Goal: Navigation & Orientation: Find specific page/section

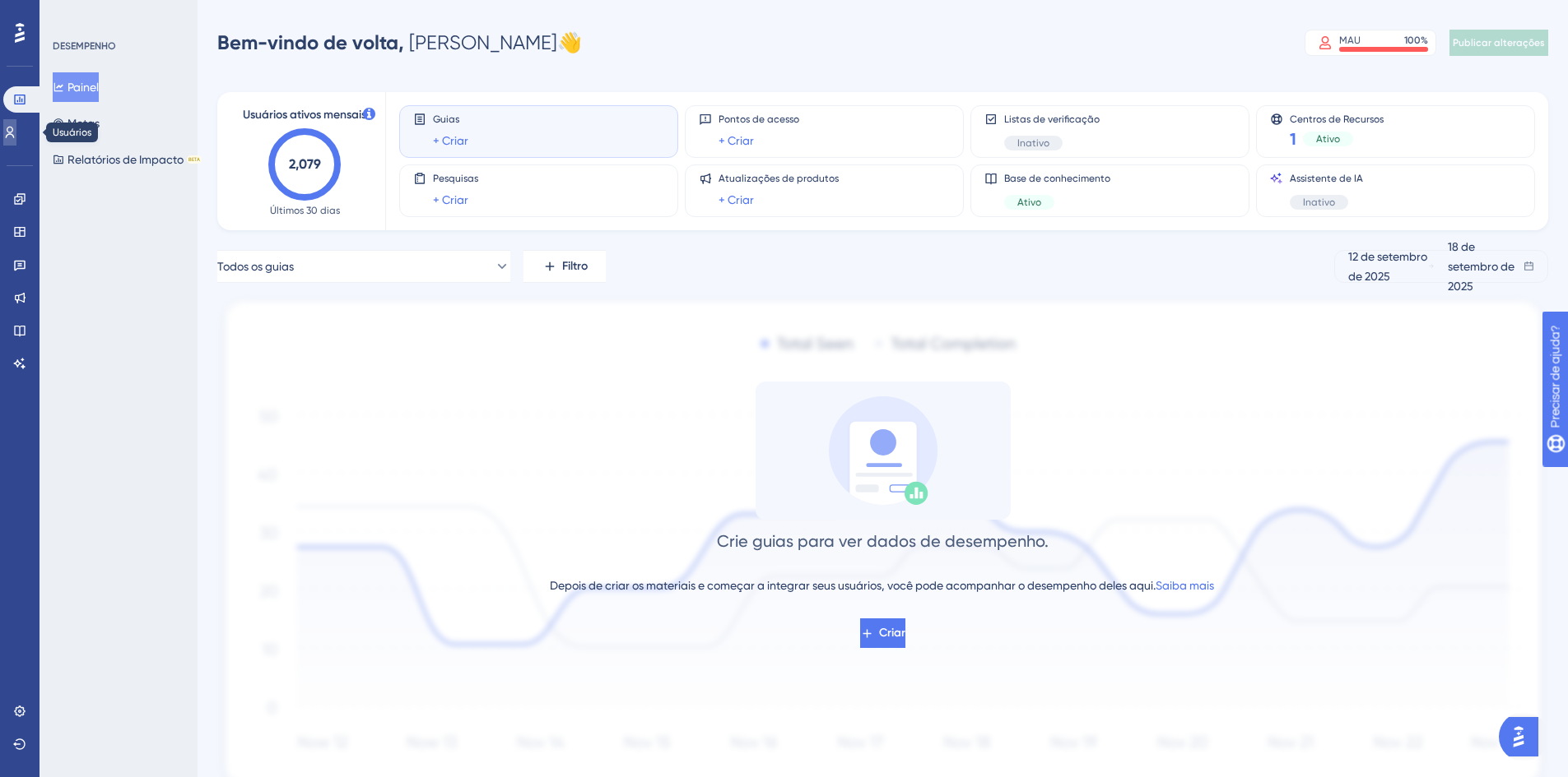
click at [16, 128] on icon at bounding box center [10, 132] width 13 height 13
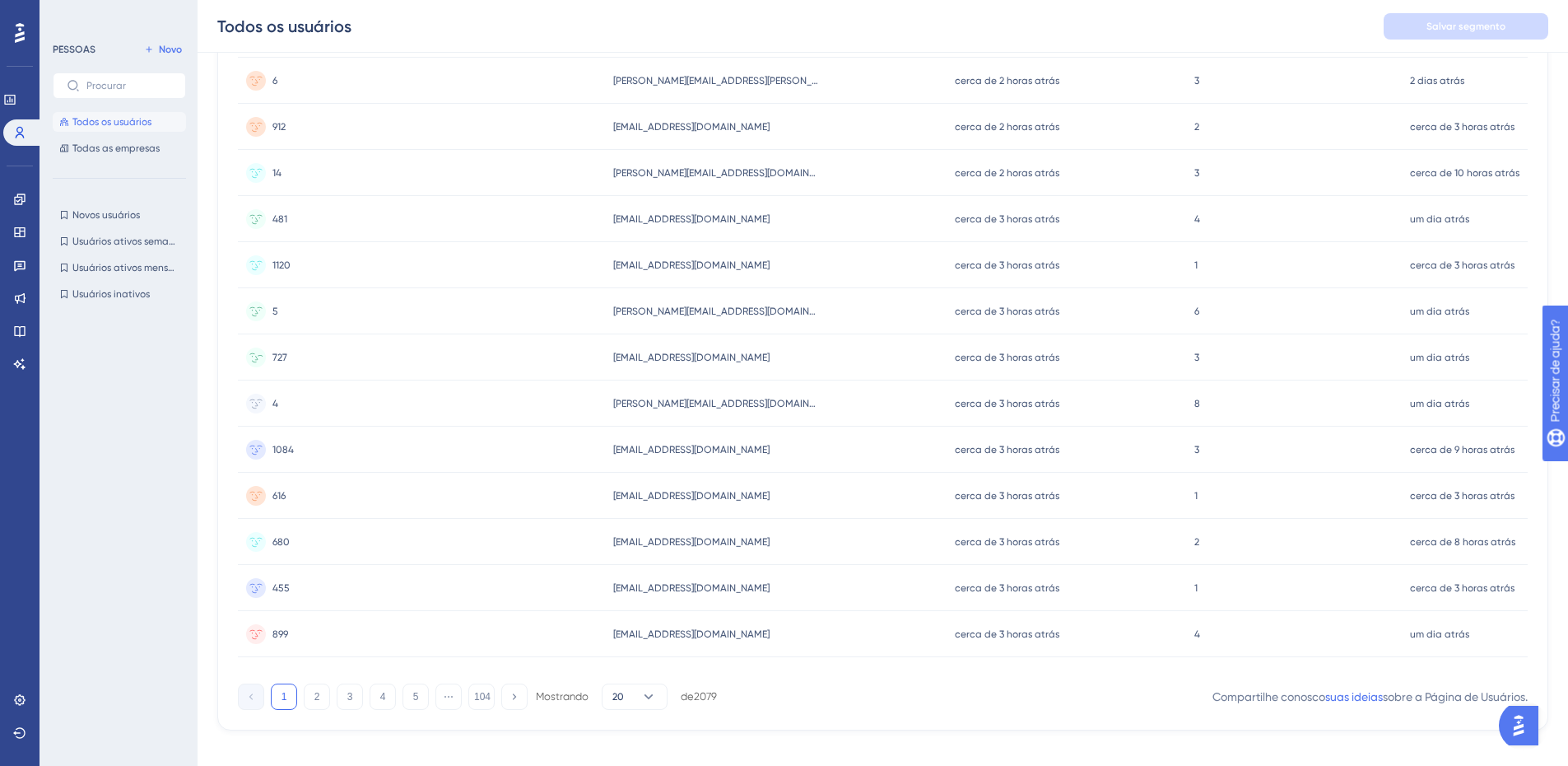
scroll to position [558, 0]
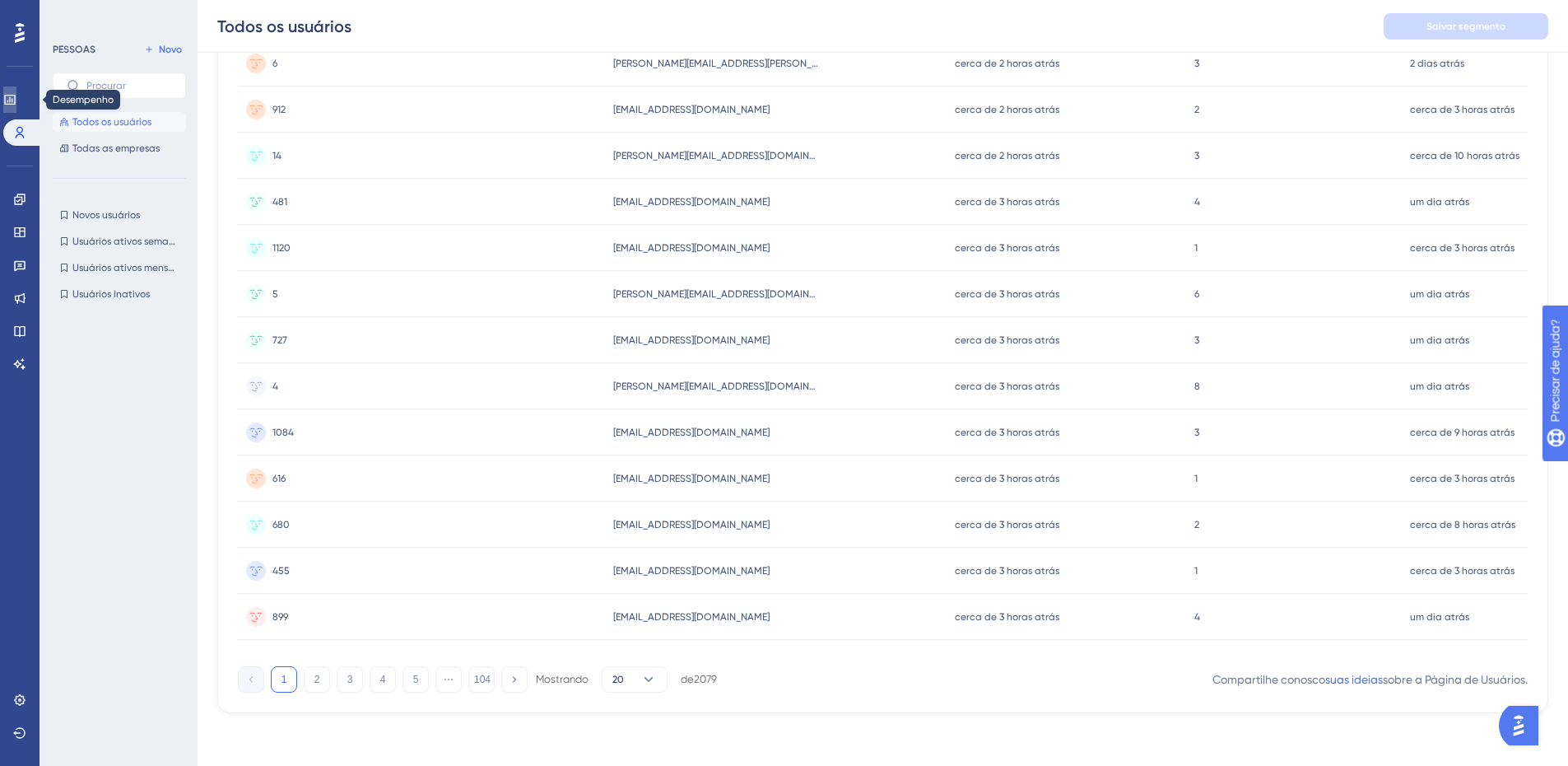
click at [16, 92] on link at bounding box center [10, 99] width 13 height 26
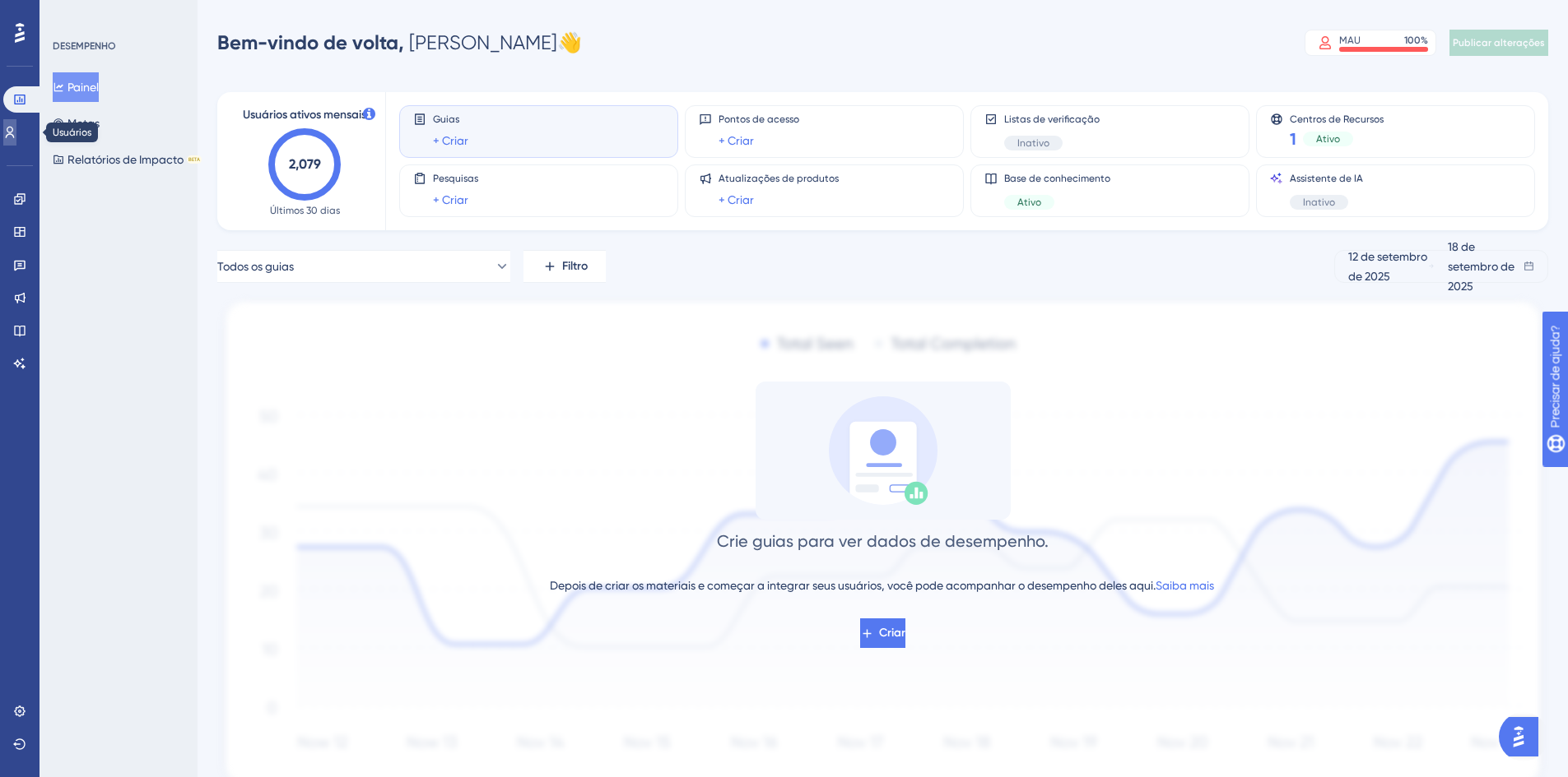
click at [16, 134] on icon at bounding box center [10, 132] width 13 height 13
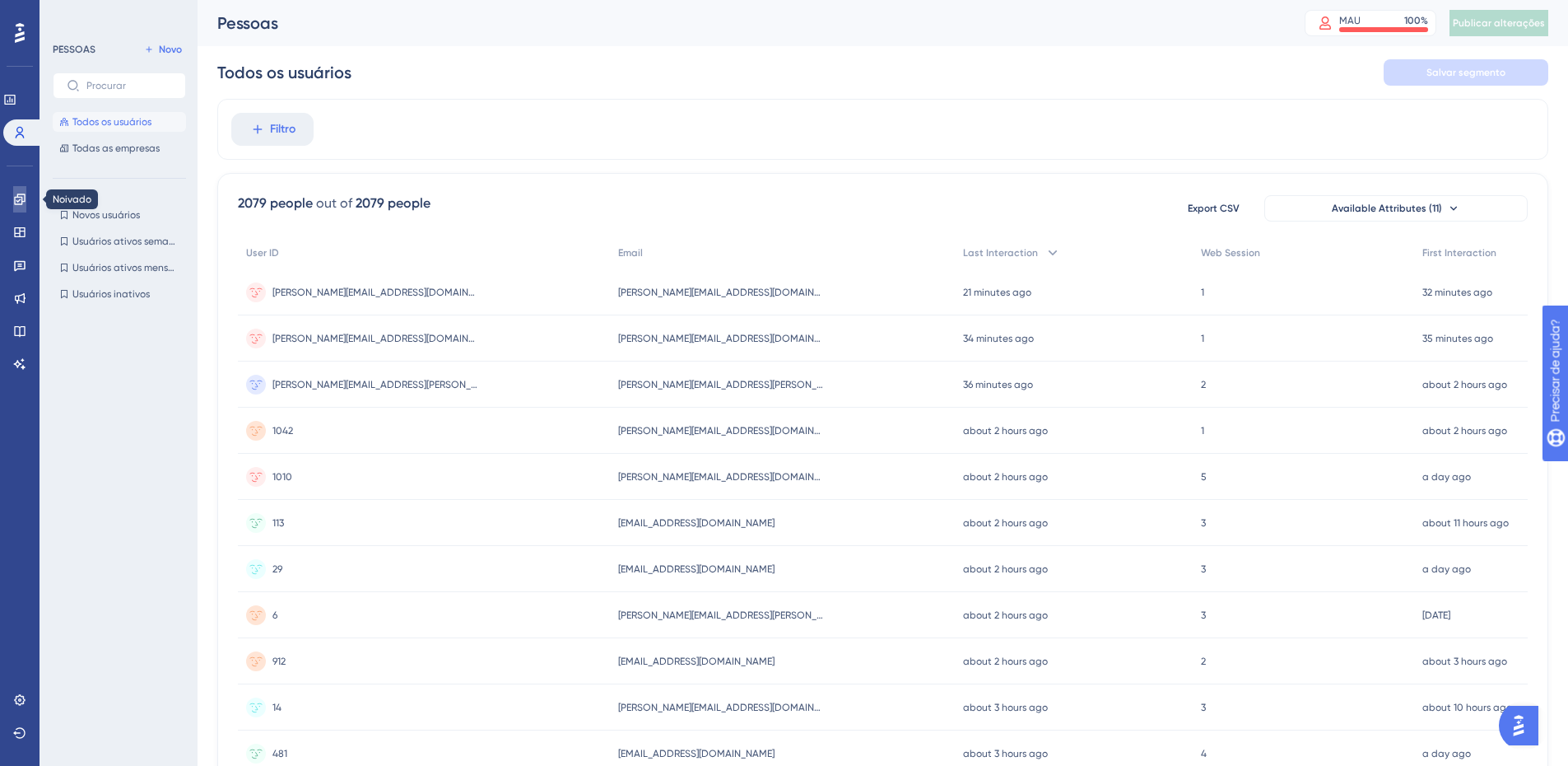
click at [24, 197] on icon at bounding box center [20, 199] width 13 height 13
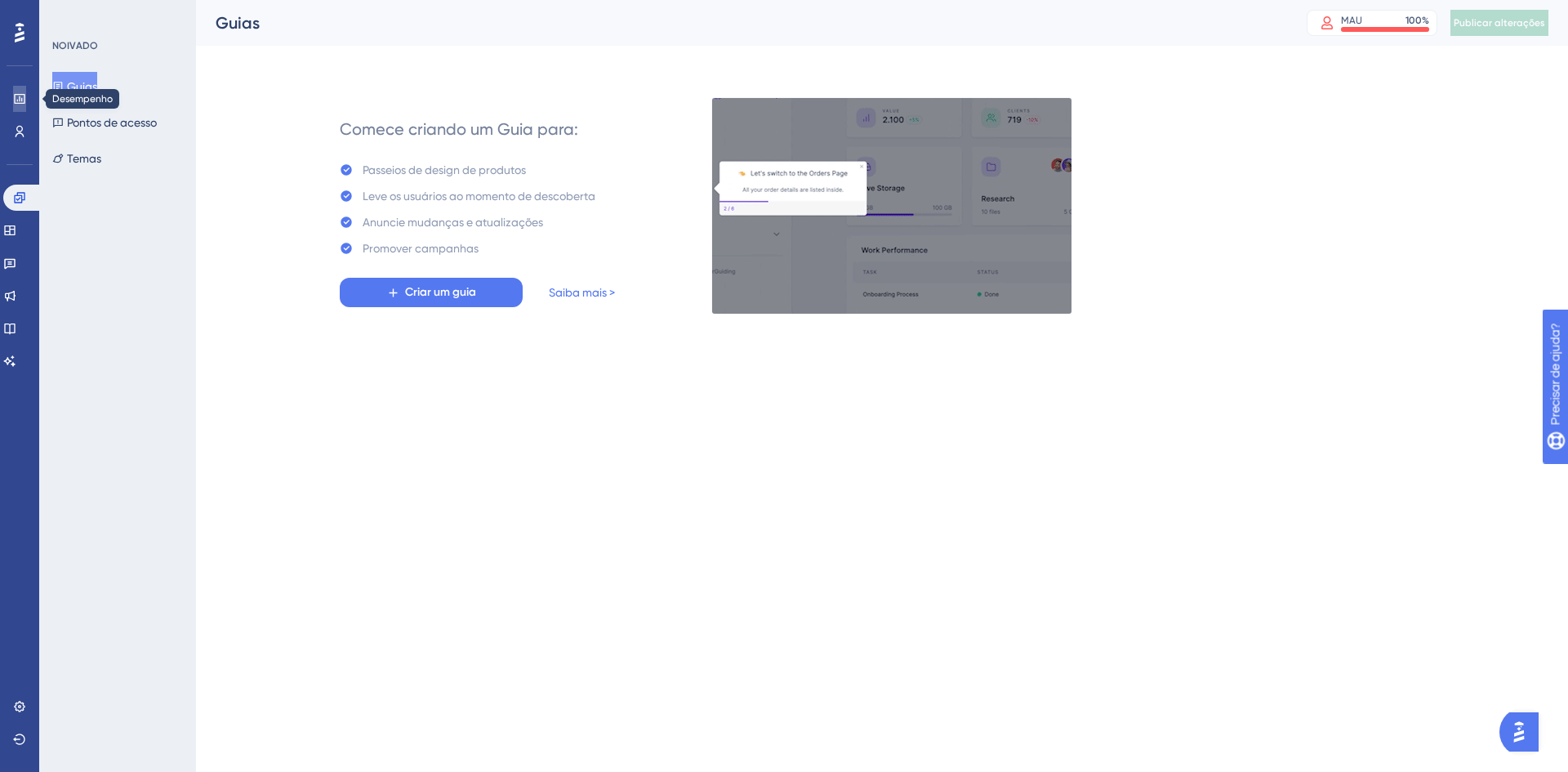
click at [20, 94] on icon at bounding box center [20, 98] width 13 height 13
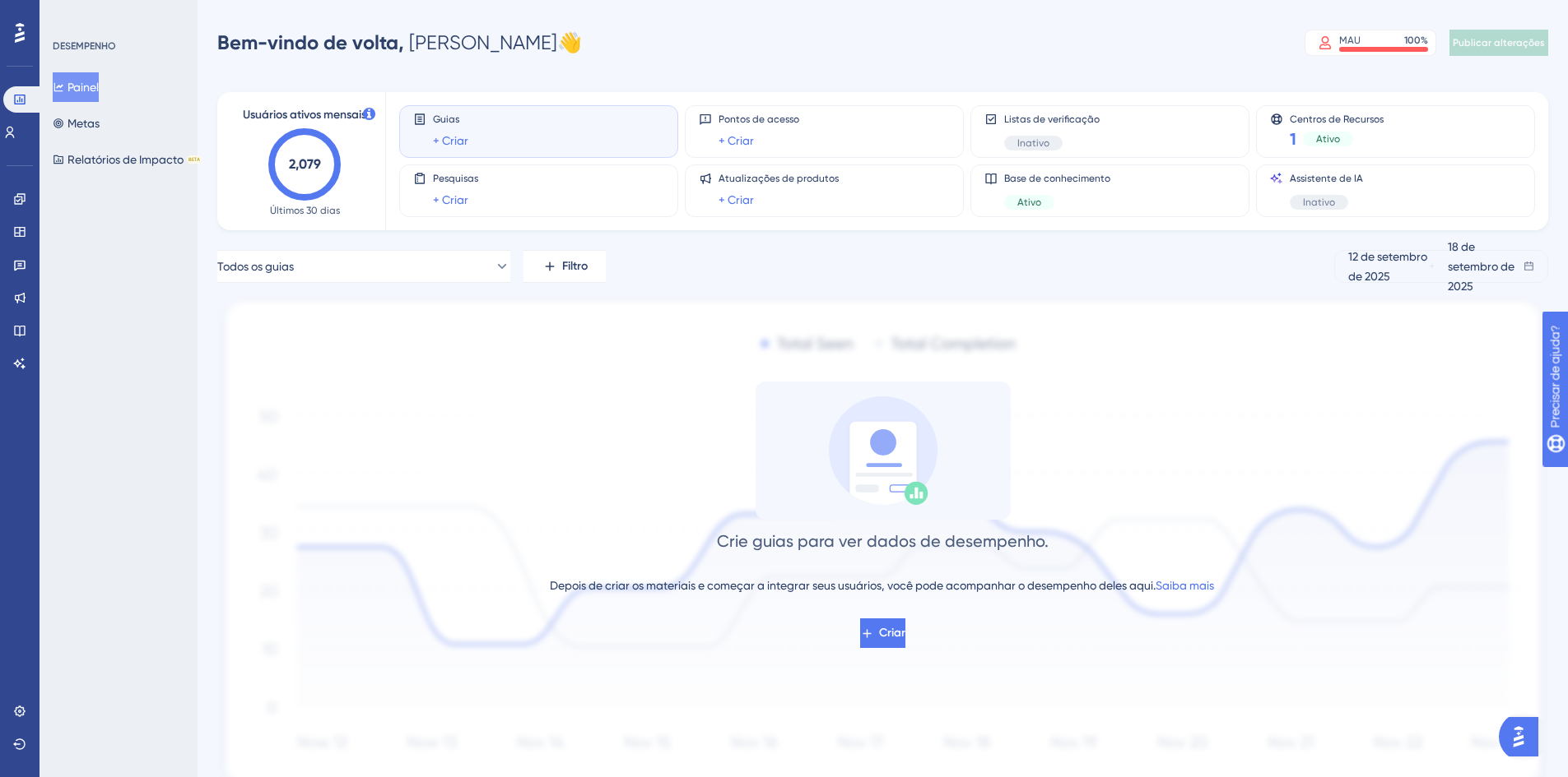
click at [20, 29] on icon at bounding box center [19, 33] width 10 height 20
click at [104, 119] on font "Metas" at bounding box center [93, 123] width 32 height 13
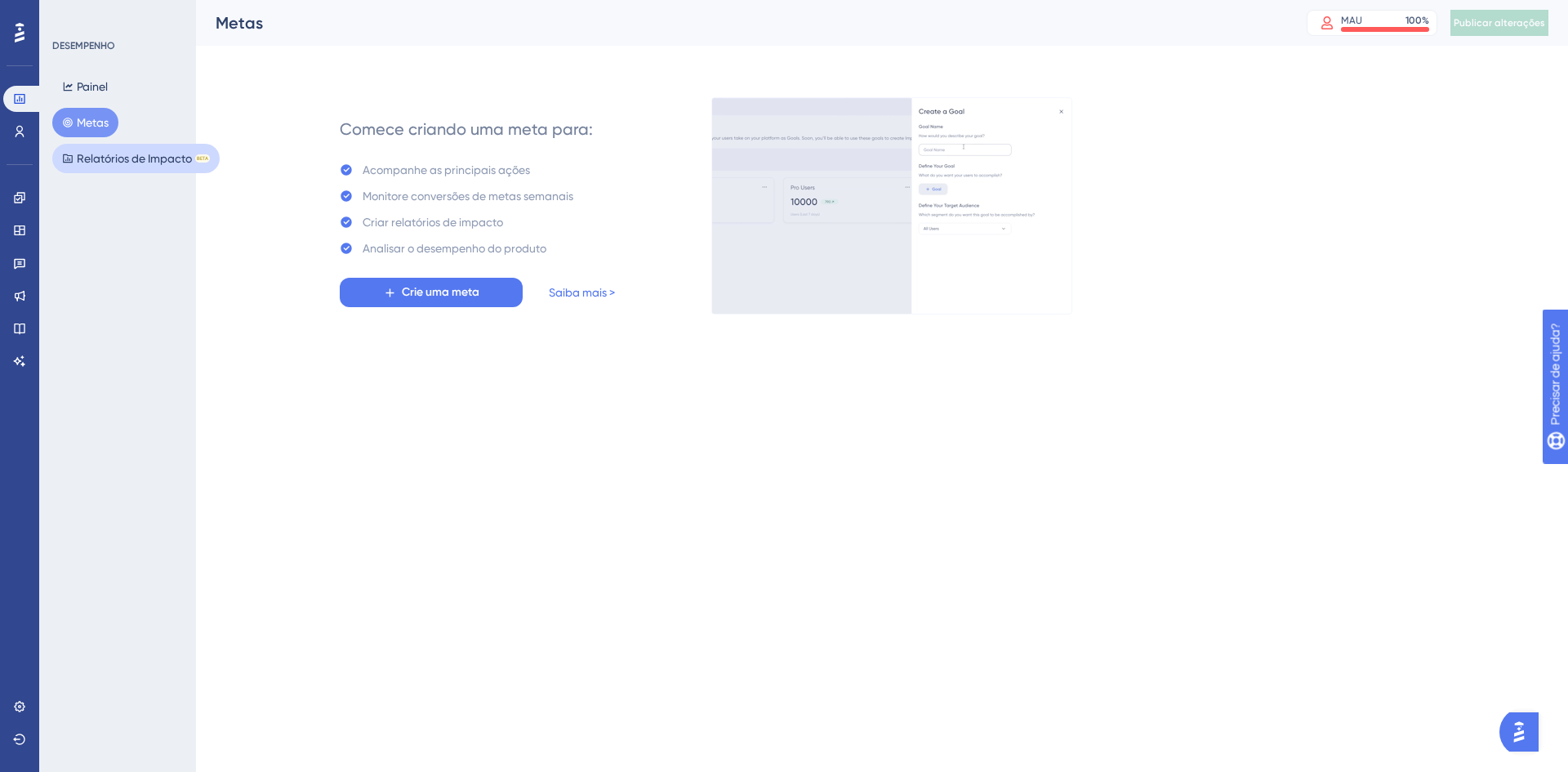
click at [127, 160] on font "Relatórios de Impacto" at bounding box center [134, 158] width 115 height 13
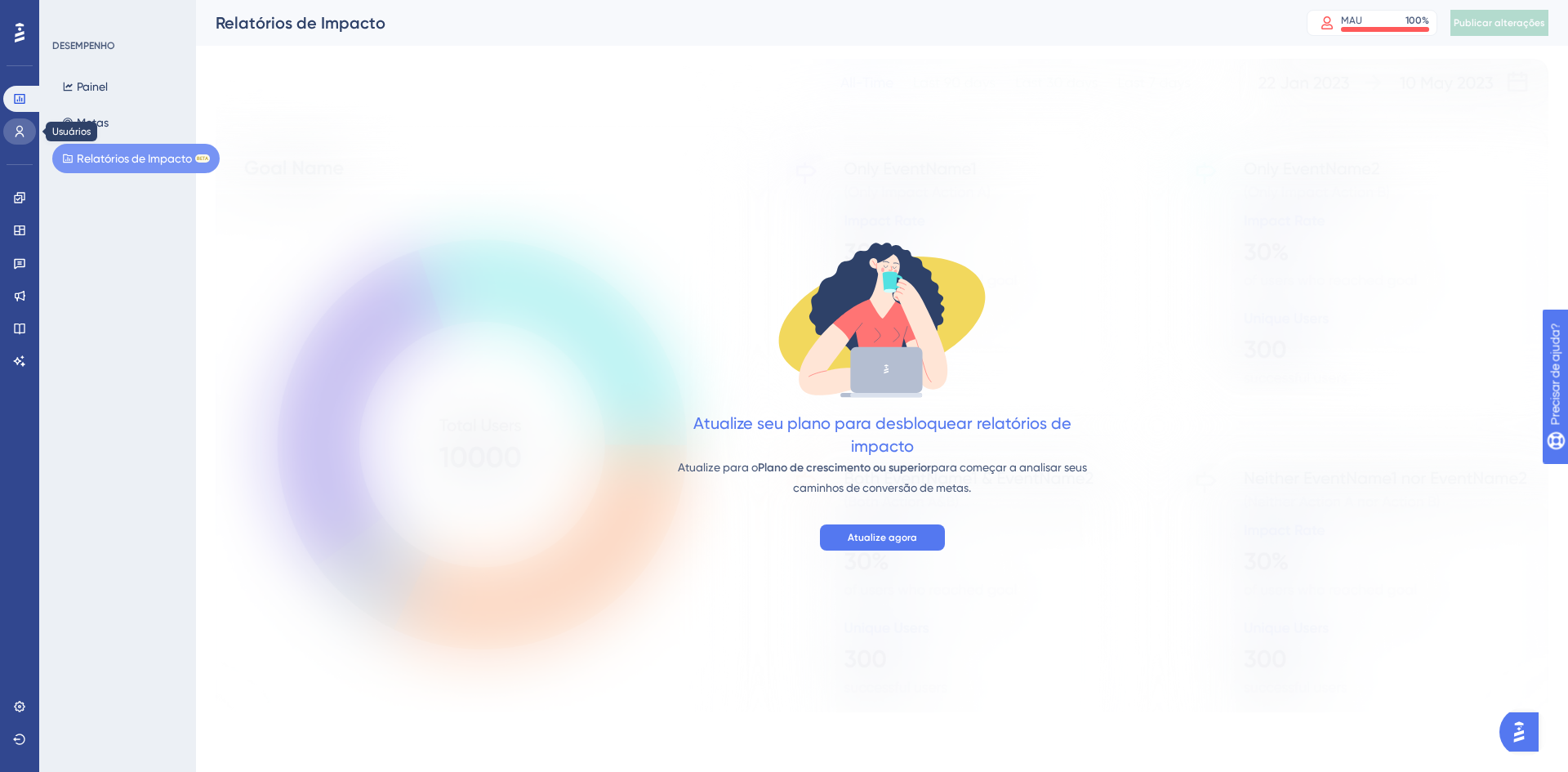
click at [22, 127] on icon at bounding box center [20, 131] width 13 height 13
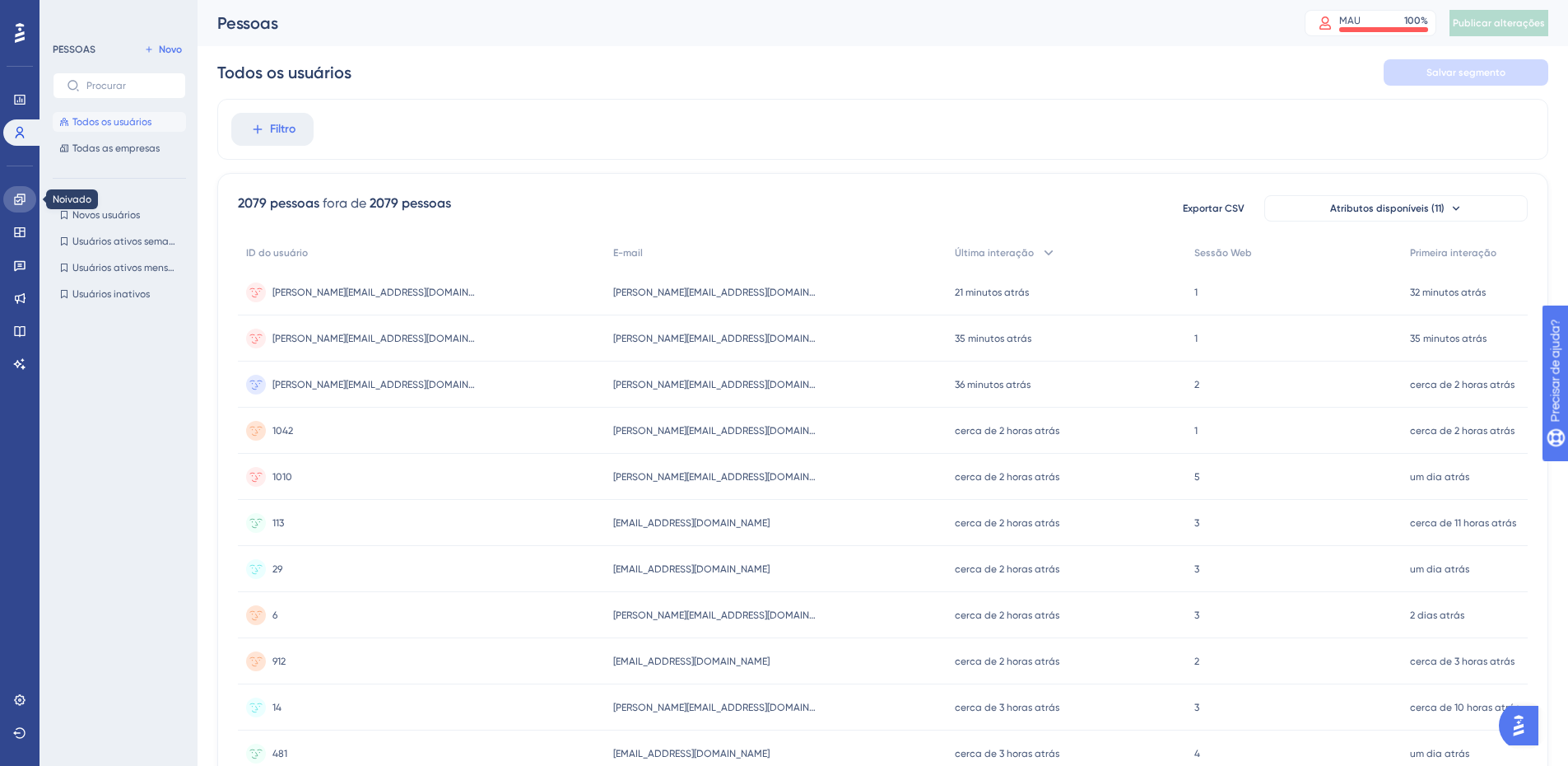
click at [20, 194] on icon at bounding box center [20, 199] width 11 height 11
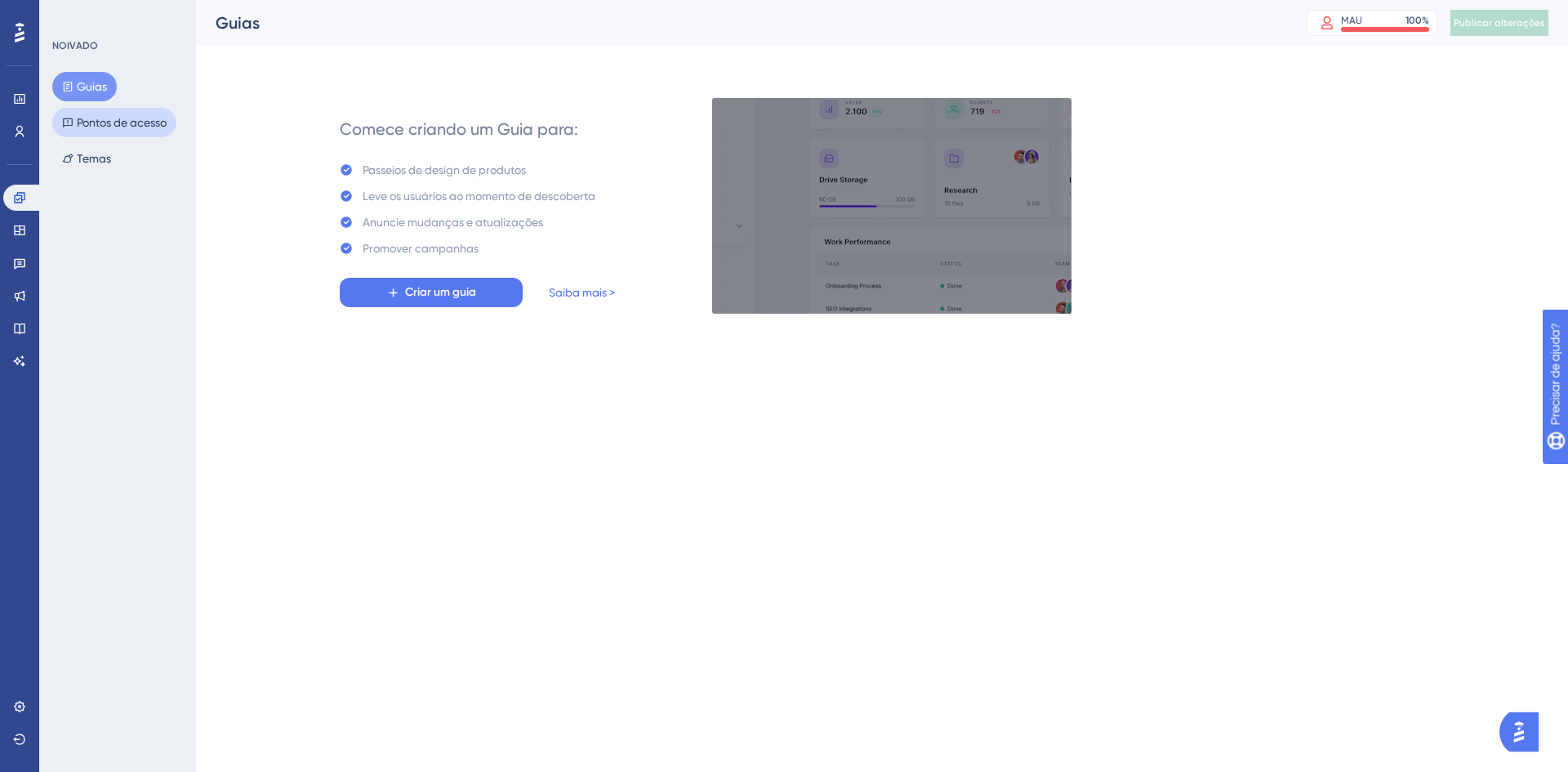
click at [112, 127] on font "Pontos de acesso" at bounding box center [121, 122] width 90 height 13
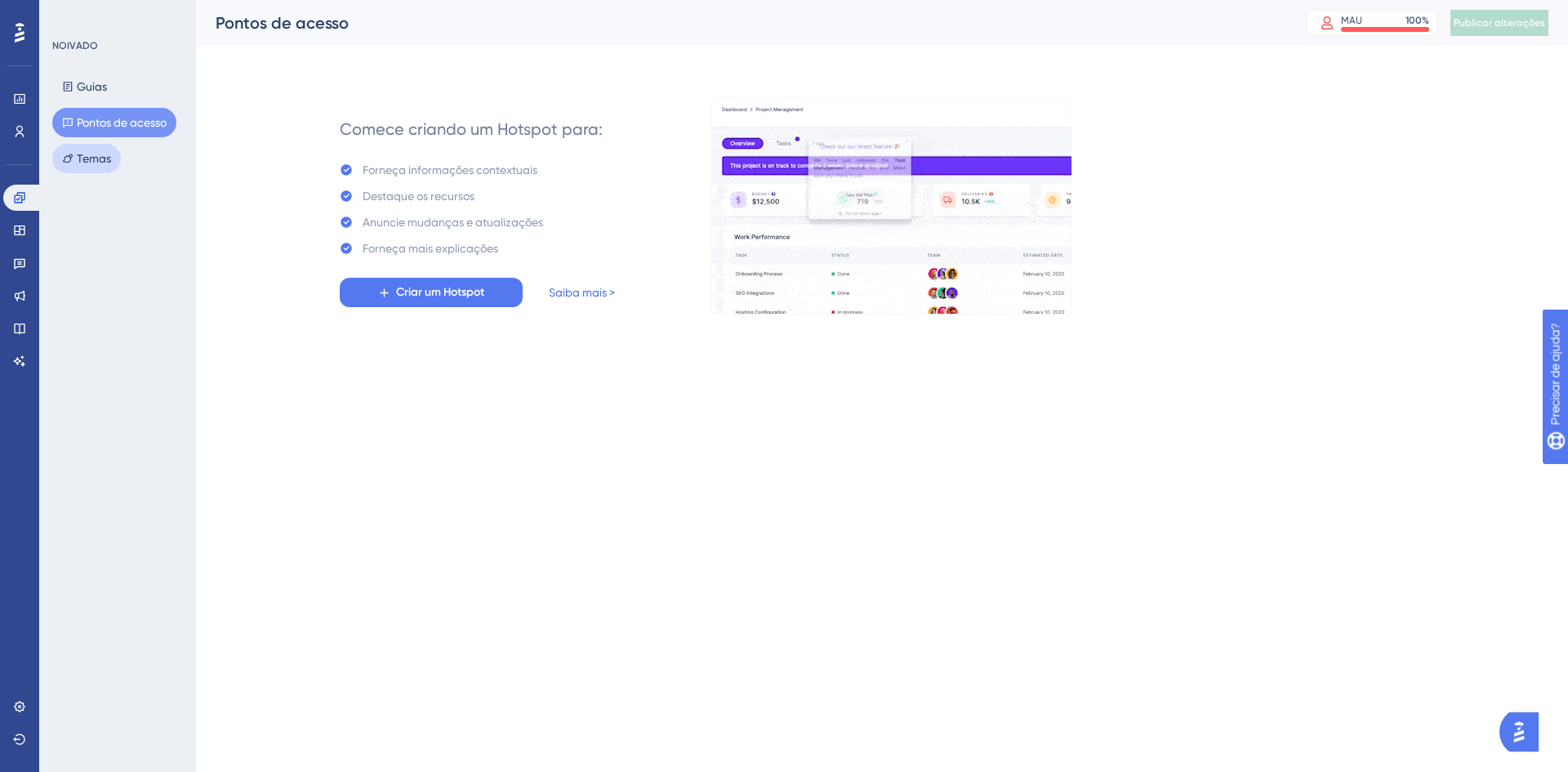
click at [99, 160] on font "Temas" at bounding box center [94, 158] width 34 height 13
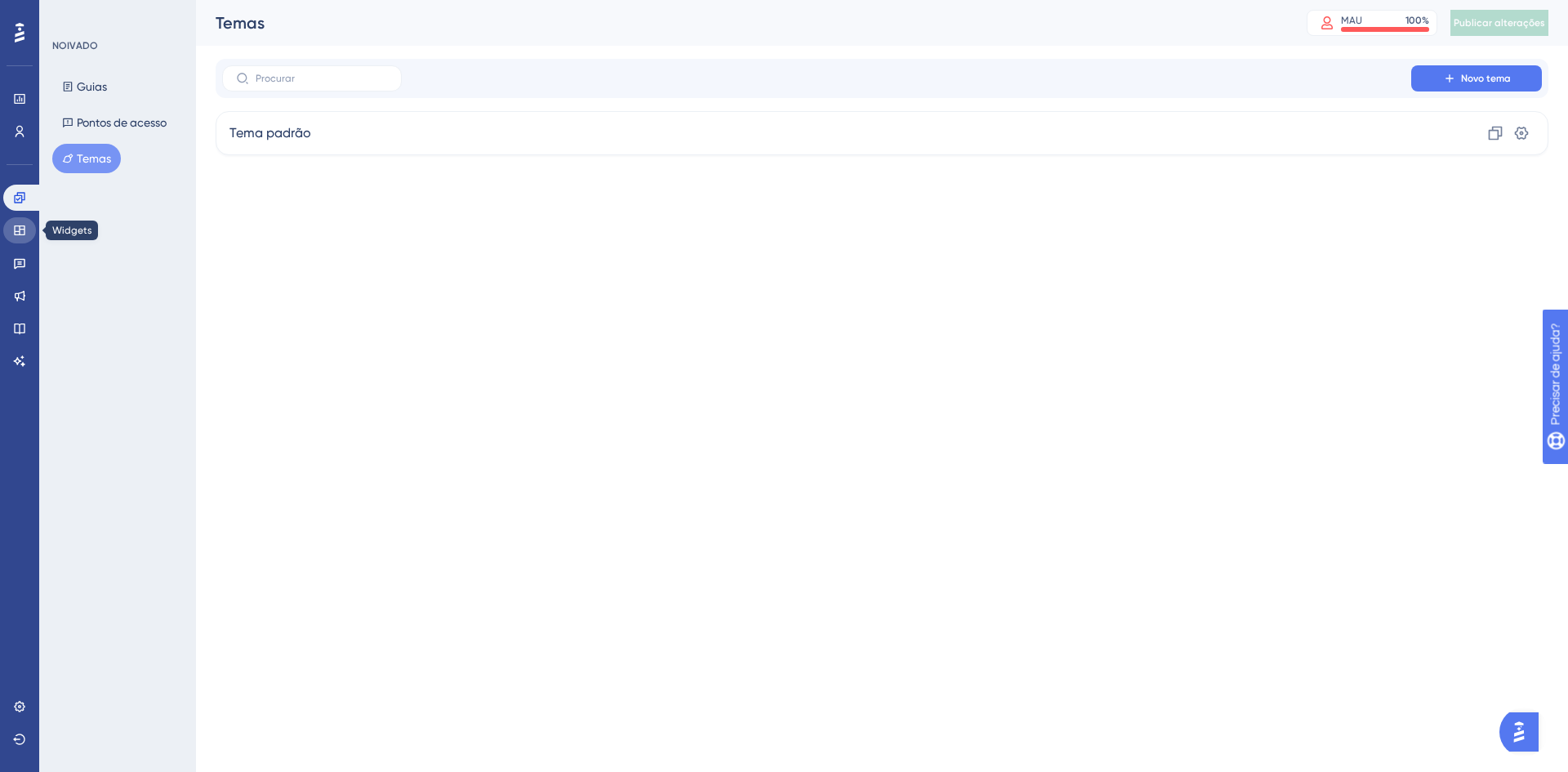
click at [15, 228] on icon at bounding box center [20, 230] width 13 height 13
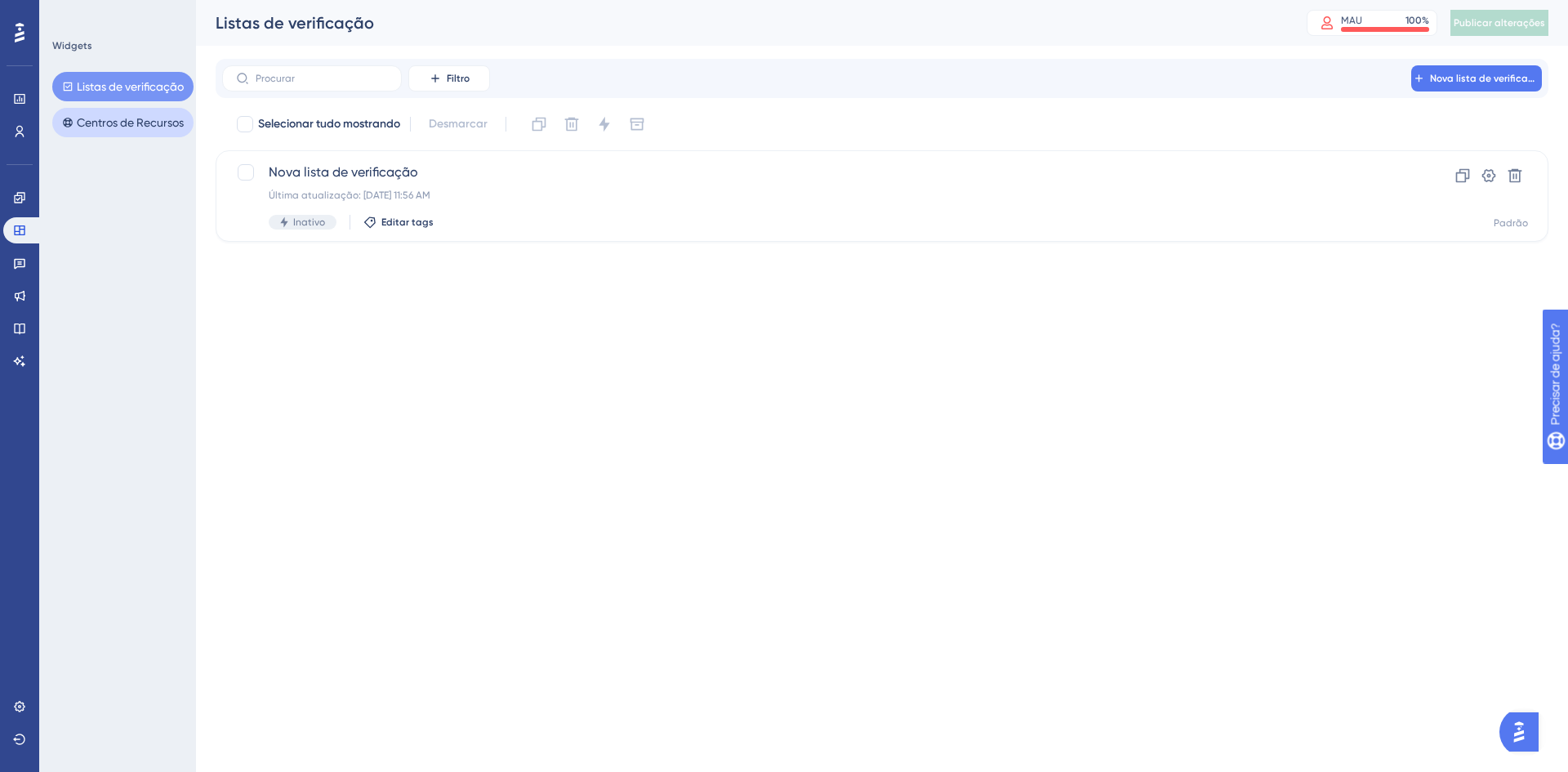
click at [141, 114] on font "Centros de Recursos" at bounding box center [130, 122] width 107 height 20
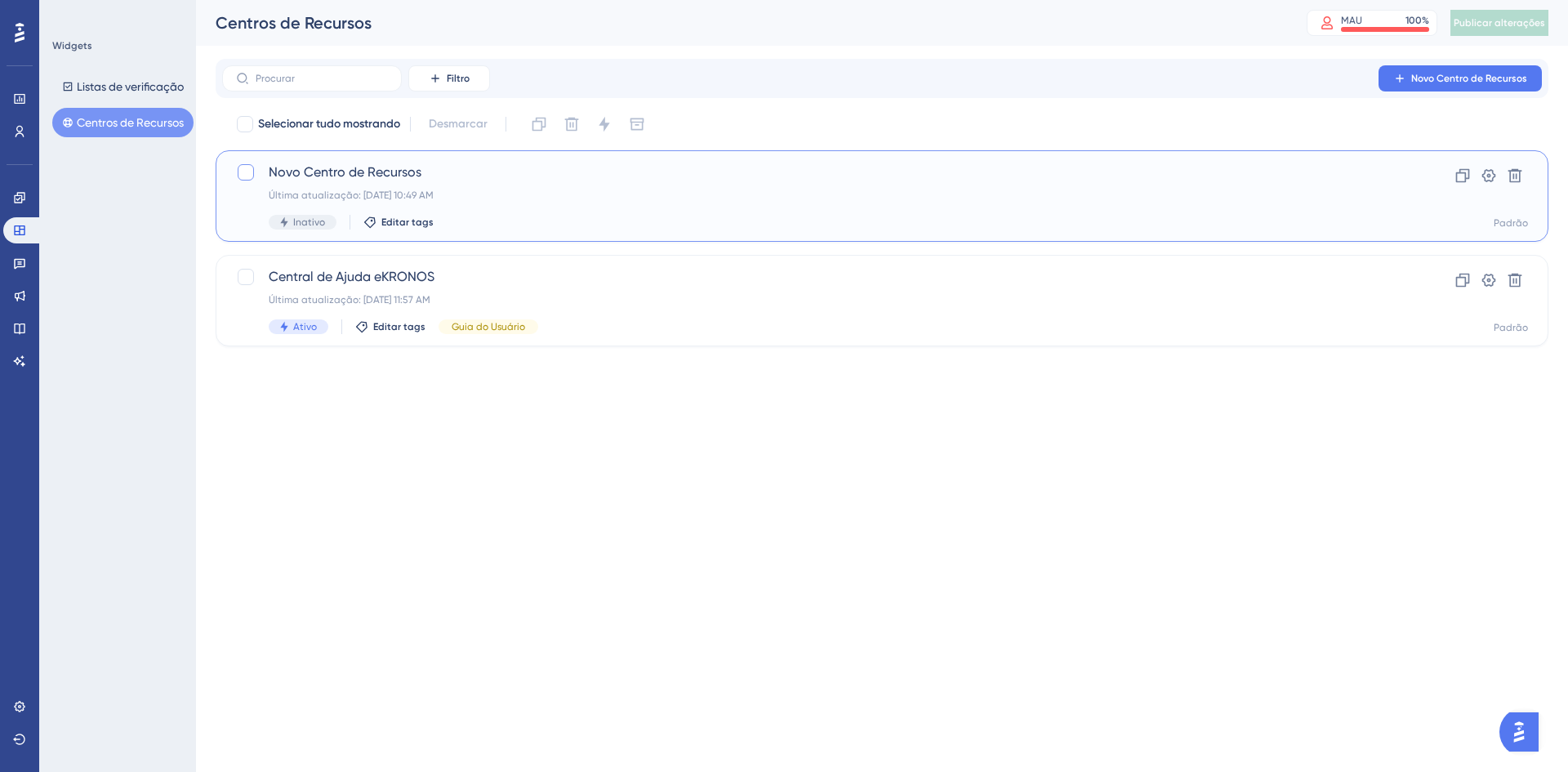
click at [247, 174] on div at bounding box center [246, 172] width 16 height 16
click at [243, 171] on icon at bounding box center [245, 172] width 10 height 13
checkbox input "false"
click at [353, 194] on font "Última atualização: 15 de set. de 2025 10:49 AM" at bounding box center [351, 195] width 165 height 12
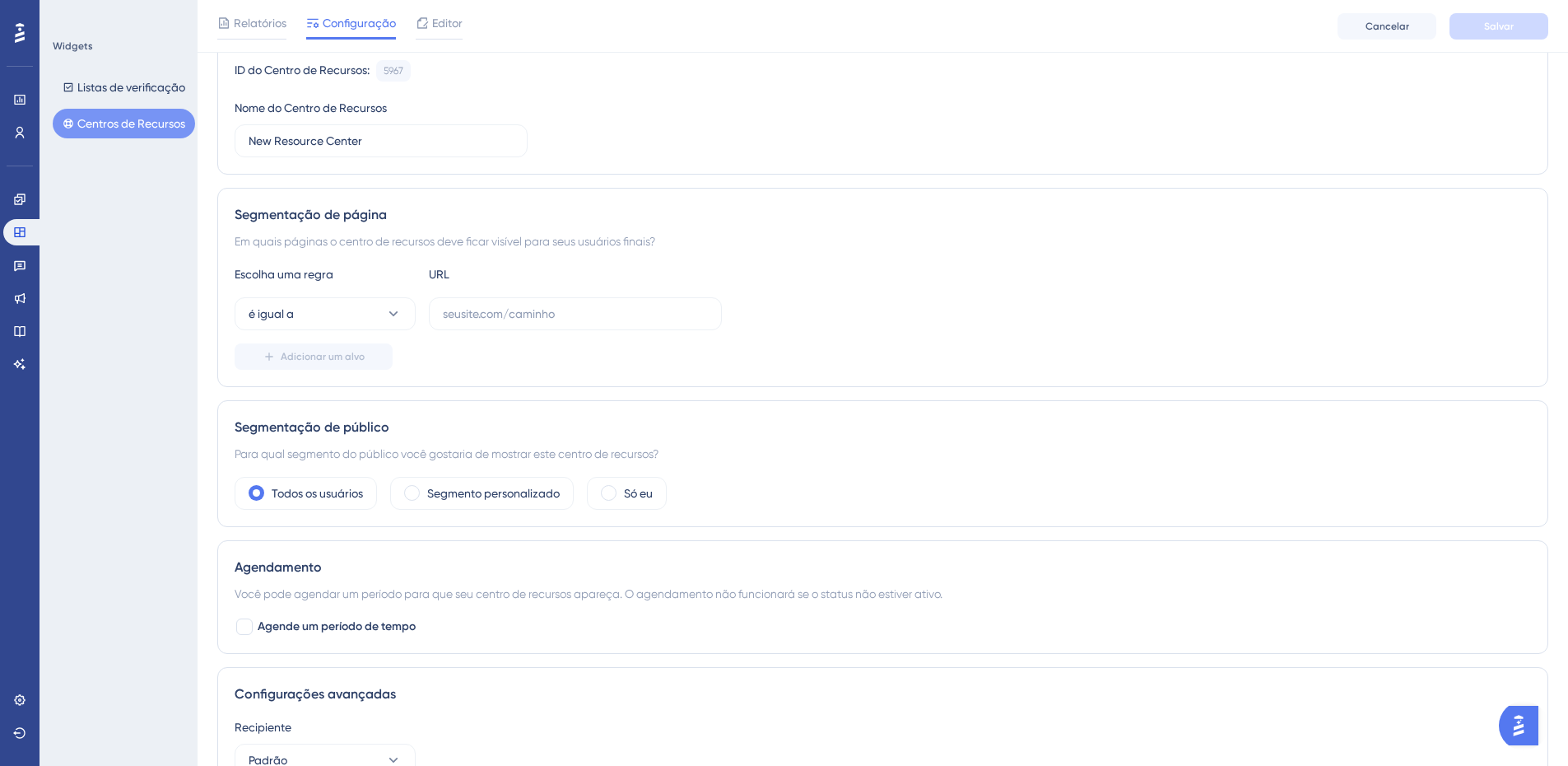
scroll to position [164, 0]
click at [480, 308] on input "text" at bounding box center [575, 313] width 265 height 18
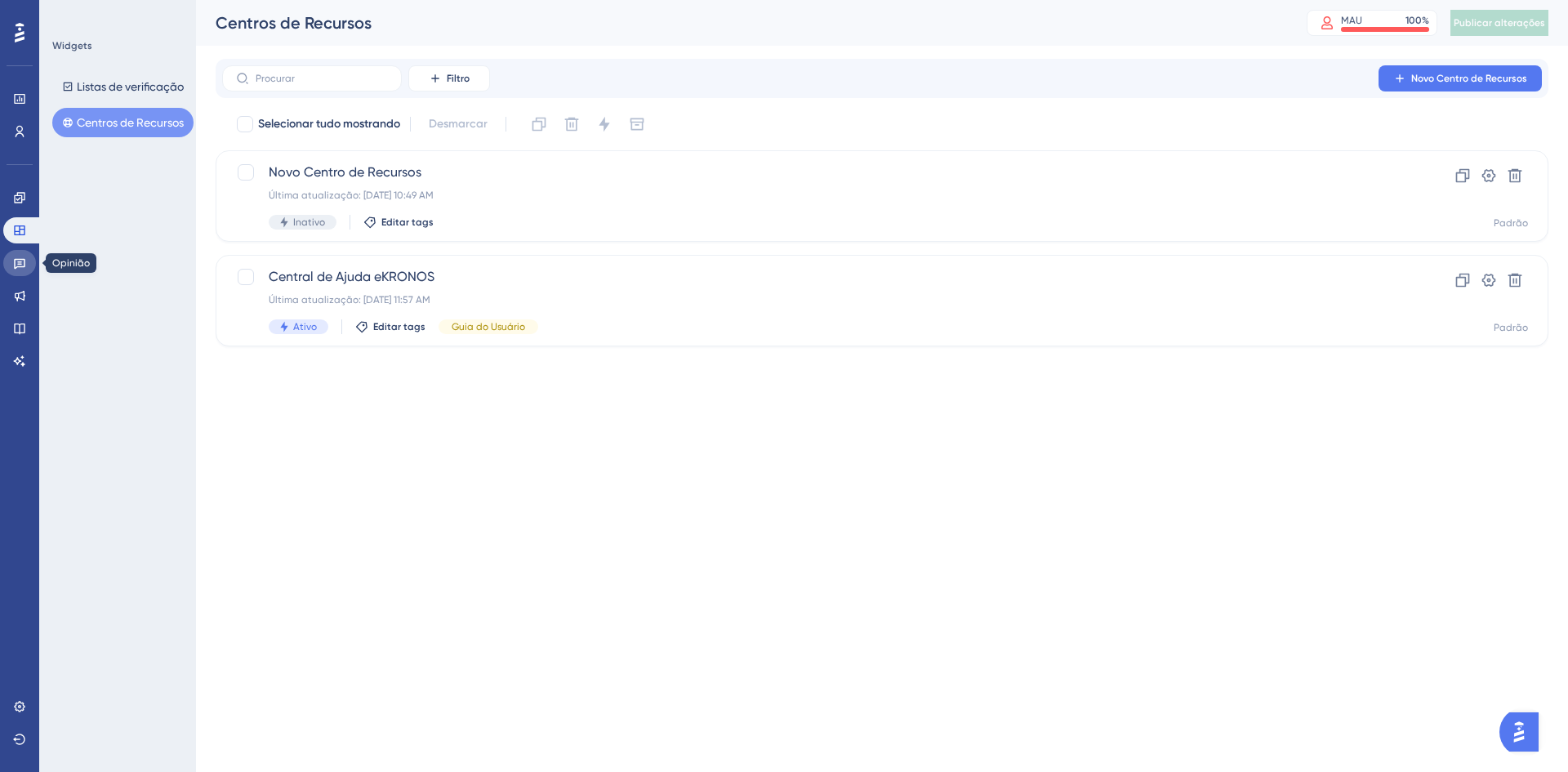
click at [16, 267] on icon at bounding box center [20, 264] width 12 height 11
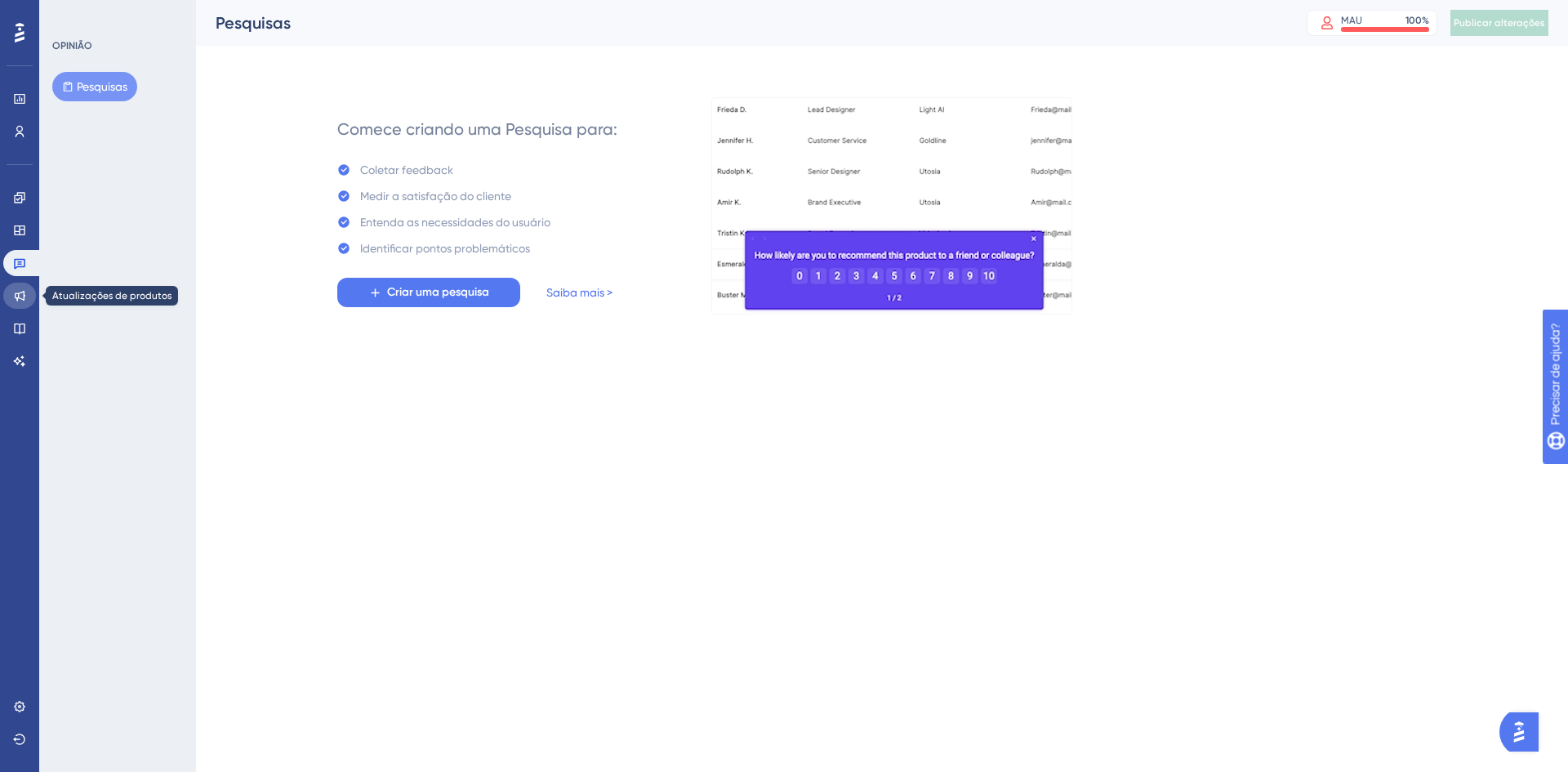
click at [18, 293] on icon at bounding box center [20, 295] width 13 height 13
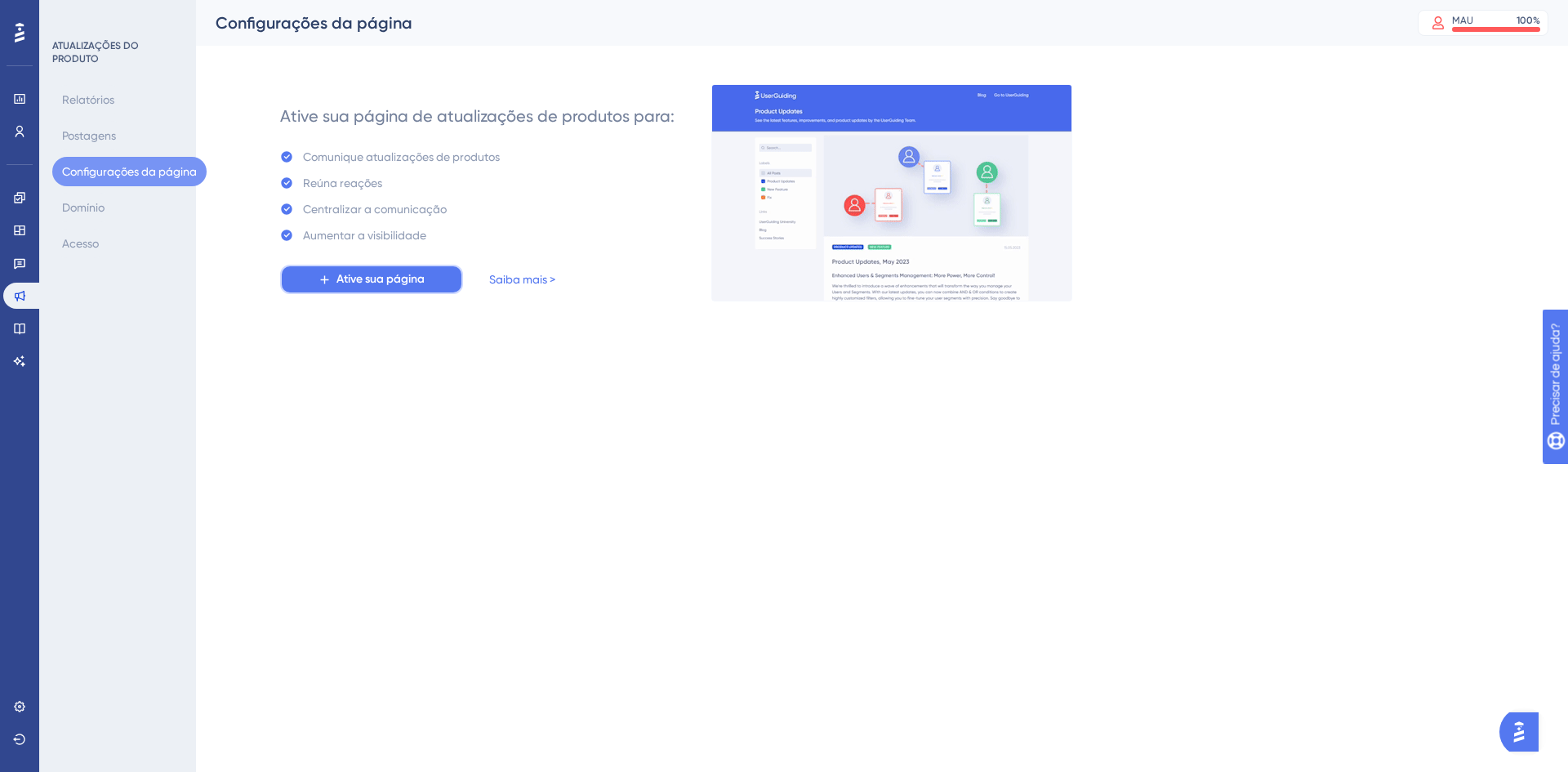
click at [381, 280] on font "Ative sua página" at bounding box center [380, 279] width 88 height 14
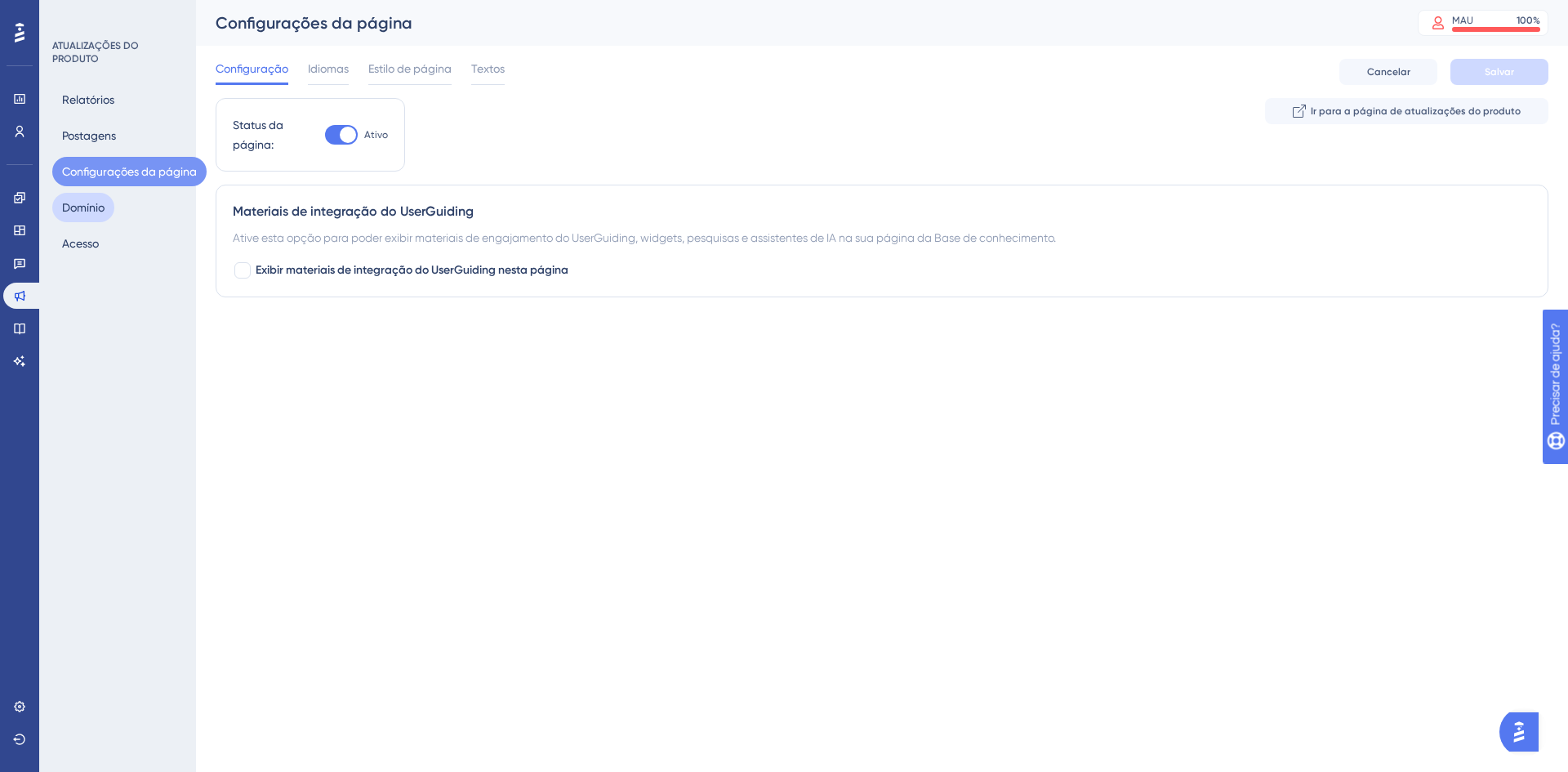
click at [102, 207] on font "Domínio" at bounding box center [84, 207] width 43 height 13
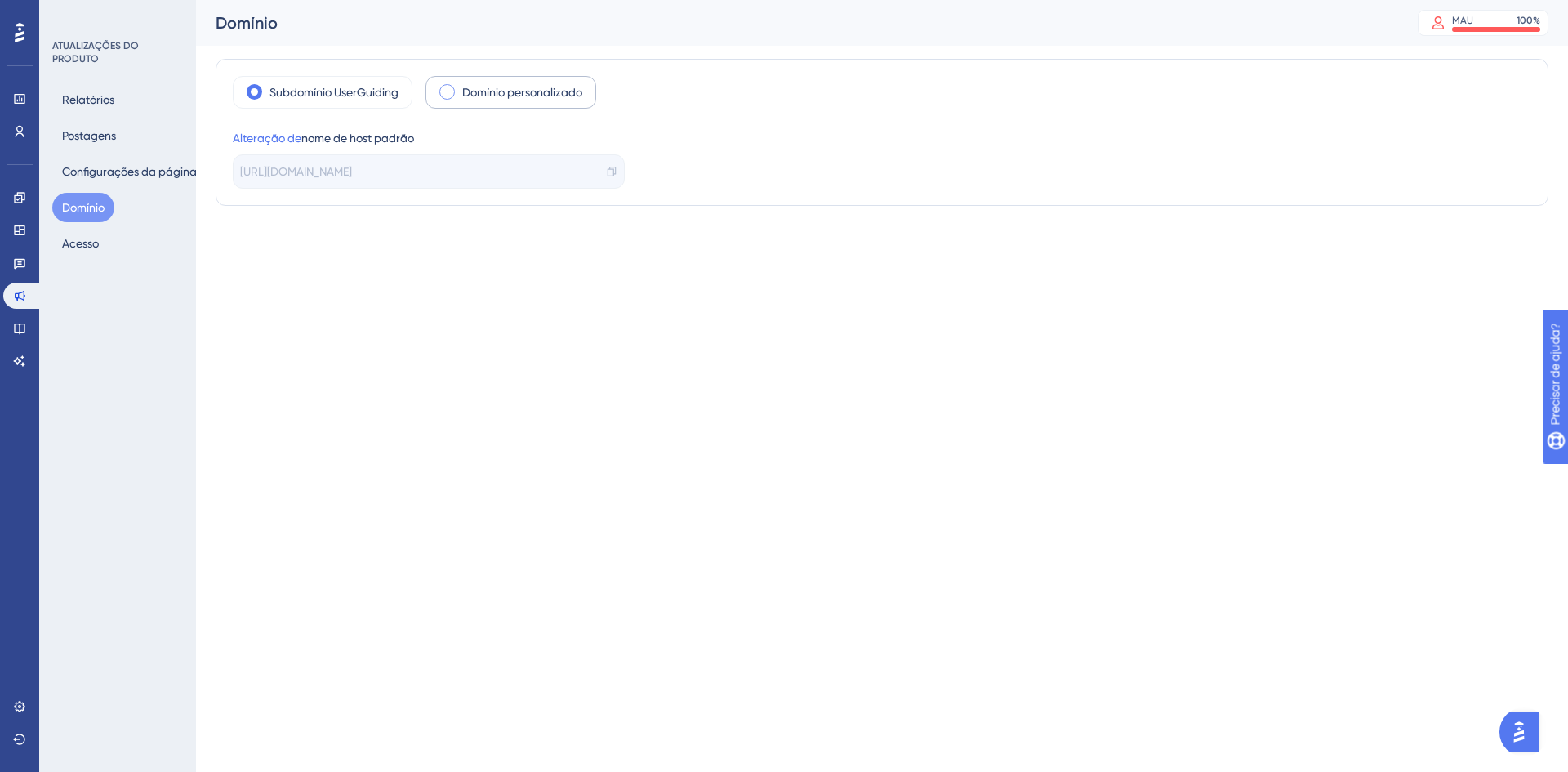
click at [450, 90] on span at bounding box center [447, 91] width 15 height 15
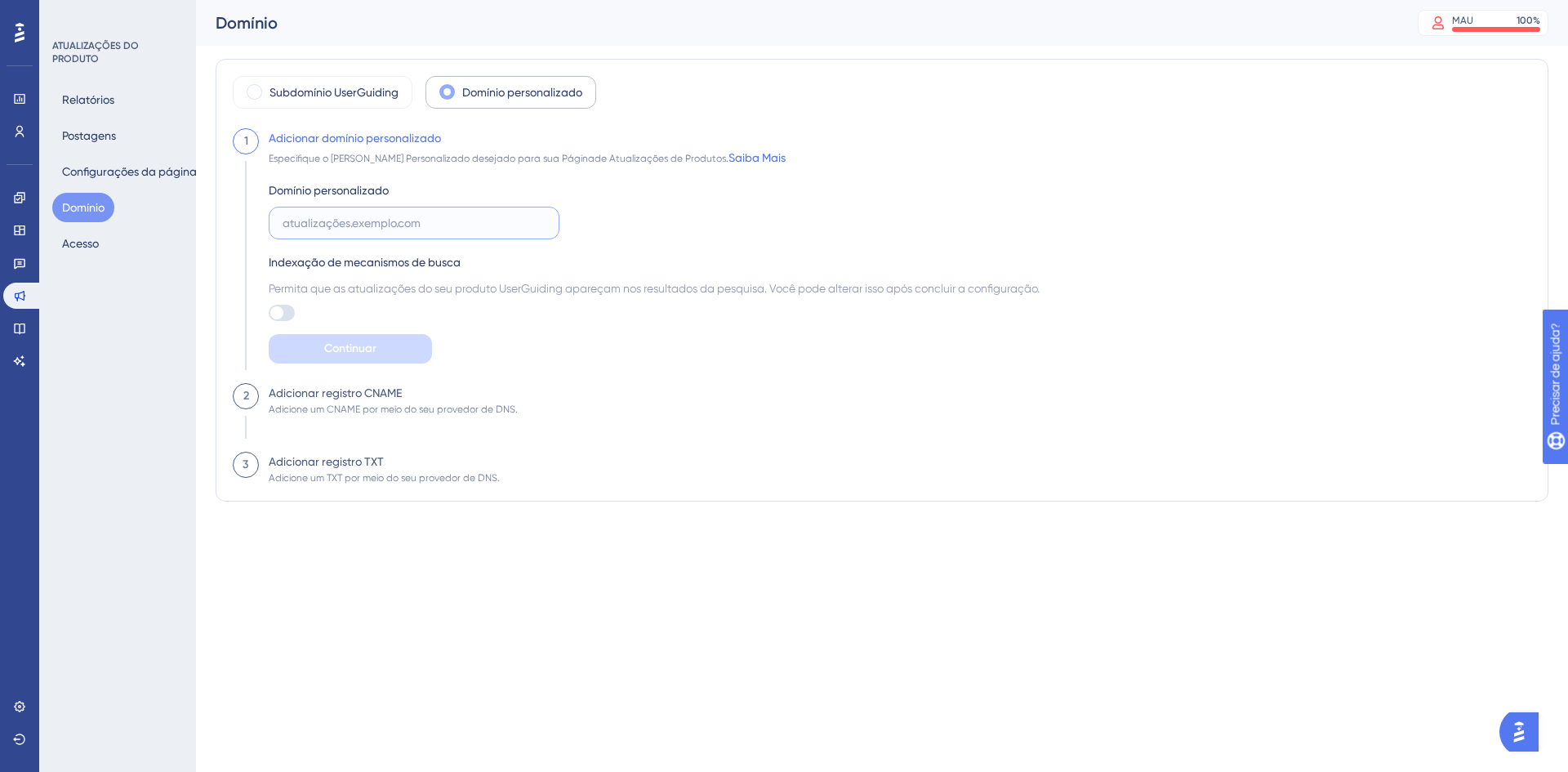
click at [356, 224] on input "text" at bounding box center [414, 223] width 263 height 18
click at [408, 503] on div "Subdomínio UserGuiding Domínio personalizado 1 Adicionar domínio personalizado …" at bounding box center [882, 286] width 1333 height 456
click at [319, 92] on font "Subdomínio UserGuiding" at bounding box center [334, 92] width 129 height 13
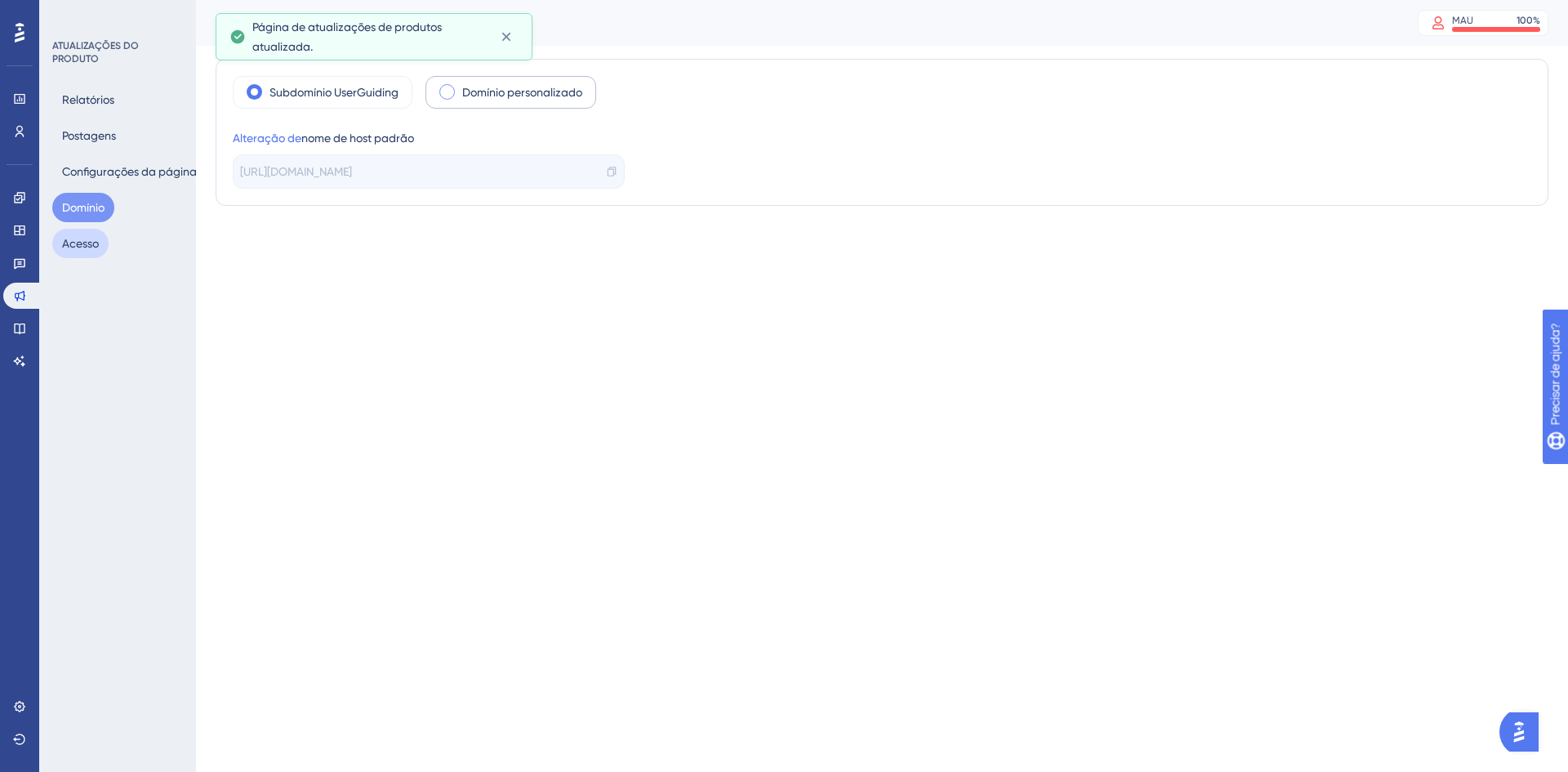
click at [87, 240] on font "Acesso" at bounding box center [80, 244] width 37 height 13
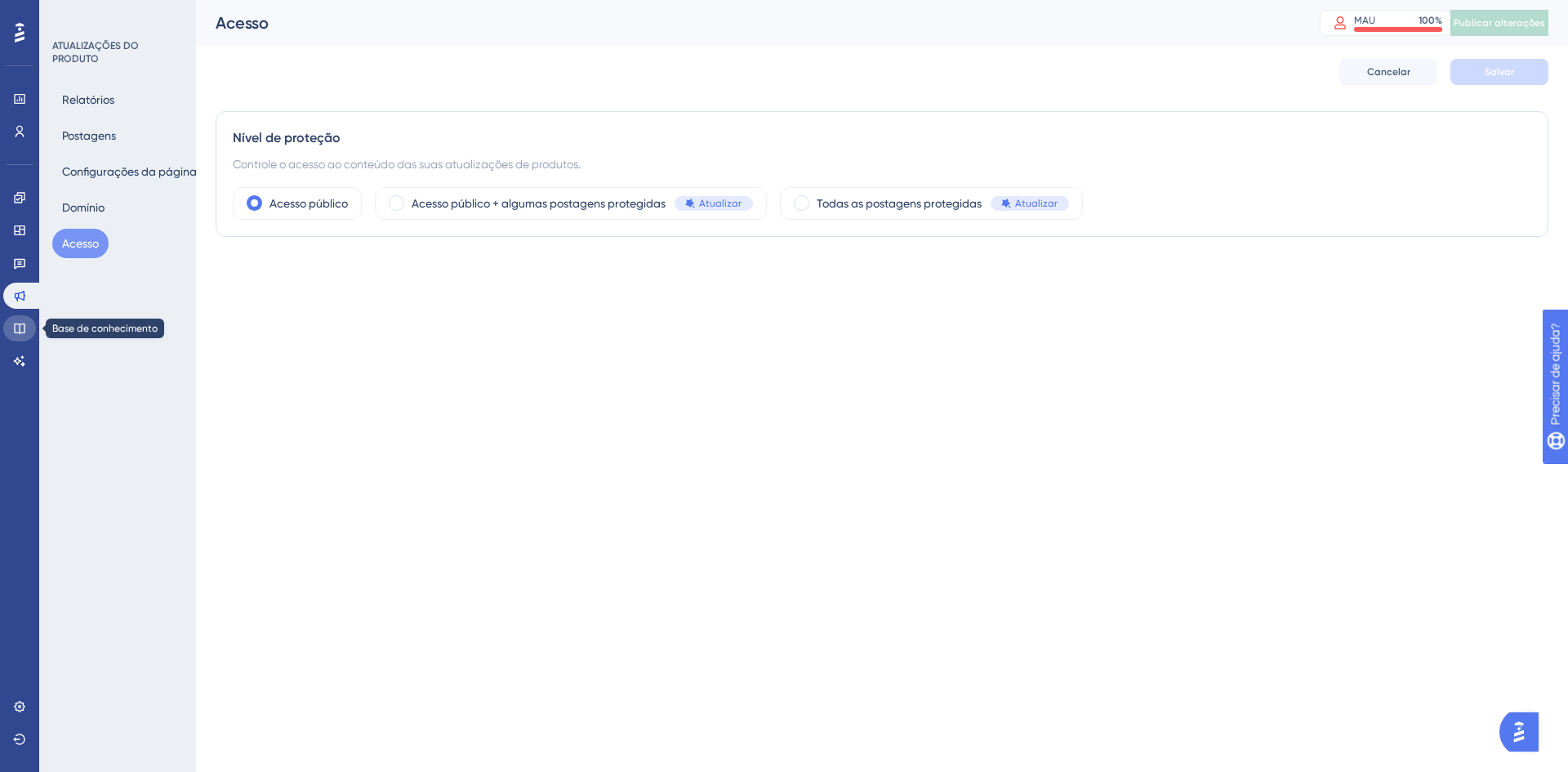
click at [21, 329] on icon at bounding box center [20, 328] width 13 height 13
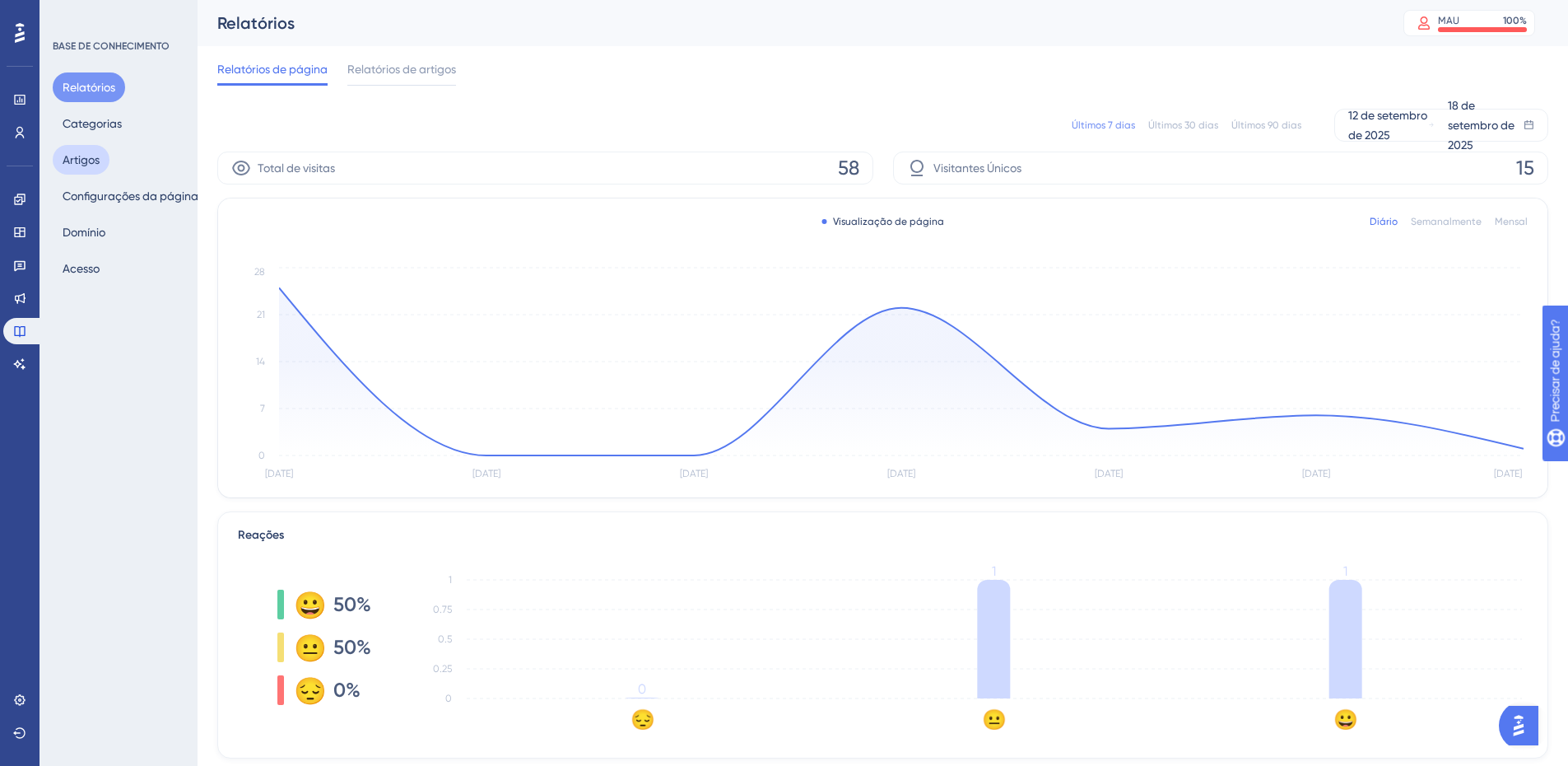
click at [84, 160] on font "Artigos" at bounding box center [81, 159] width 37 height 13
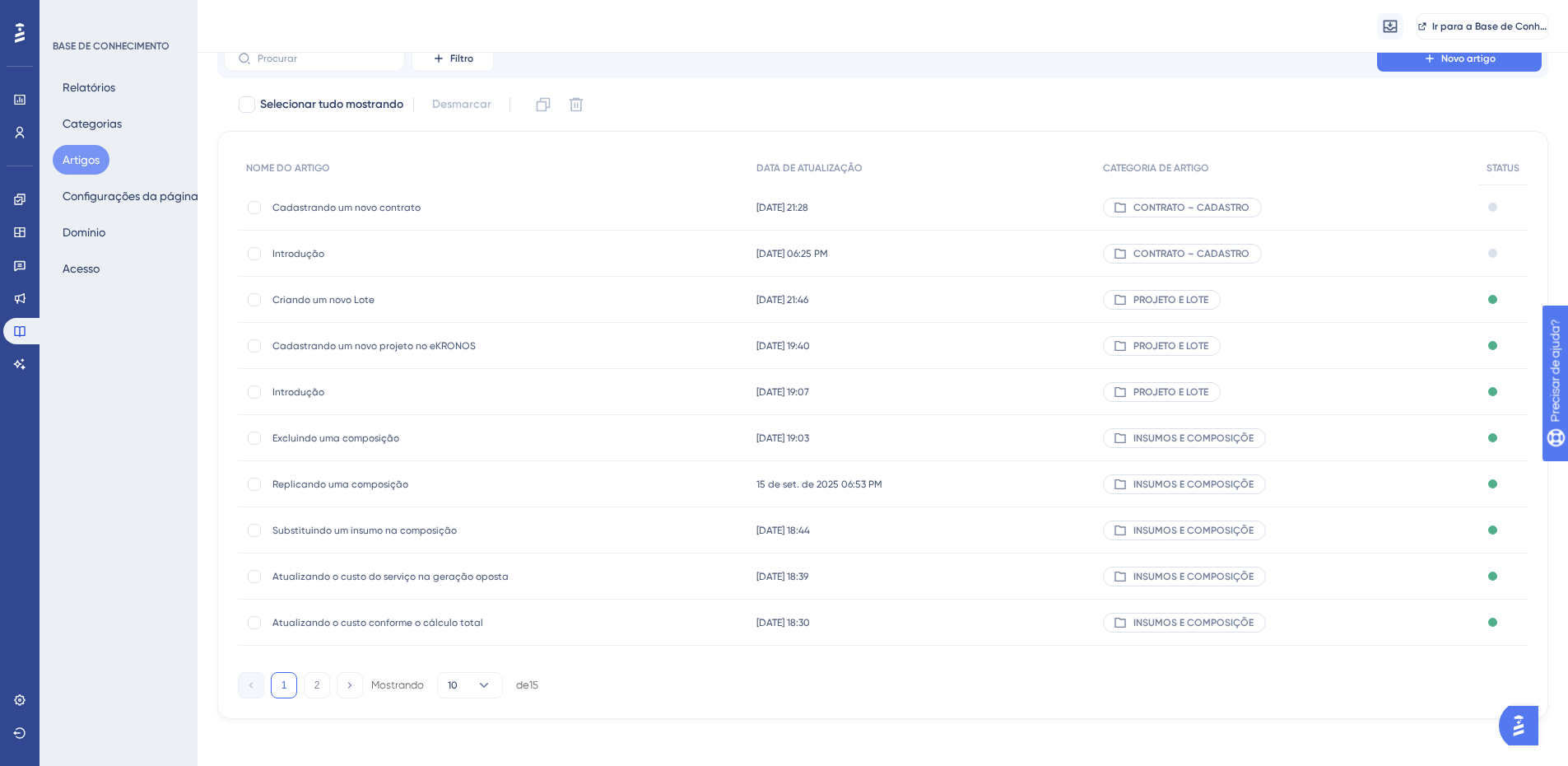
scroll to position [73, 0]
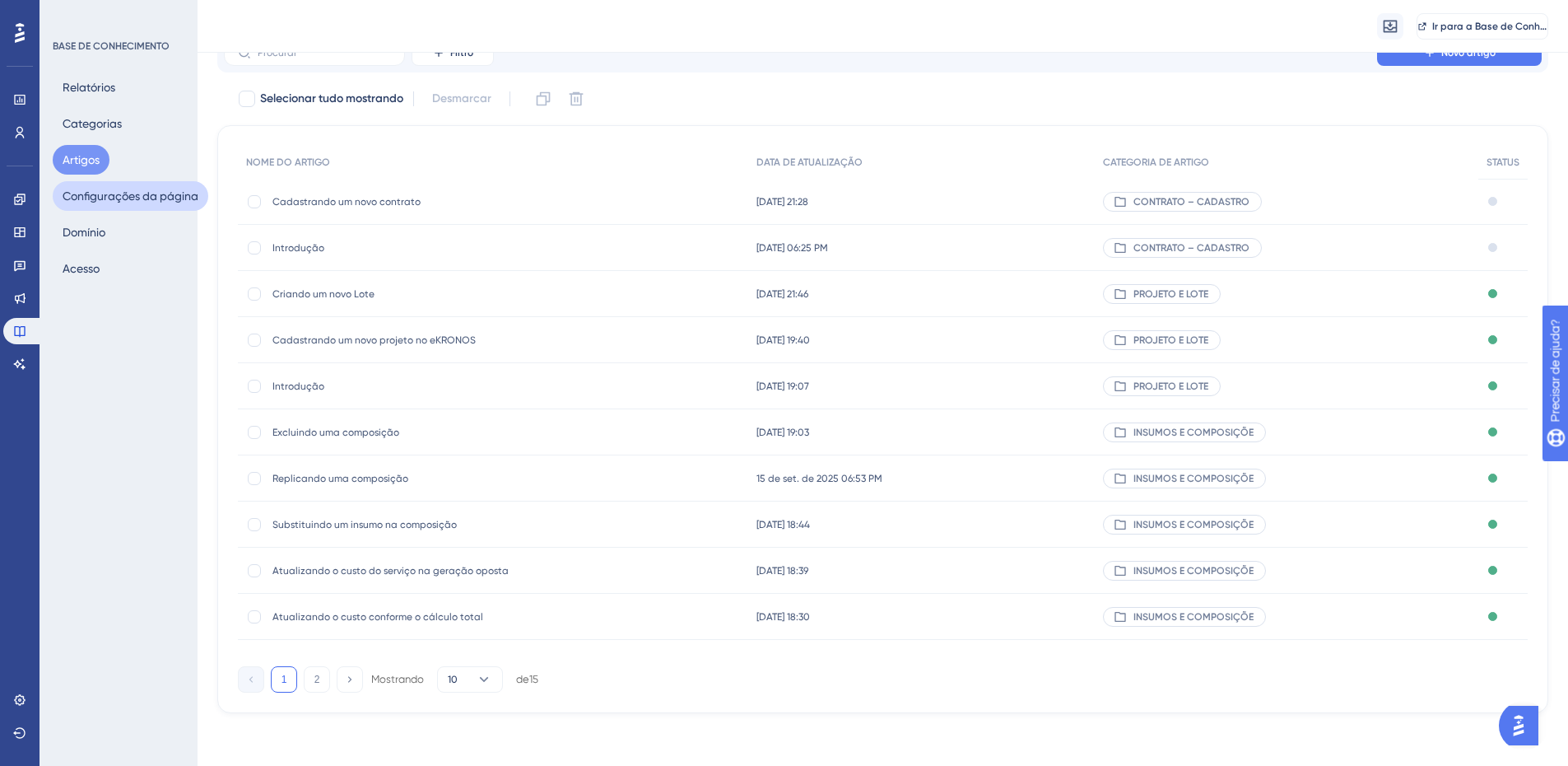
click at [95, 194] on font "Configurações da página" at bounding box center [130, 196] width 136 height 13
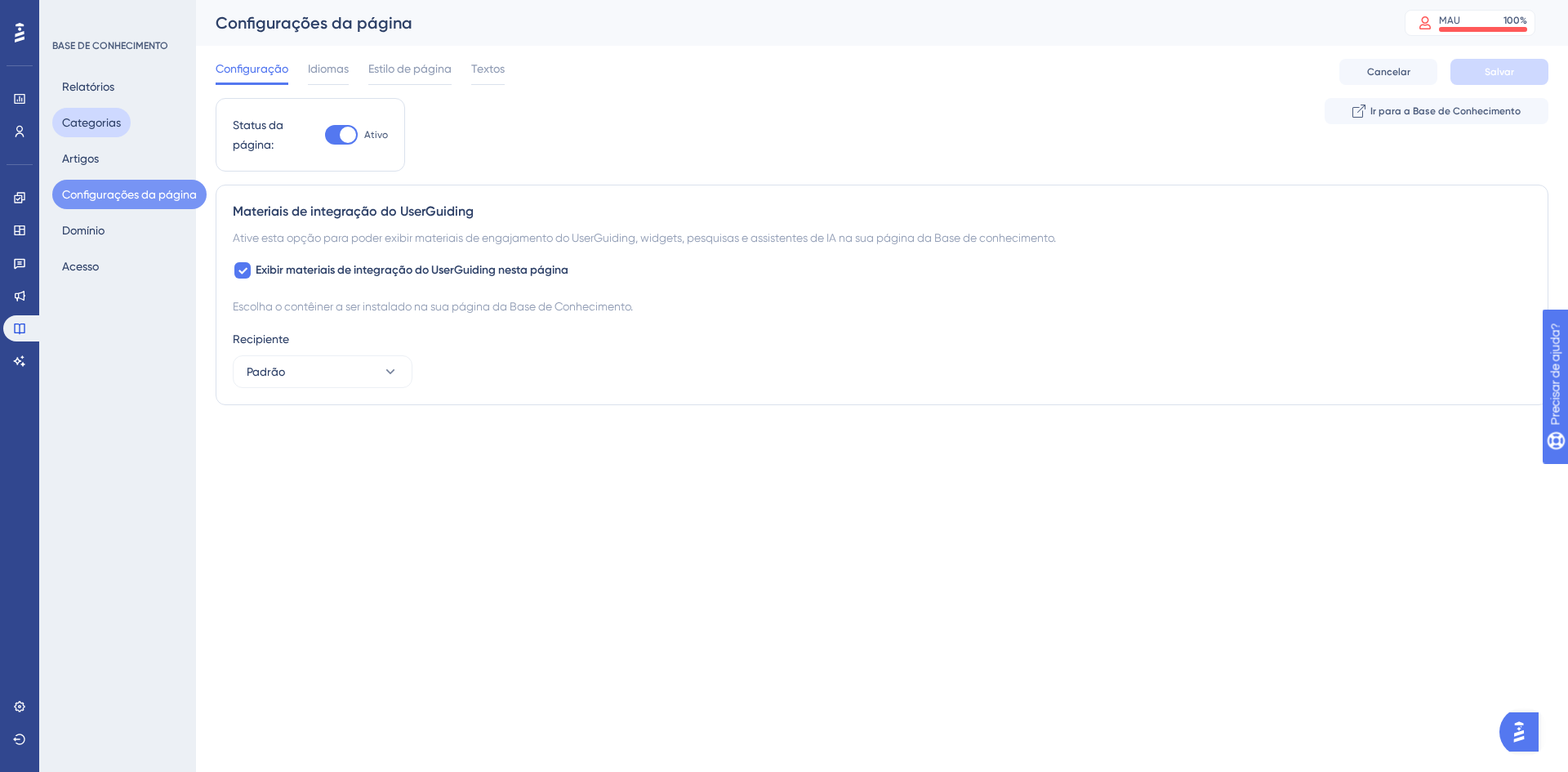
click at [109, 129] on font "Categorias" at bounding box center [92, 122] width 59 height 20
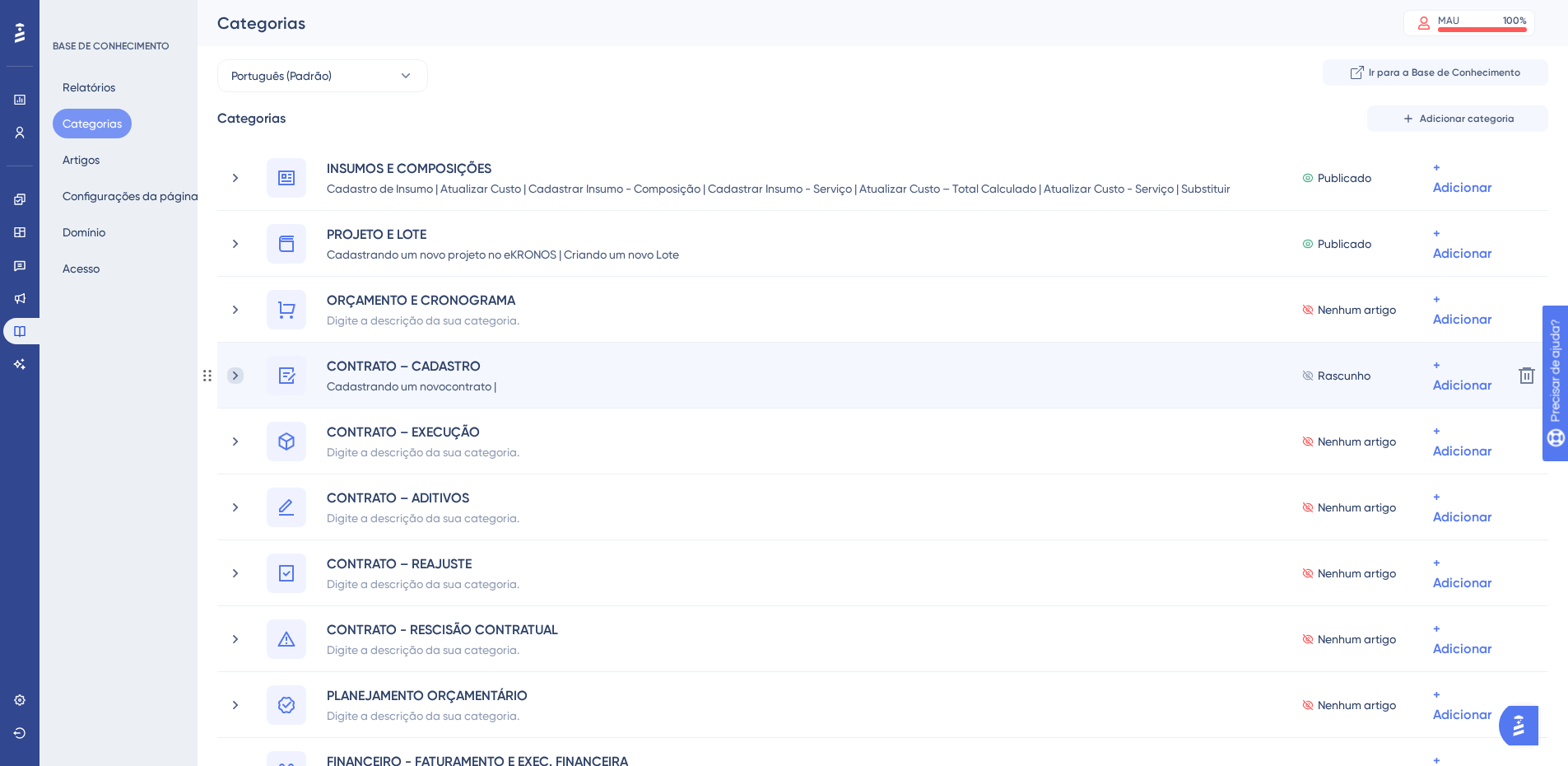
click at [227, 376] on icon at bounding box center [235, 375] width 16 height 16
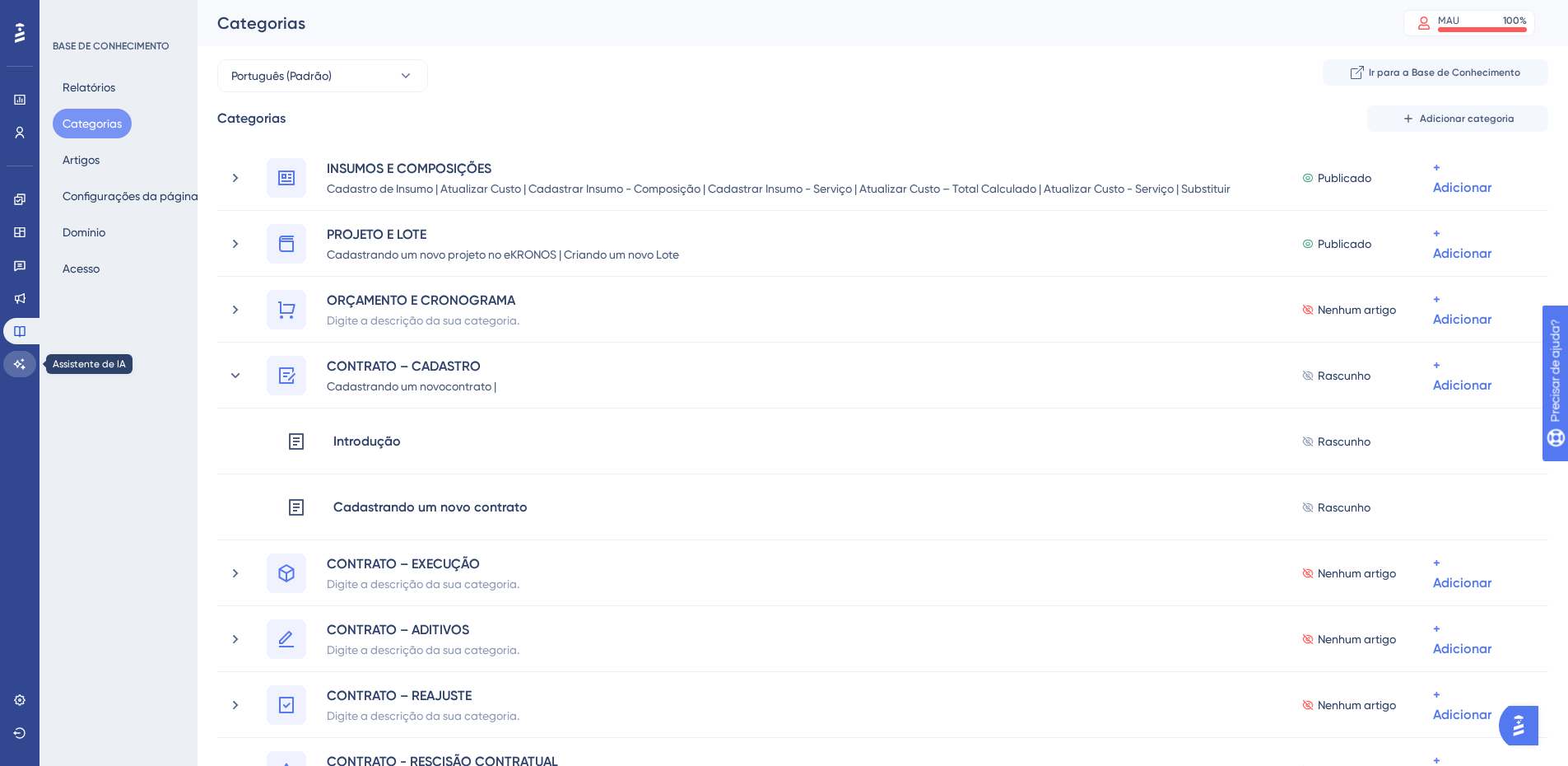
click at [8, 366] on link at bounding box center [20, 363] width 33 height 26
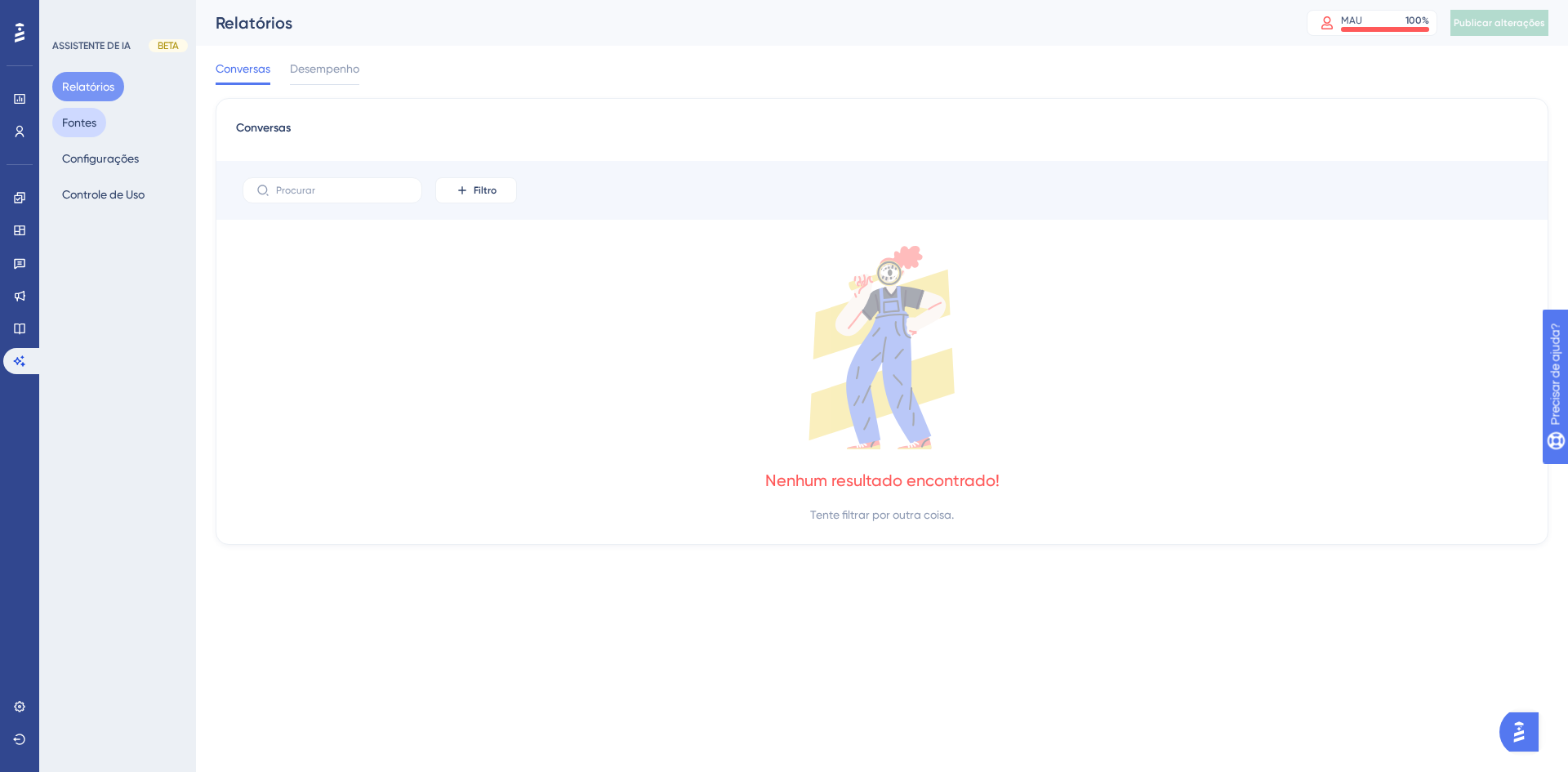
click at [78, 121] on font "Fontes" at bounding box center [79, 122] width 34 height 13
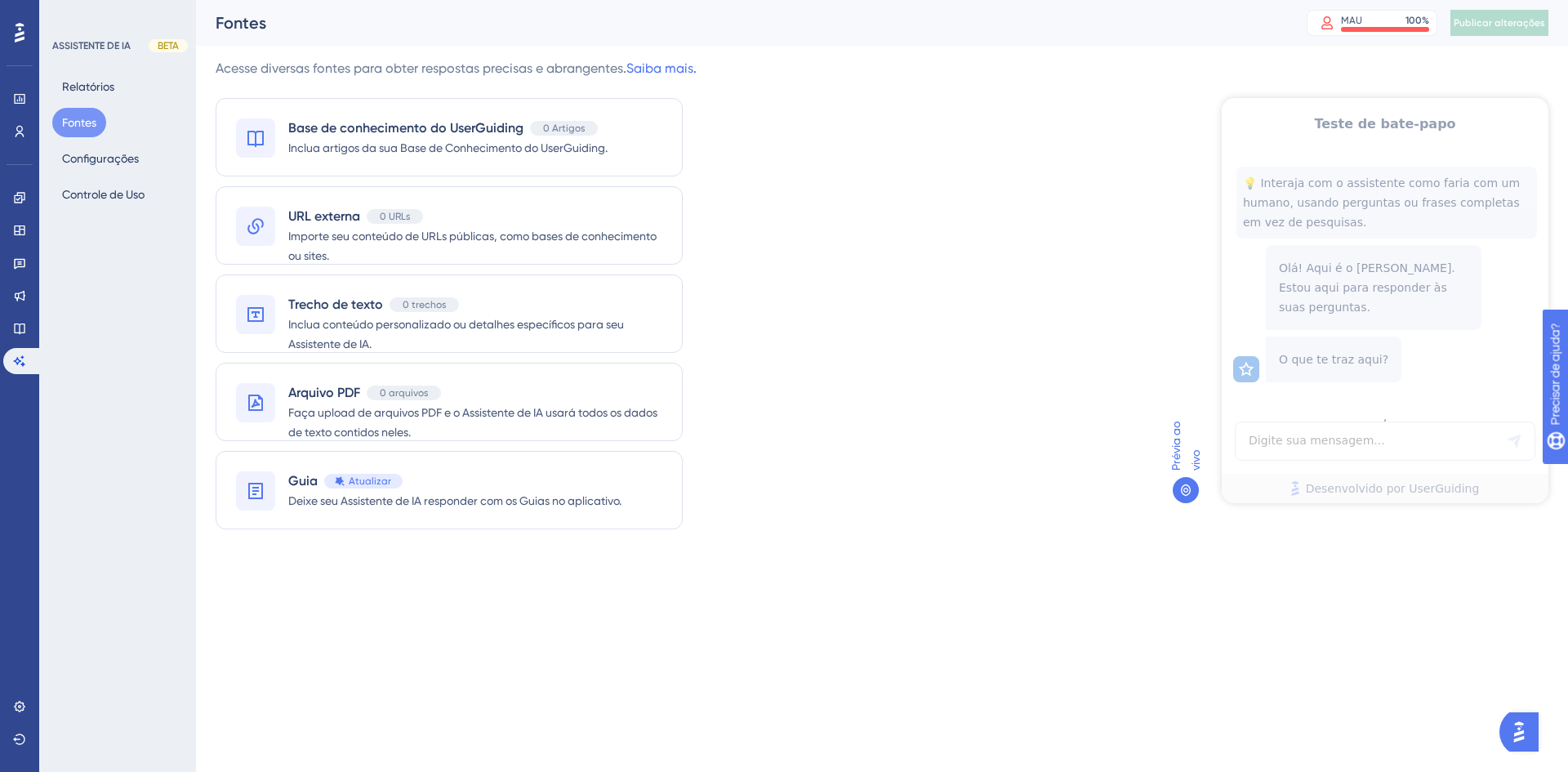
click at [1339, 442] on div "Teste de bate-papo 💡 Interaja com o assistente como faria com um humano, usando…" at bounding box center [1385, 301] width 326 height 405
click at [80, 162] on font "Configurações" at bounding box center [101, 158] width 77 height 13
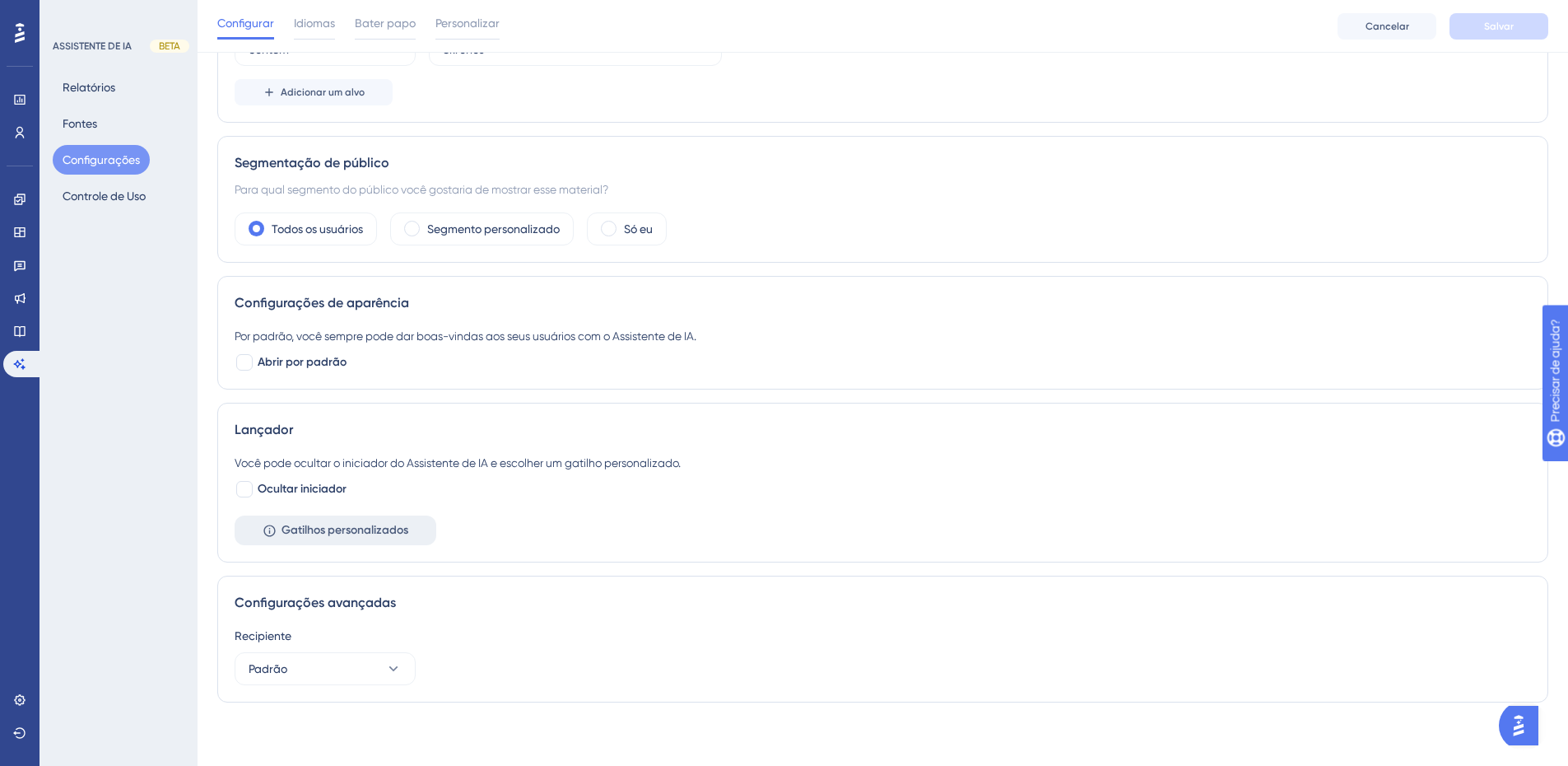
scroll to position [252, 0]
click at [103, 200] on font "Controle de Uso" at bounding box center [104, 196] width 84 height 13
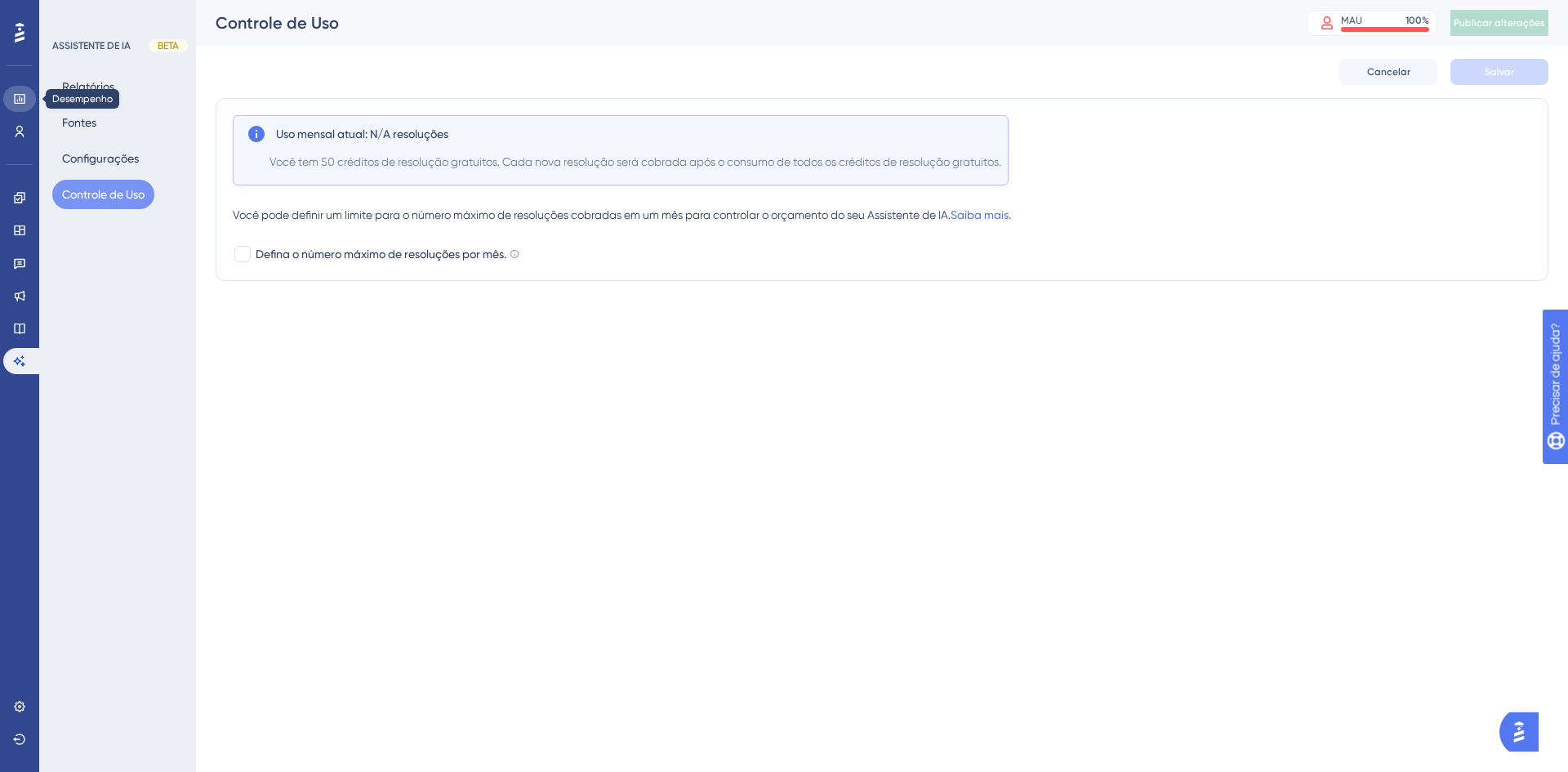
click at [17, 95] on icon at bounding box center [20, 98] width 11 height 10
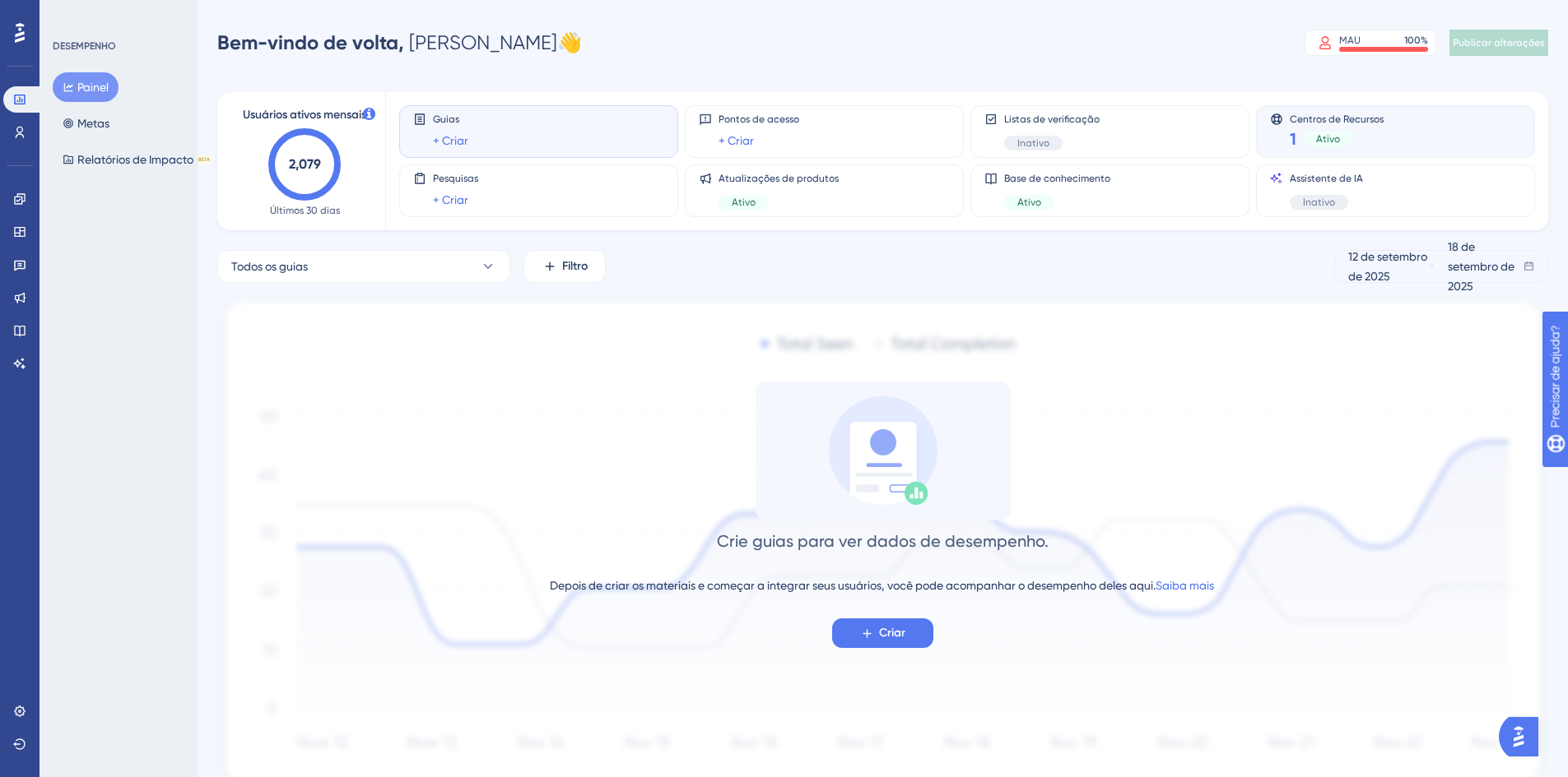
click at [1373, 125] on div "Centros de Recursos 1 Ativo" at bounding box center [1336, 131] width 93 height 38
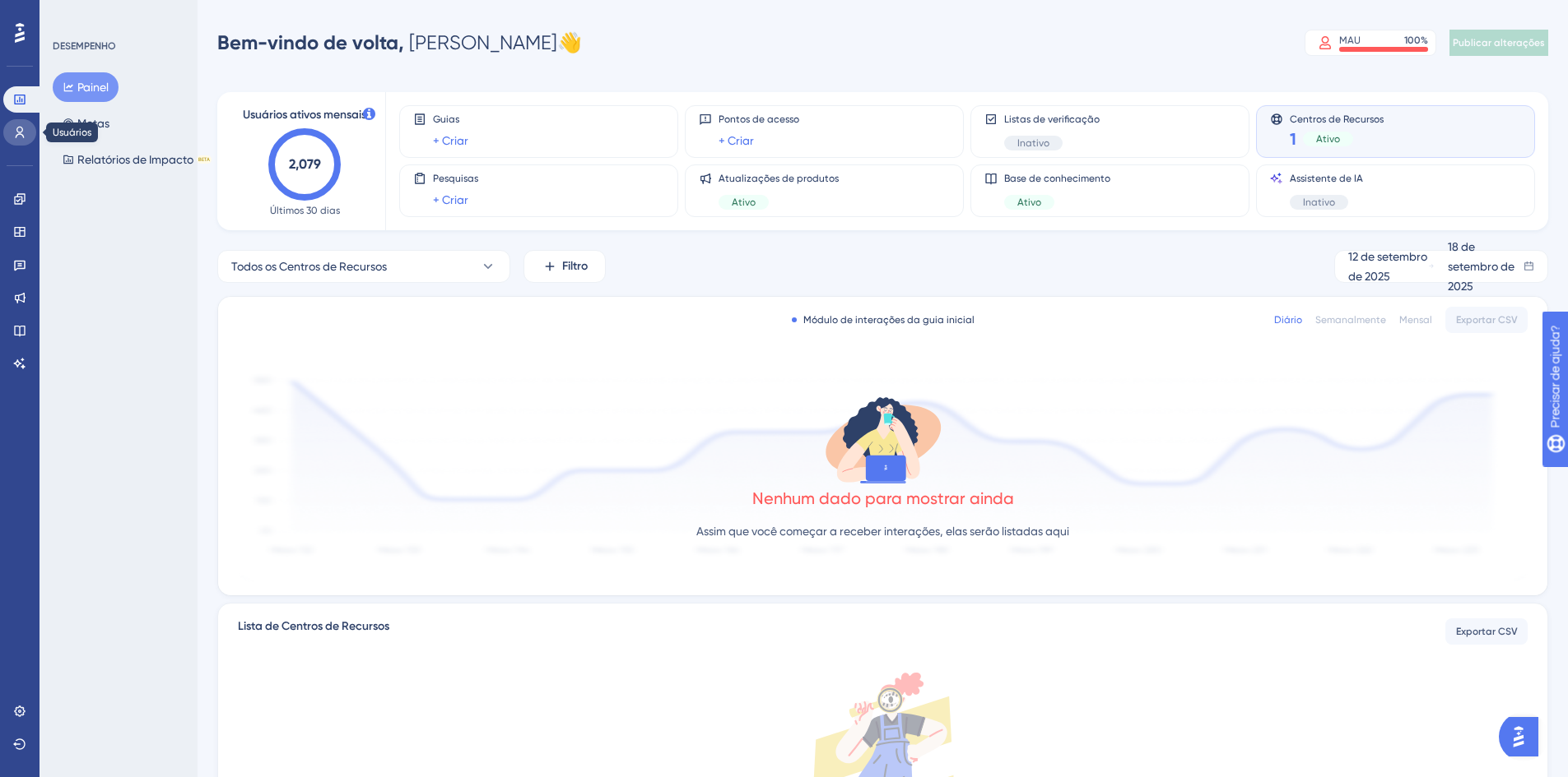
click at [18, 134] on icon at bounding box center [20, 132] width 13 height 13
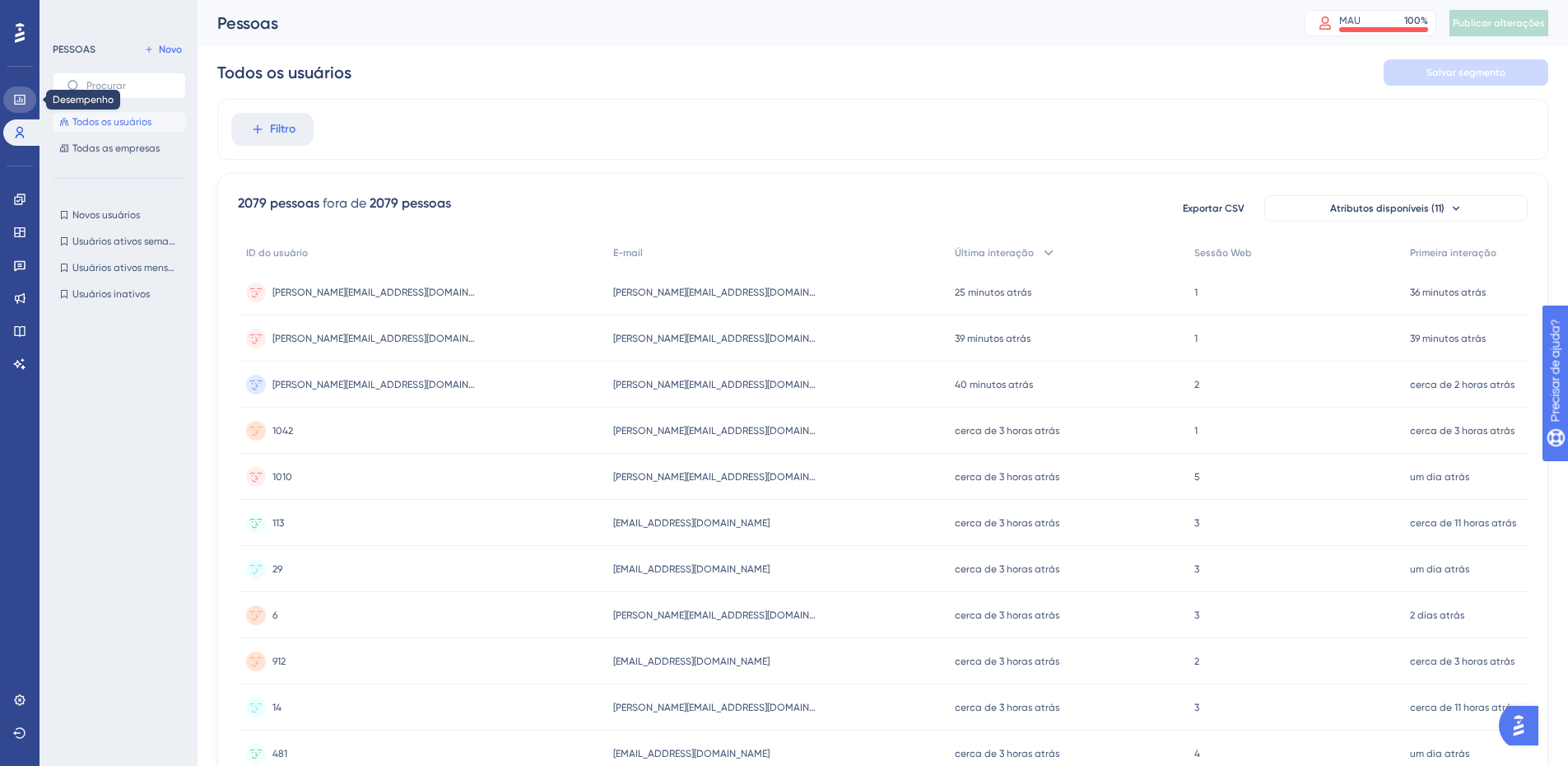
click at [19, 101] on icon at bounding box center [20, 99] width 13 height 13
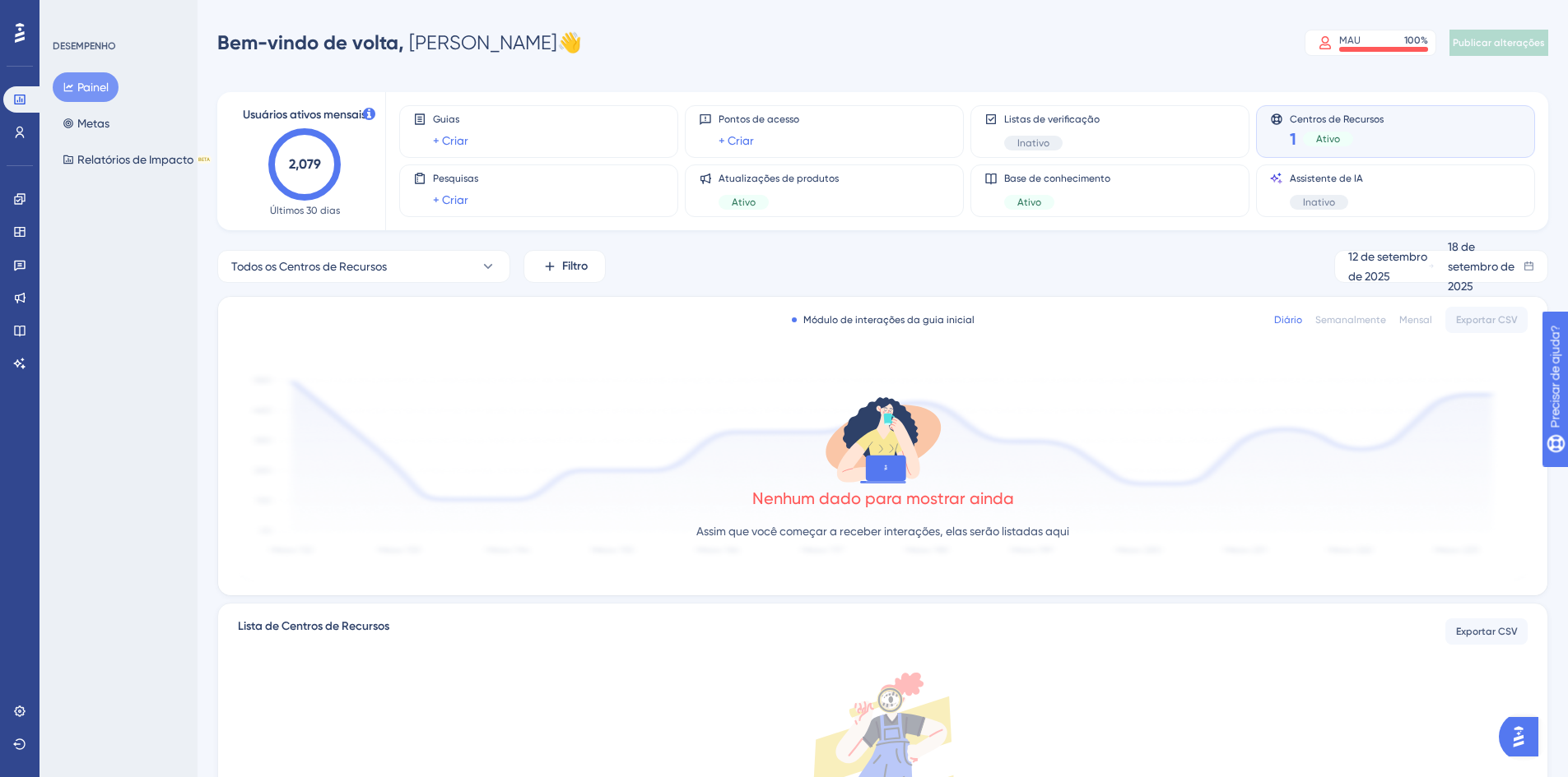
click at [16, 22] on icon at bounding box center [19, 33] width 10 height 22
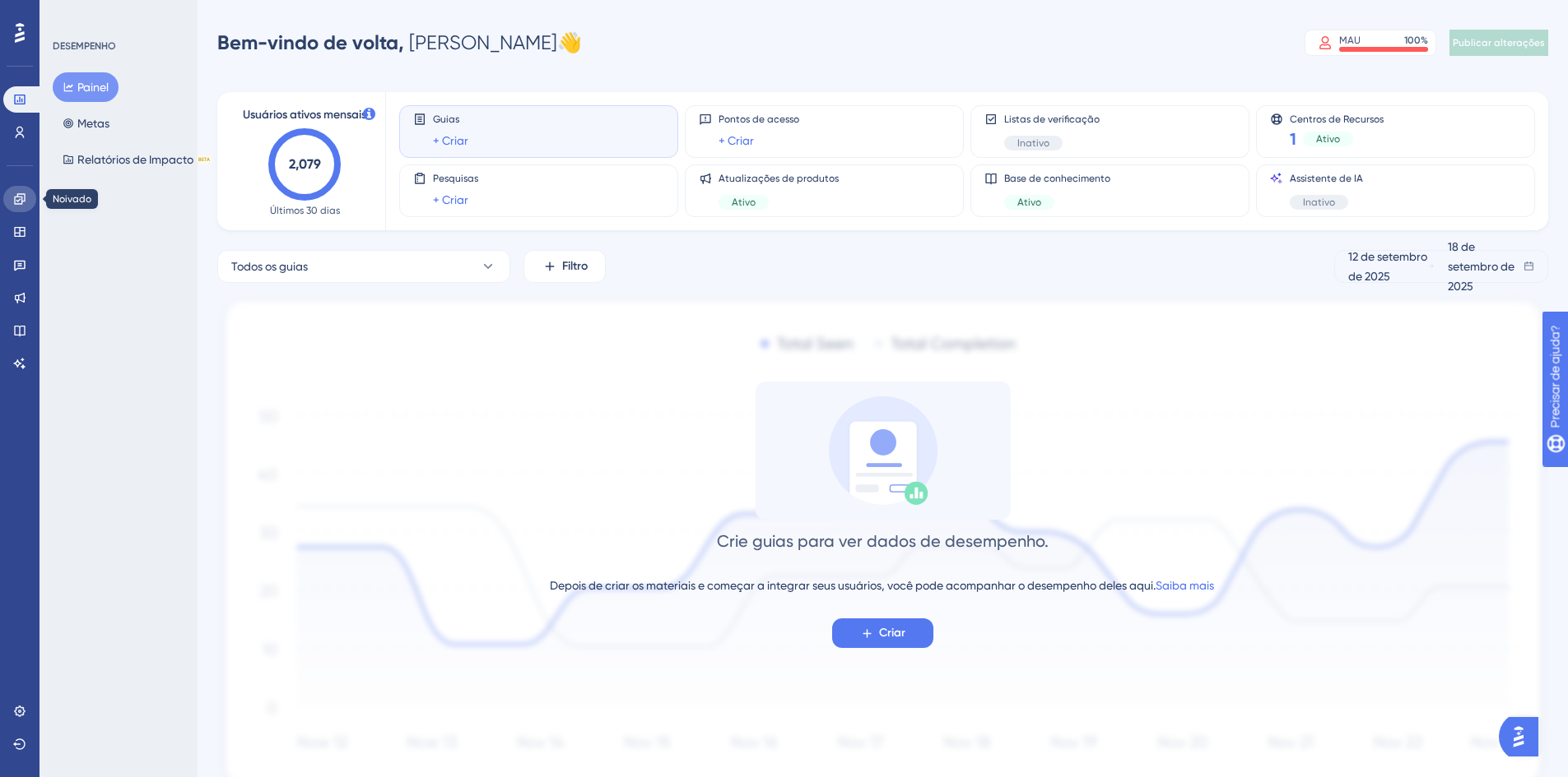
click at [15, 198] on icon at bounding box center [20, 199] width 11 height 11
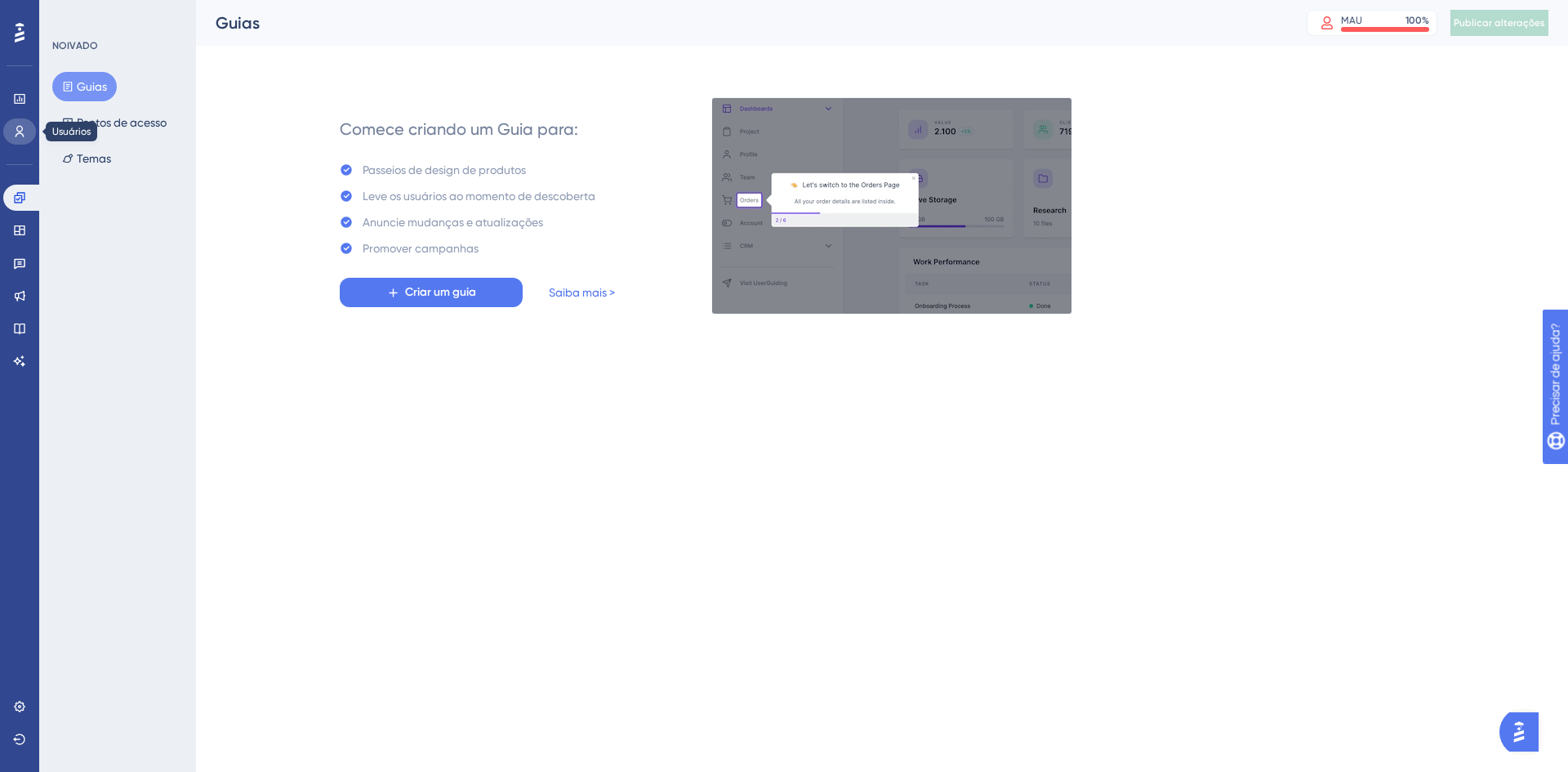
click at [14, 129] on icon at bounding box center [20, 131] width 13 height 13
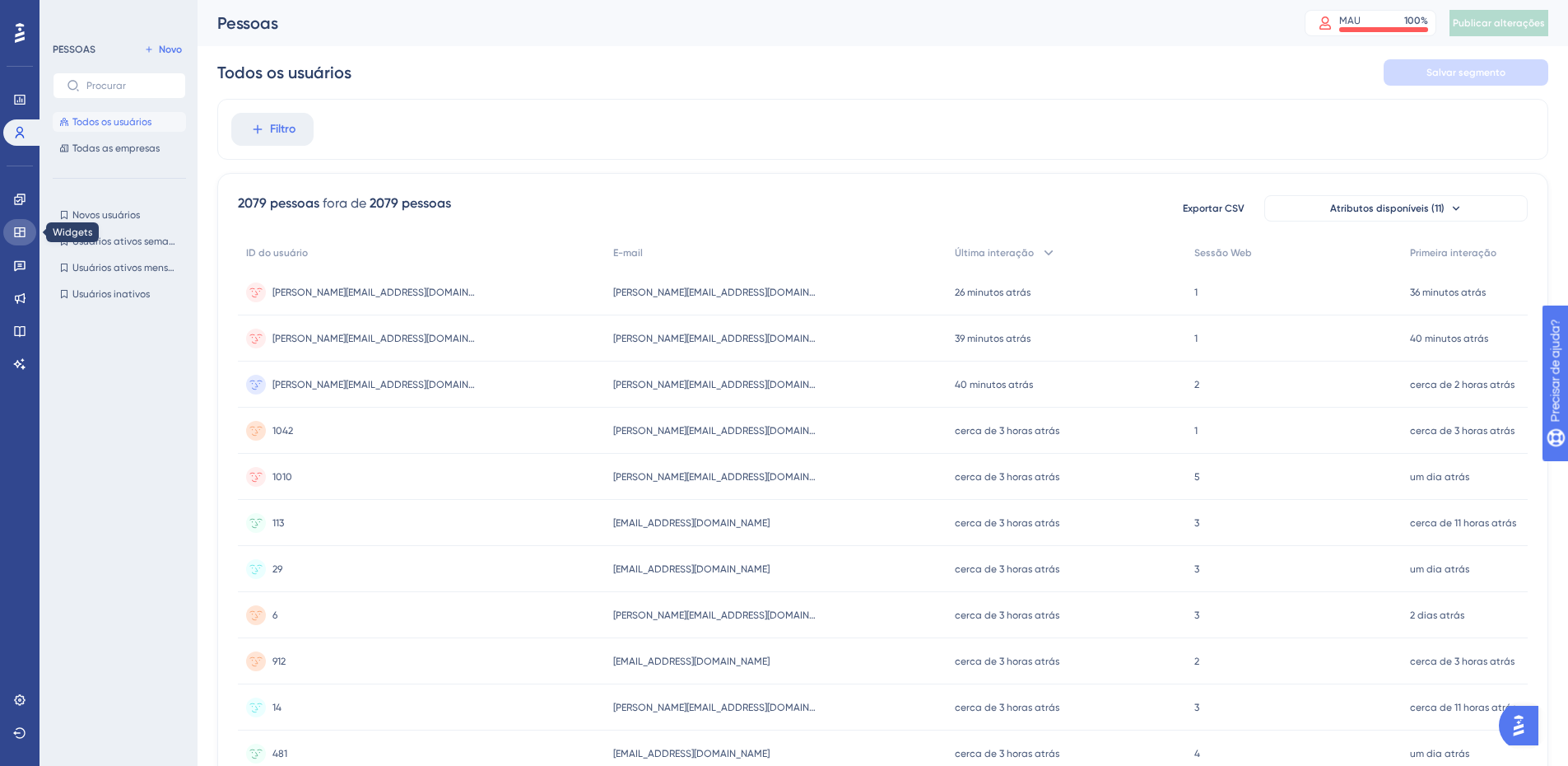
click at [21, 231] on icon at bounding box center [20, 232] width 11 height 10
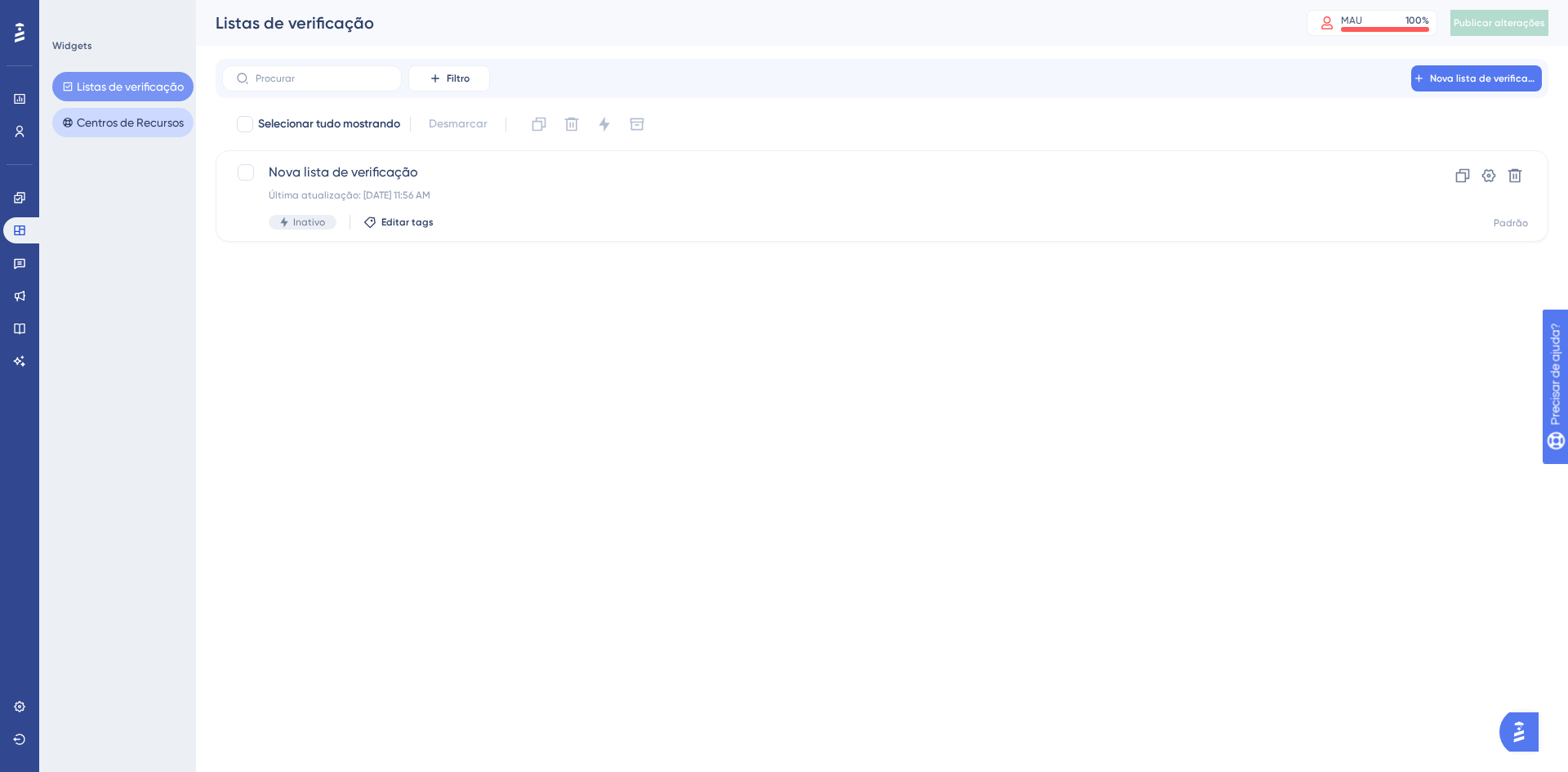
click at [143, 123] on font "Centros de Recursos" at bounding box center [130, 122] width 107 height 13
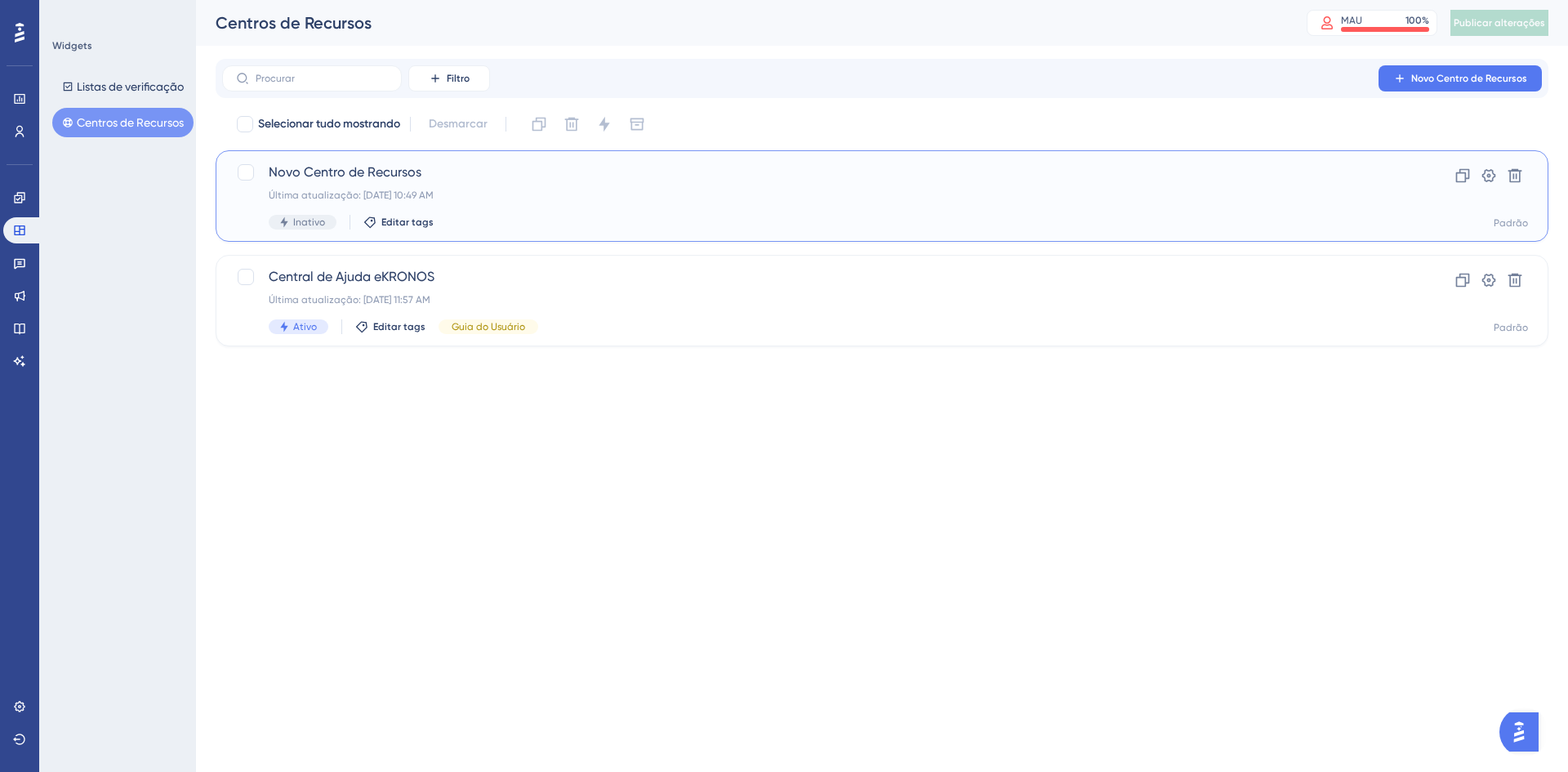
click at [390, 188] on div "Novo Centro de Recursos Última atualização: 15 de set. de 2025 10:49 AM Inativo…" at bounding box center [816, 195] width 1096 height 67
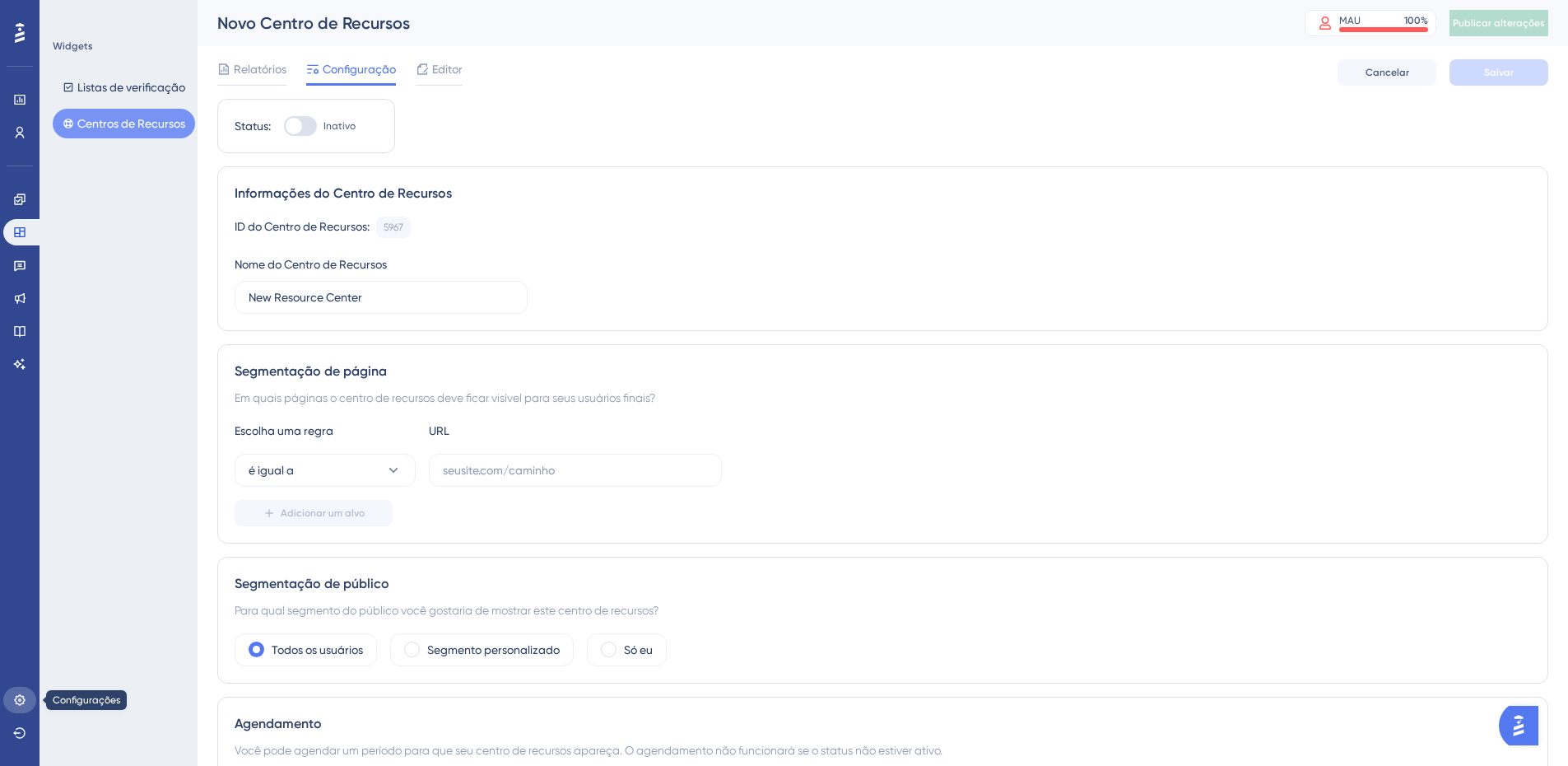
click at [15, 694] on icon at bounding box center [20, 699] width 13 height 13
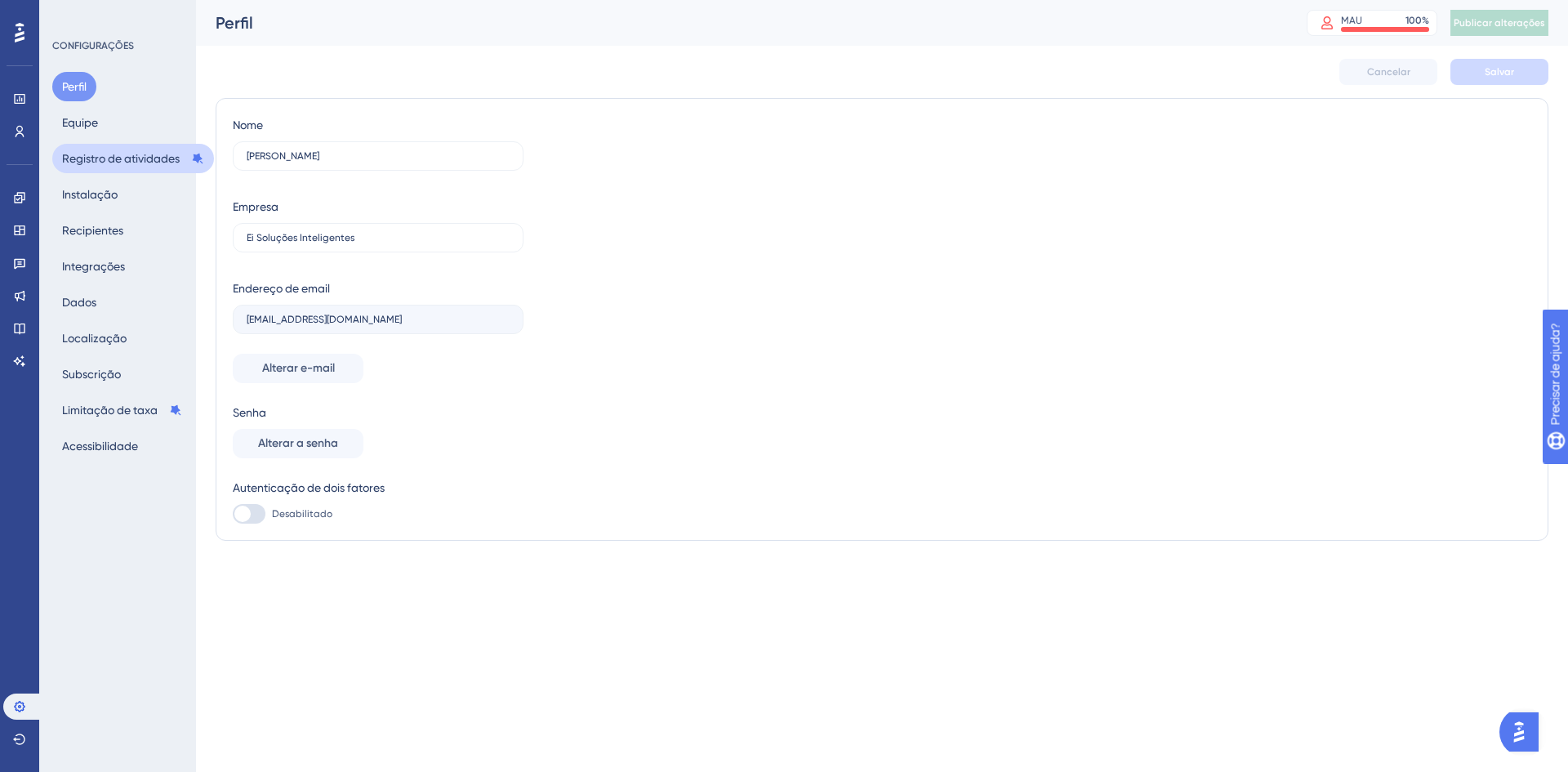
click at [90, 150] on font "Registro de atividades" at bounding box center [121, 159] width 118 height 20
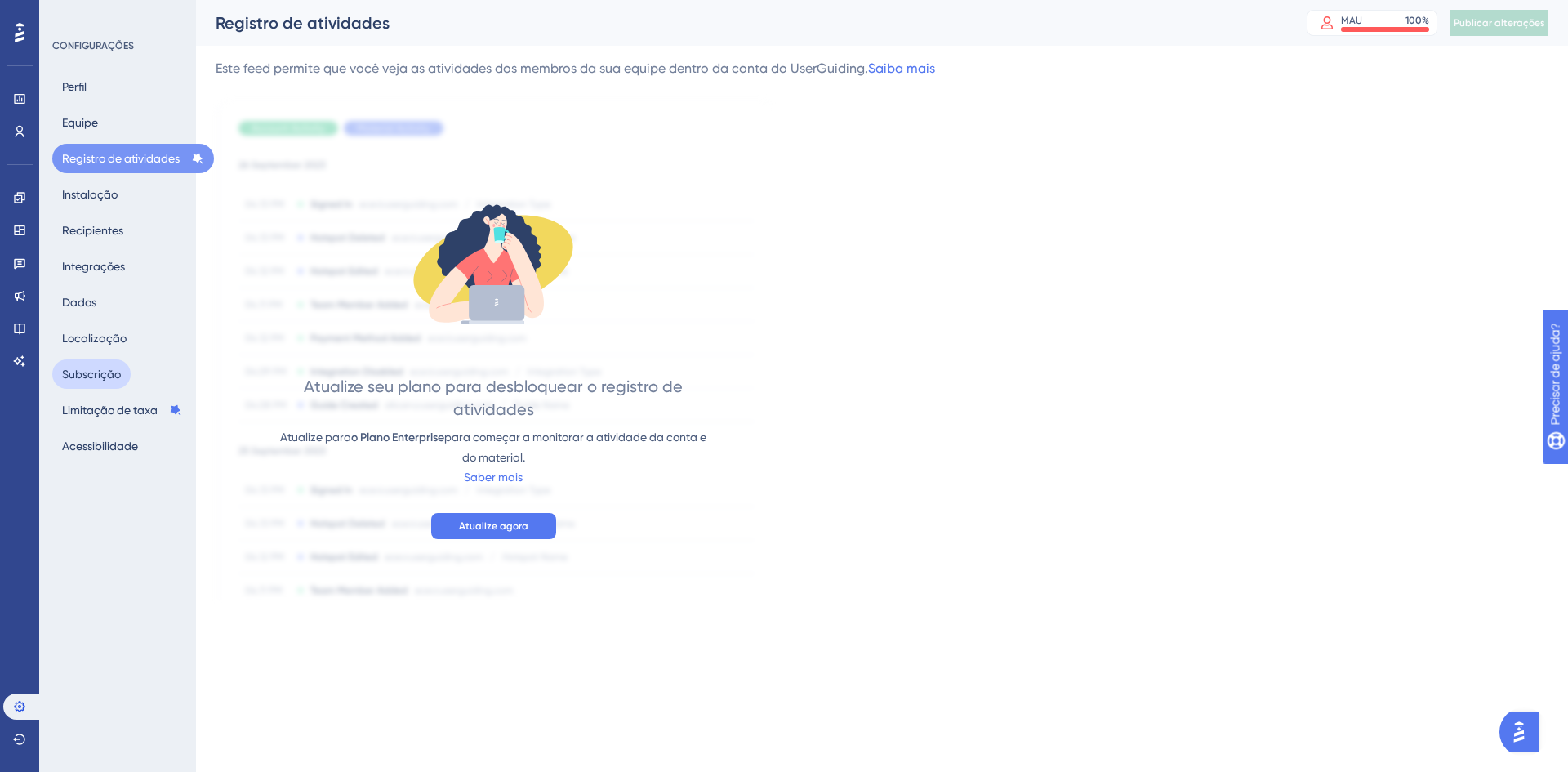
click at [107, 364] on button "Subscrição" at bounding box center [92, 374] width 78 height 29
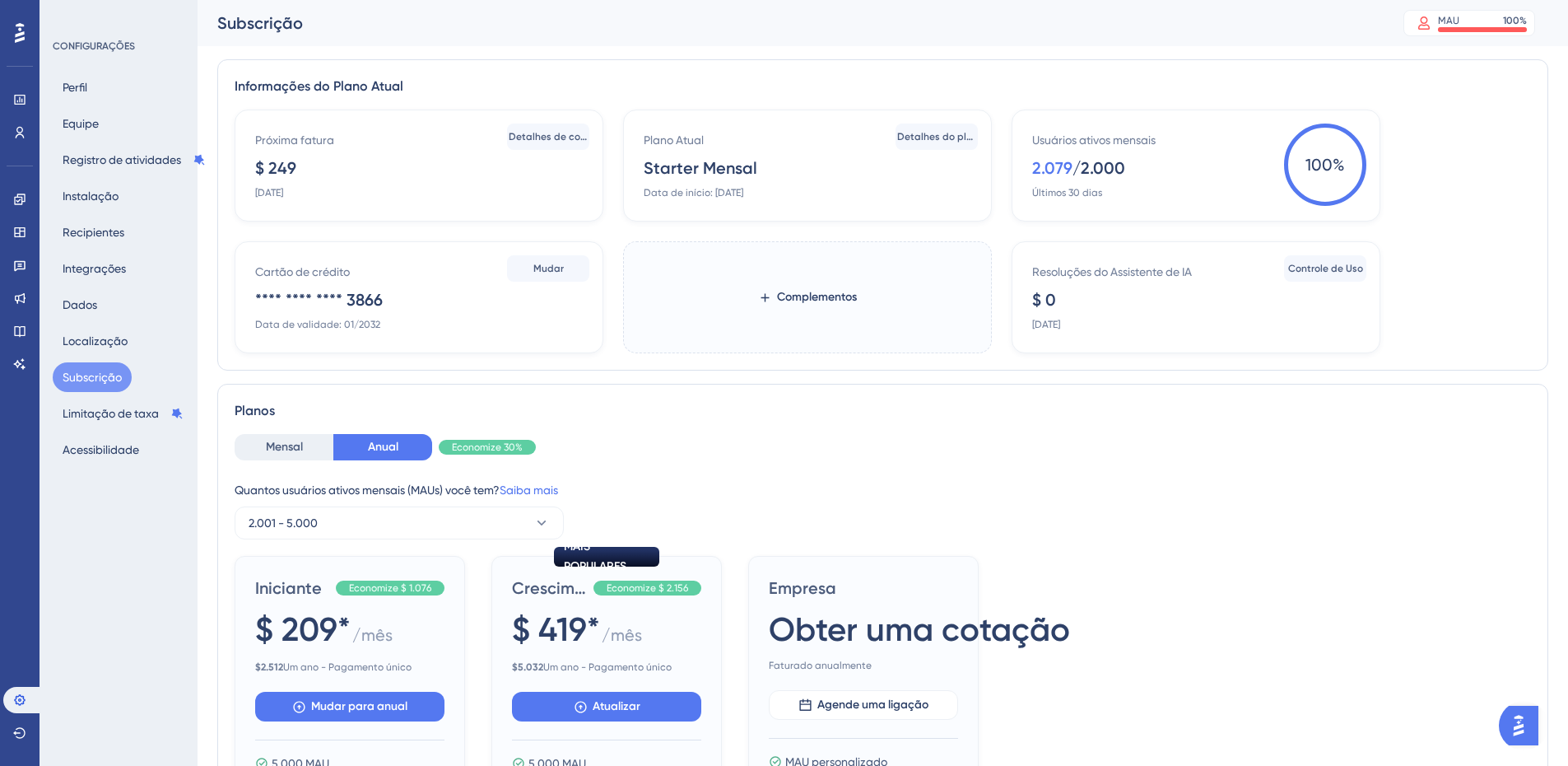
click at [987, 478] on div "Mensal Anual Economize 30% Quantos usuários ativos mensais (MAUs) você tem? Sai…" at bounding box center [882, 486] width 1296 height 105
click at [1488, 22] on div "MAU 100 %" at bounding box center [1482, 21] width 89 height 13
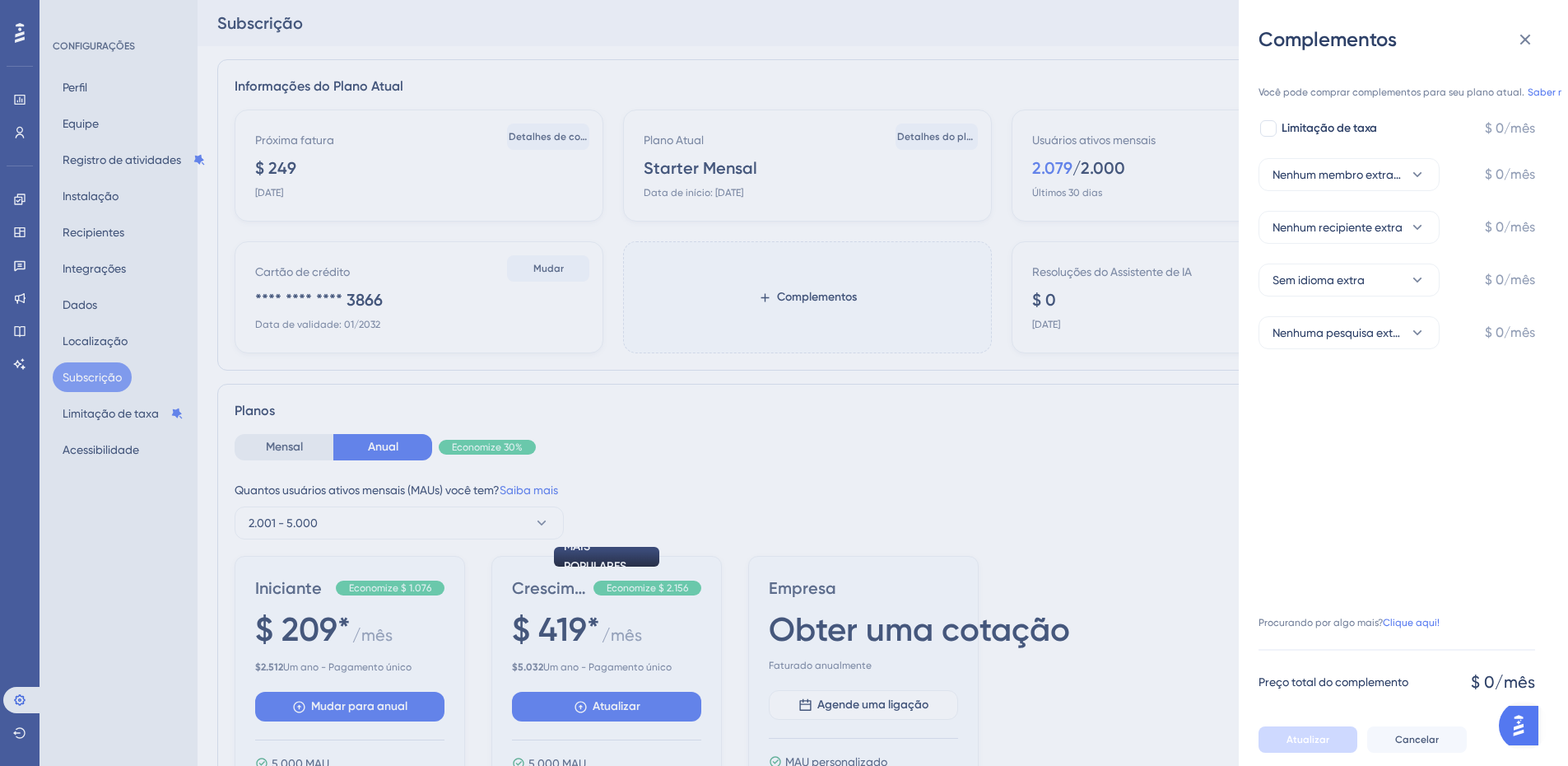
click at [1202, 400] on div "Complementos Você pode comprar complementos para seu plano atual. Saber mais. L…" at bounding box center [784, 383] width 1568 height 766
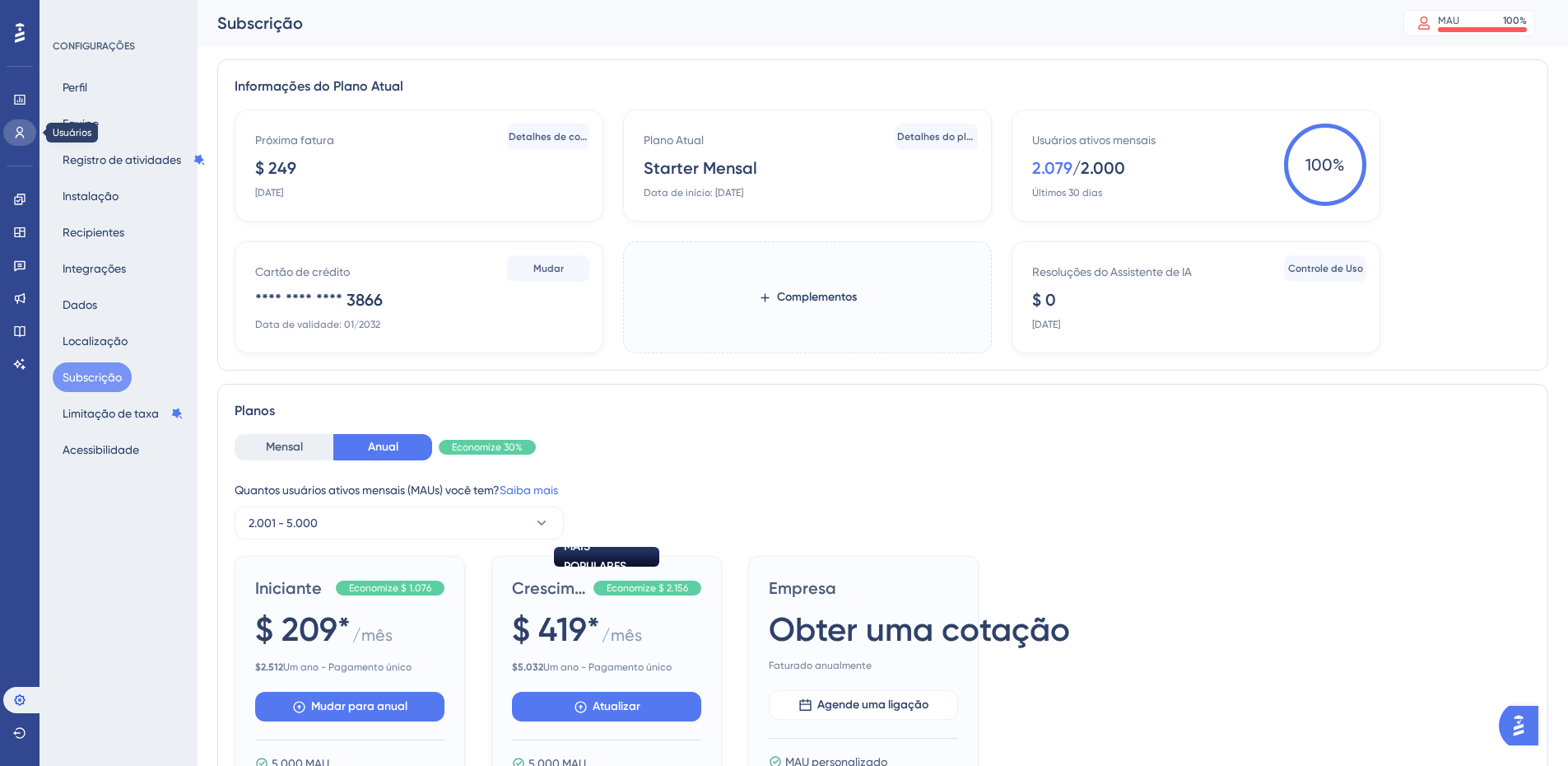
click at [21, 138] on icon at bounding box center [20, 132] width 13 height 13
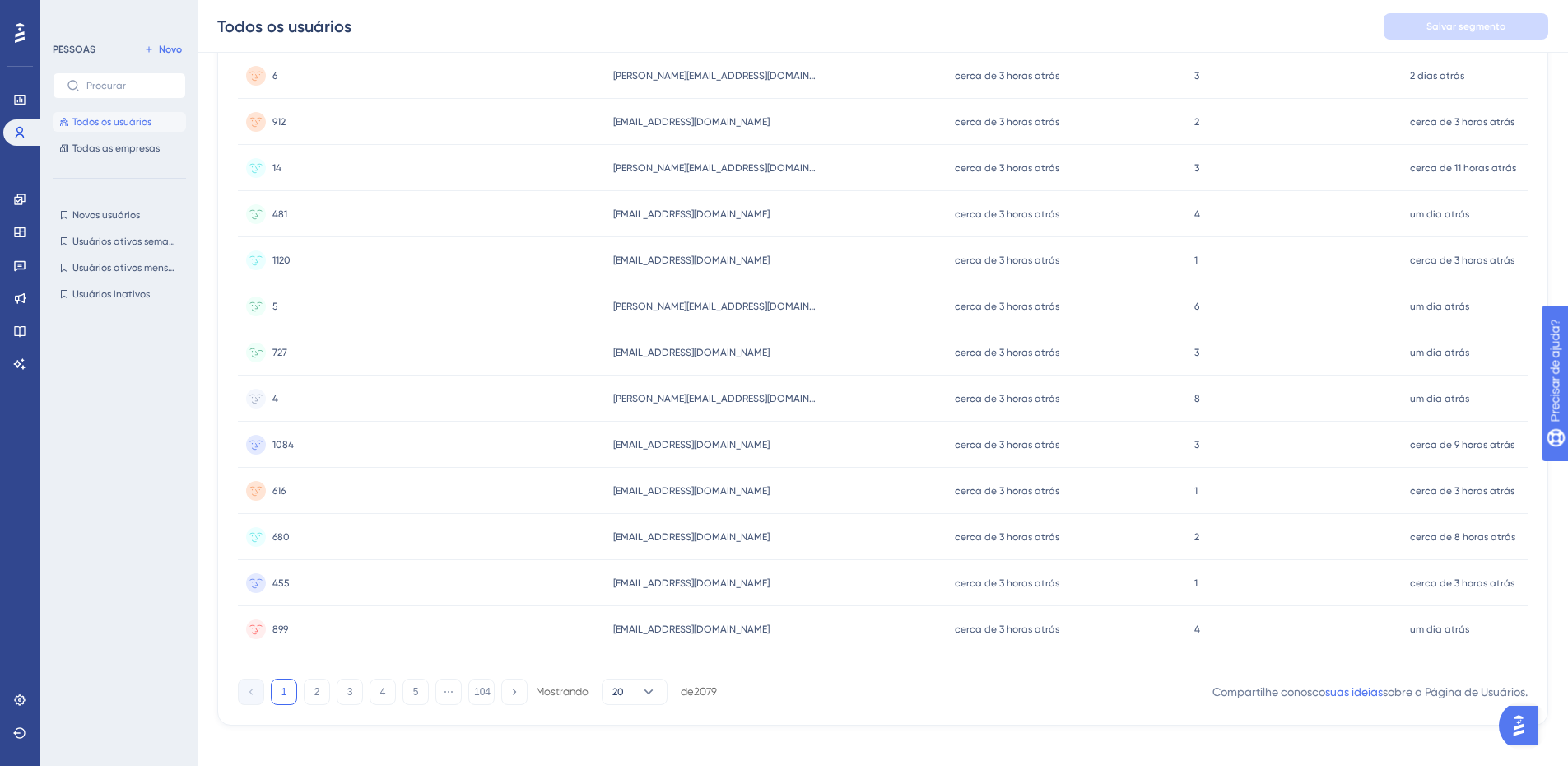
scroll to position [558, 0]
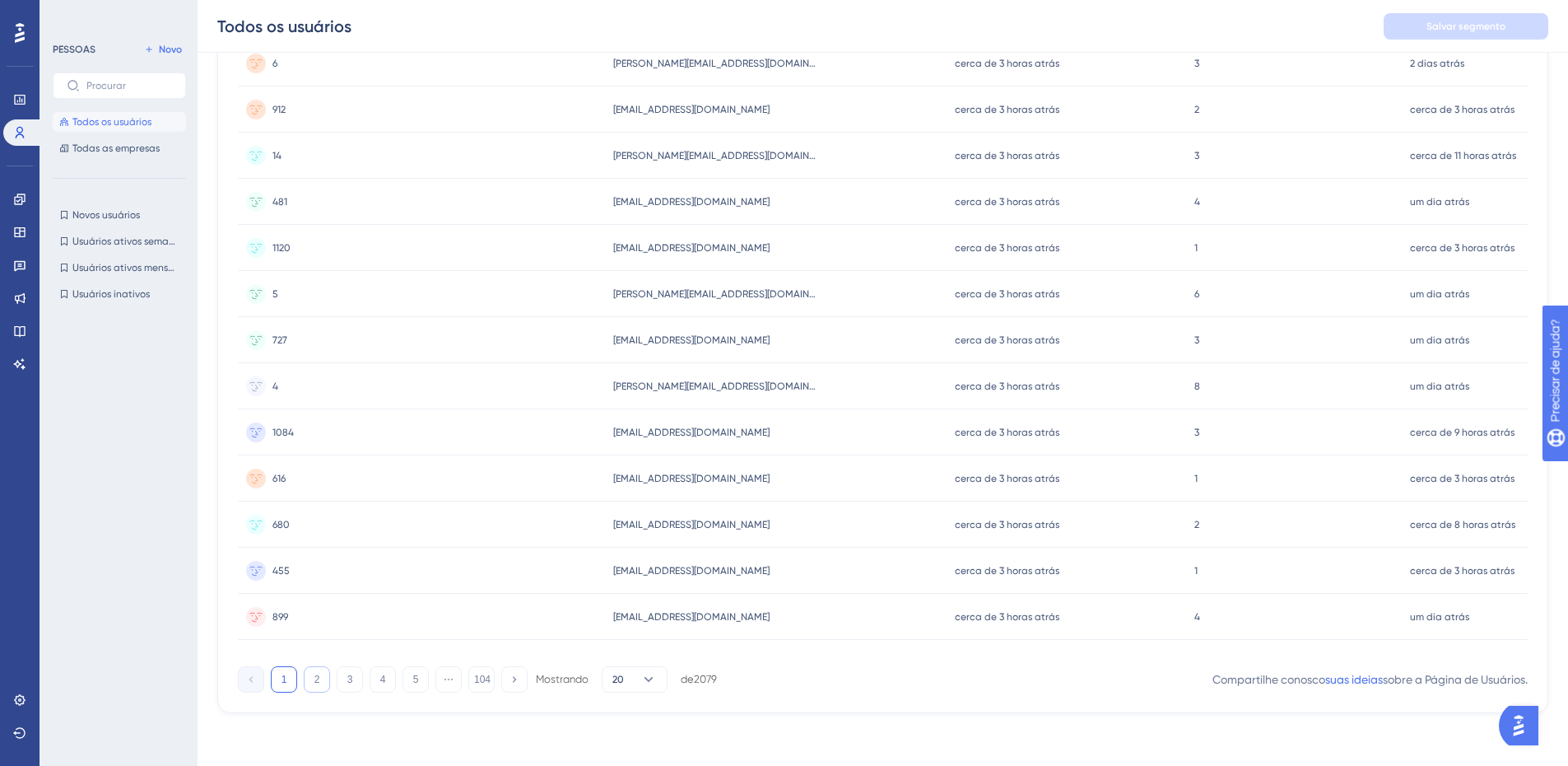
click at [318, 680] on font "2" at bounding box center [317, 679] width 5 height 12
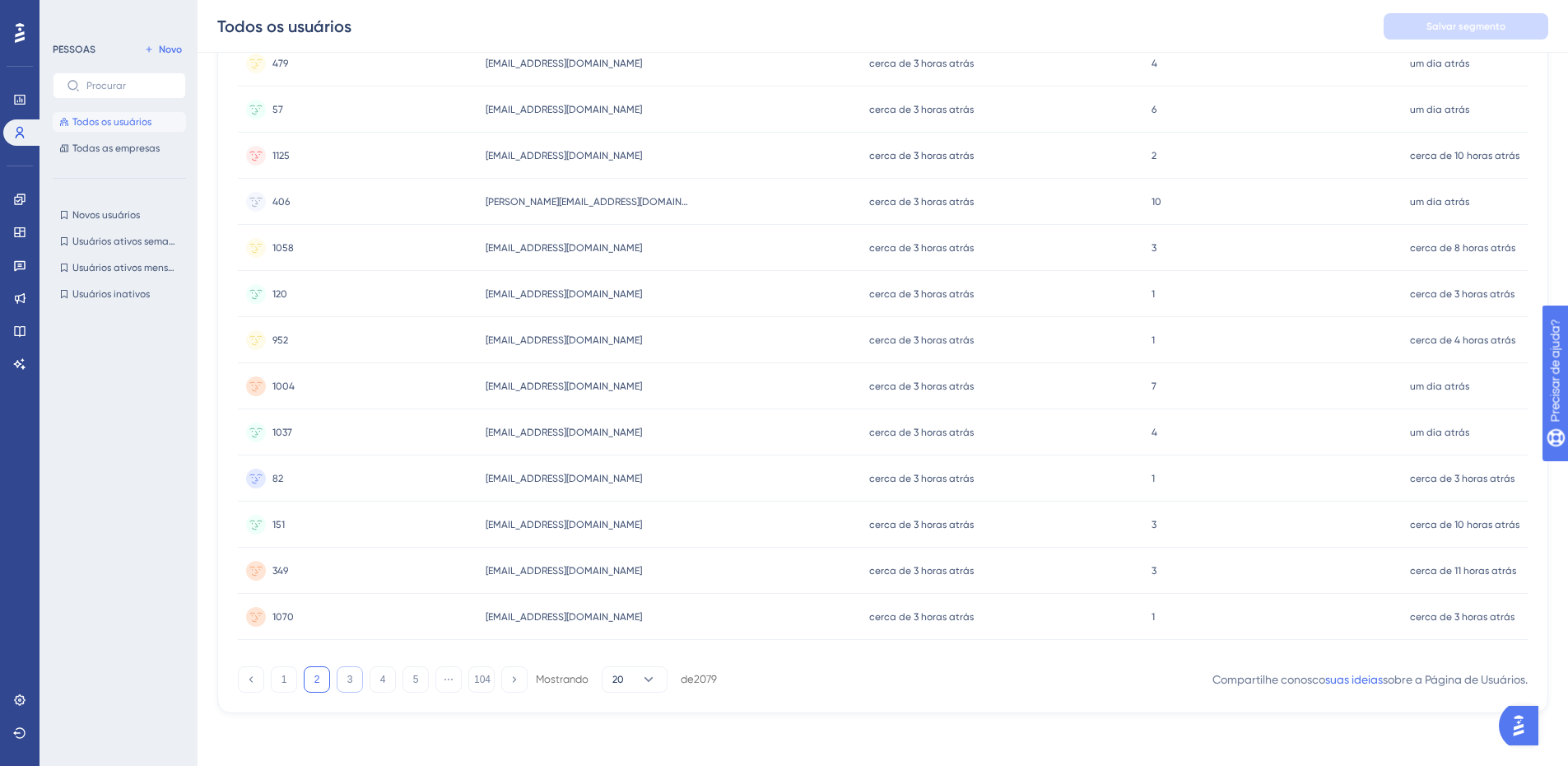
click at [353, 681] on button "3" at bounding box center [350, 679] width 26 height 26
click at [380, 679] on font "4" at bounding box center [383, 679] width 5 height 12
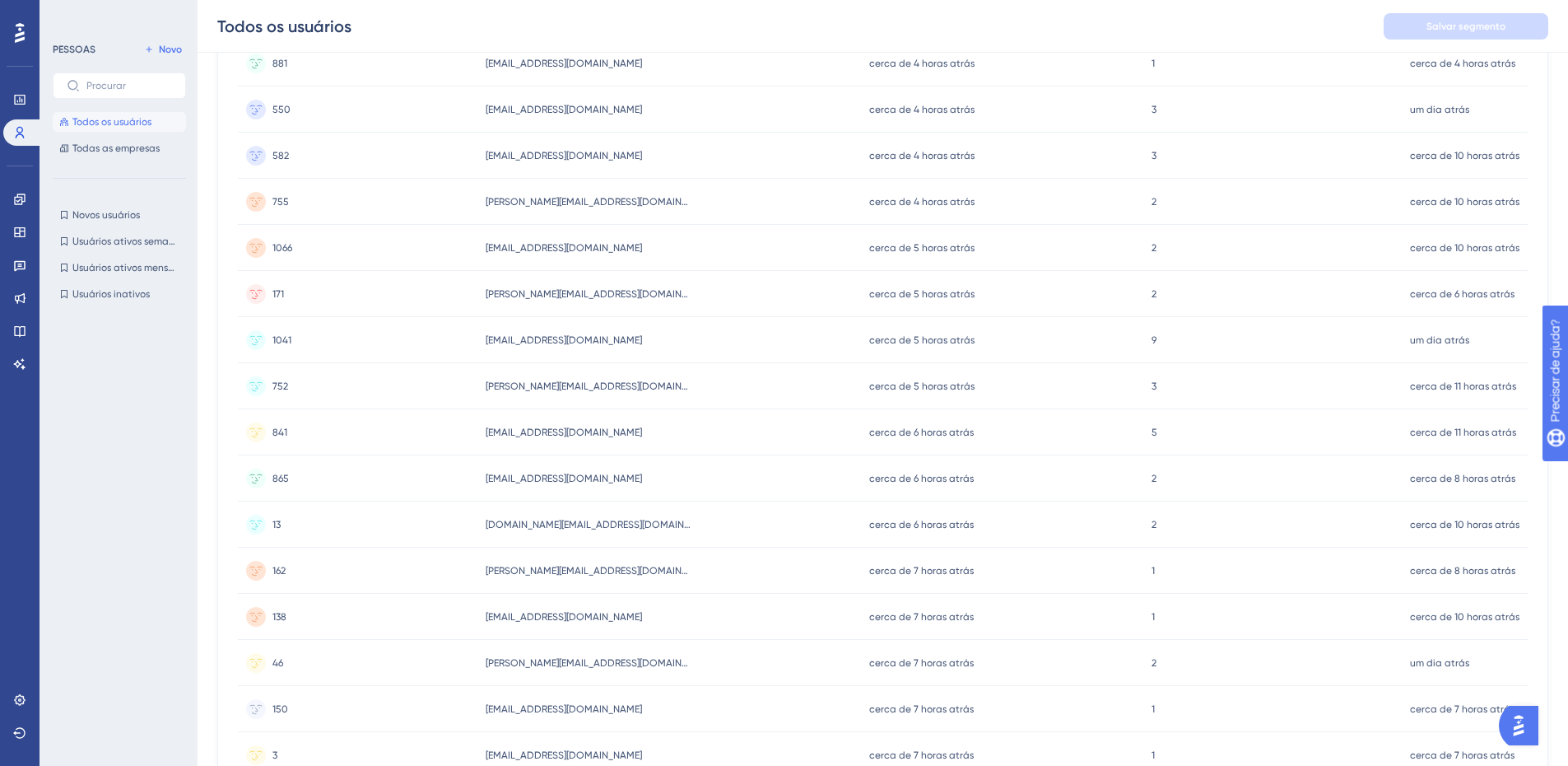
scroll to position [328, 0]
click at [112, 148] on font "Todas as empresas" at bounding box center [116, 147] width 87 height 12
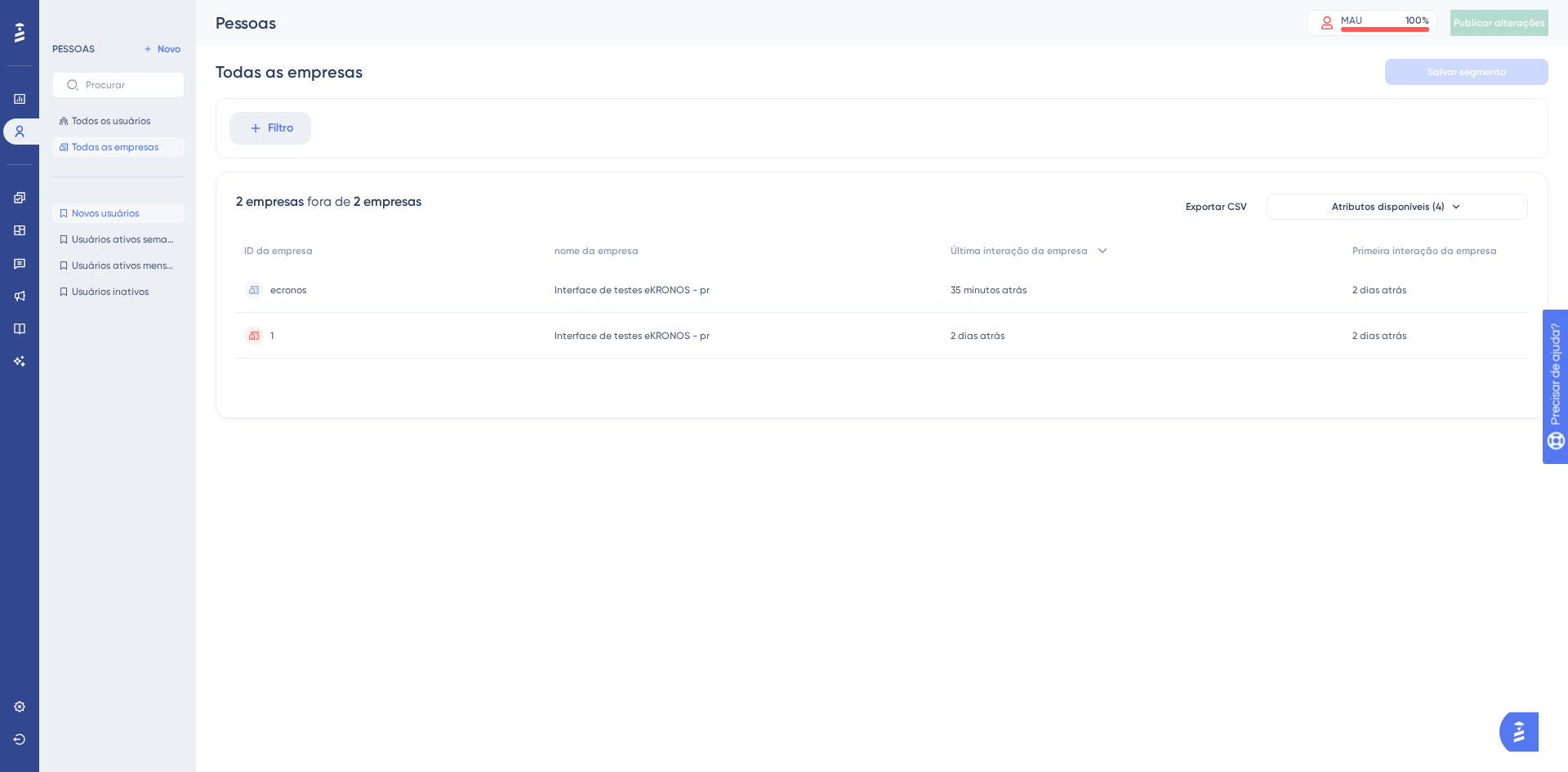
click at [113, 210] on font "Novos usuários" at bounding box center [105, 213] width 67 height 12
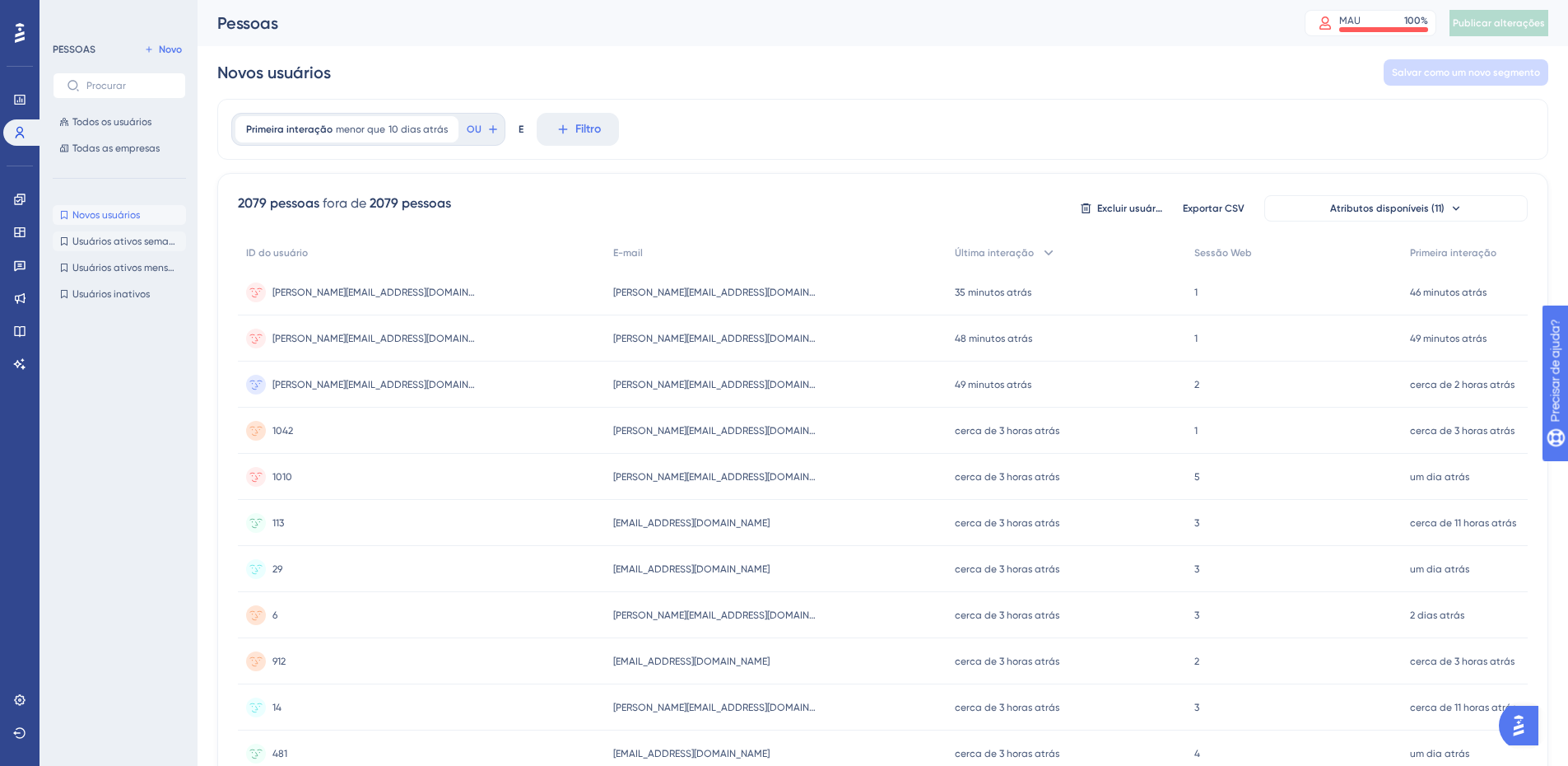
click at [120, 249] on button "Usuários ativos semanais Usuários ativos semanais" at bounding box center [120, 241] width 133 height 20
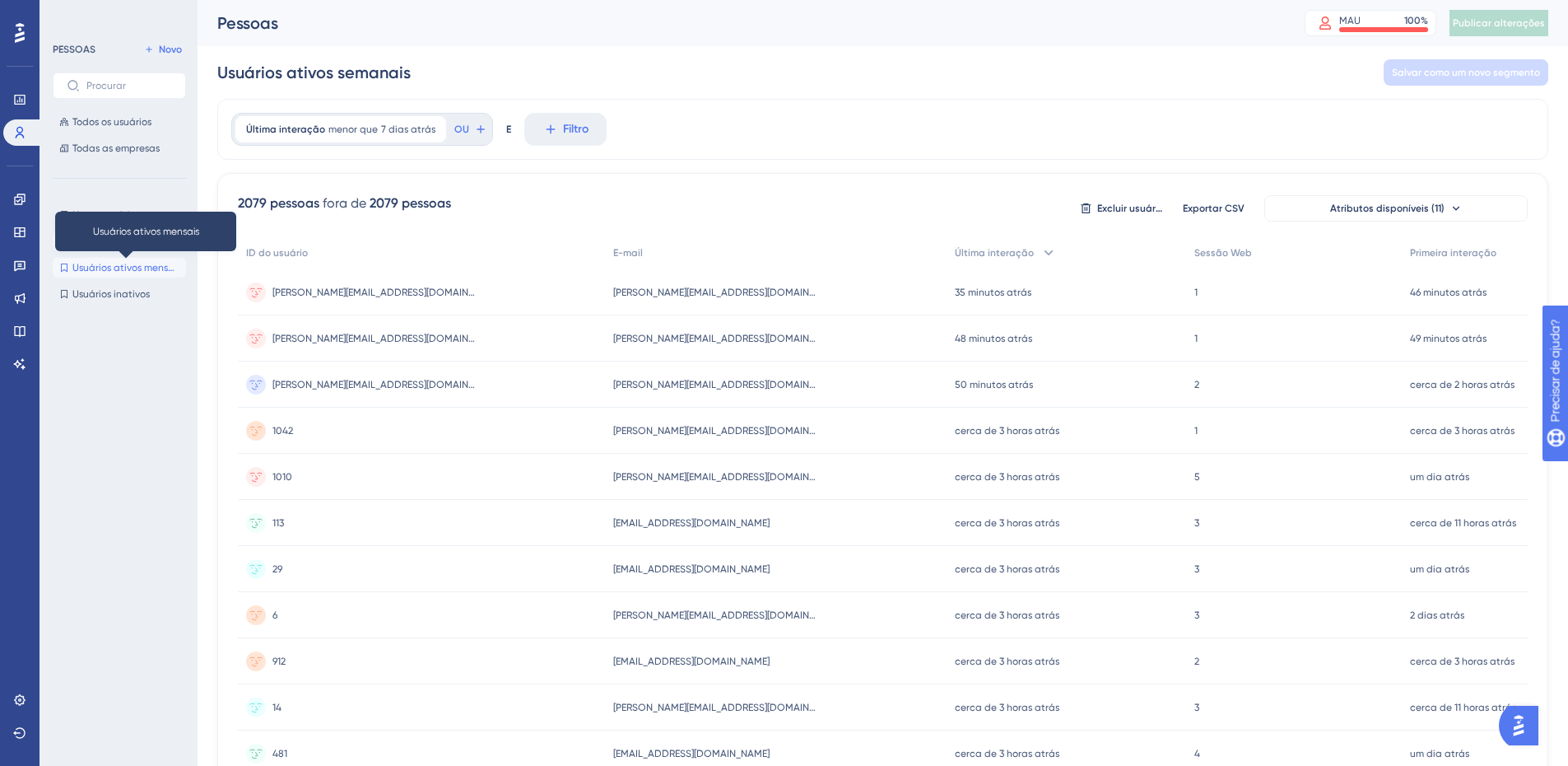
click at [140, 266] on font "Usuários ativos mensais" at bounding box center [127, 267] width 109 height 12
click at [125, 298] on font "Usuários inativos" at bounding box center [111, 294] width 77 height 12
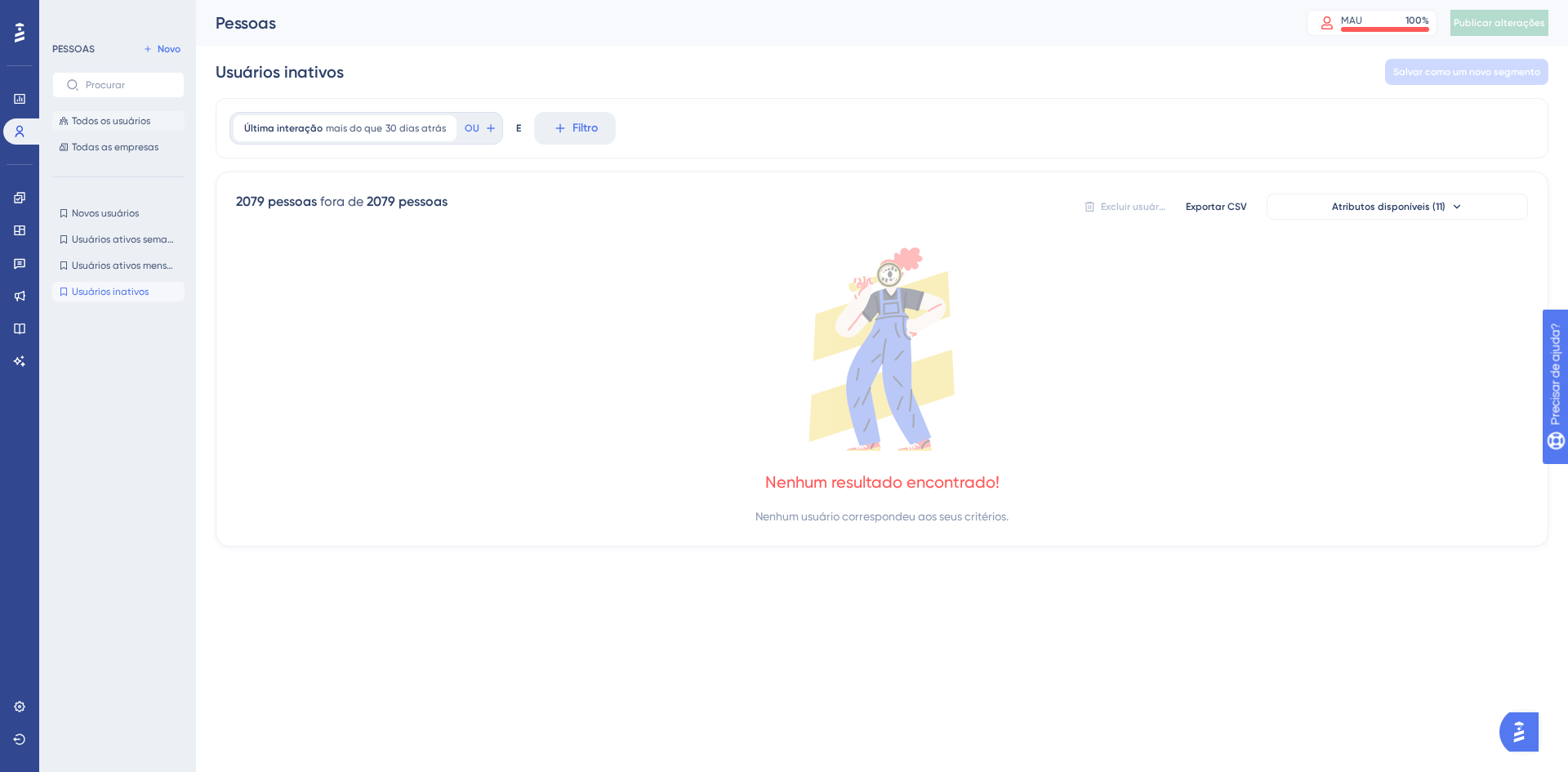
click at [93, 124] on font "Todos os usuários" at bounding box center [111, 120] width 78 height 12
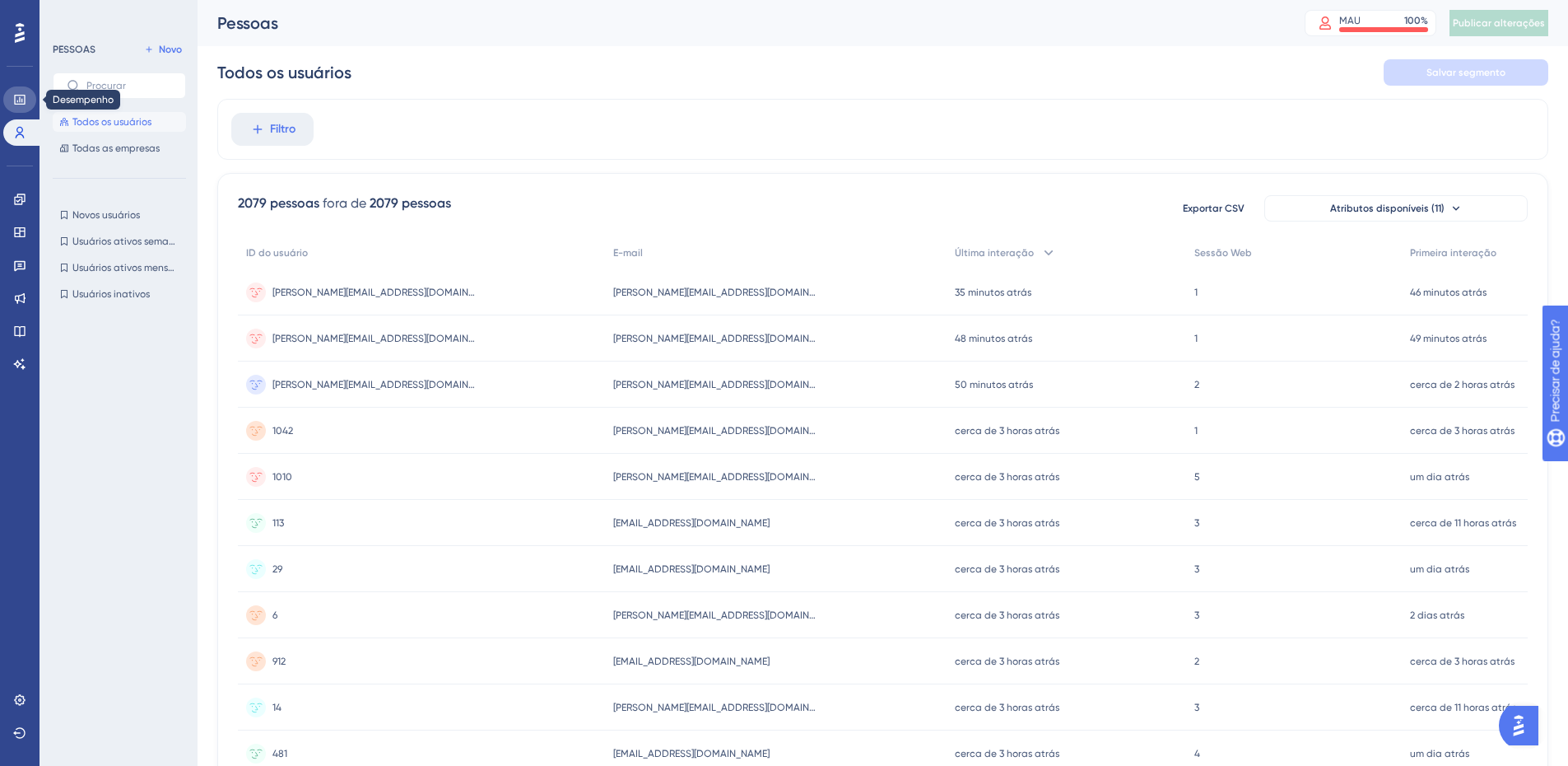
click at [16, 97] on icon at bounding box center [20, 99] width 13 height 13
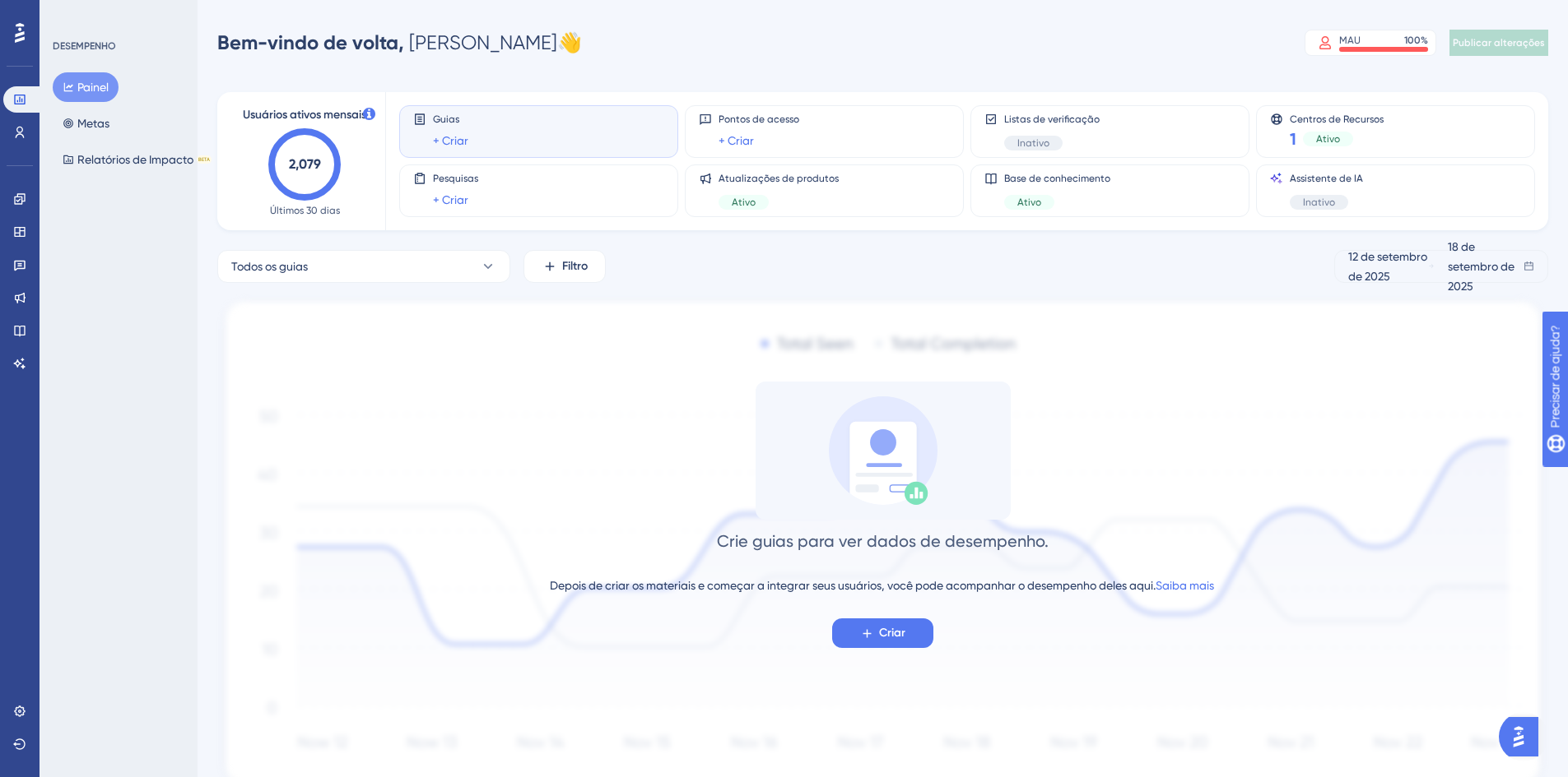
click at [13, 31] on div at bounding box center [19, 32] width 26 height 26
click at [99, 128] on font "Metas" at bounding box center [84, 123] width 32 height 13
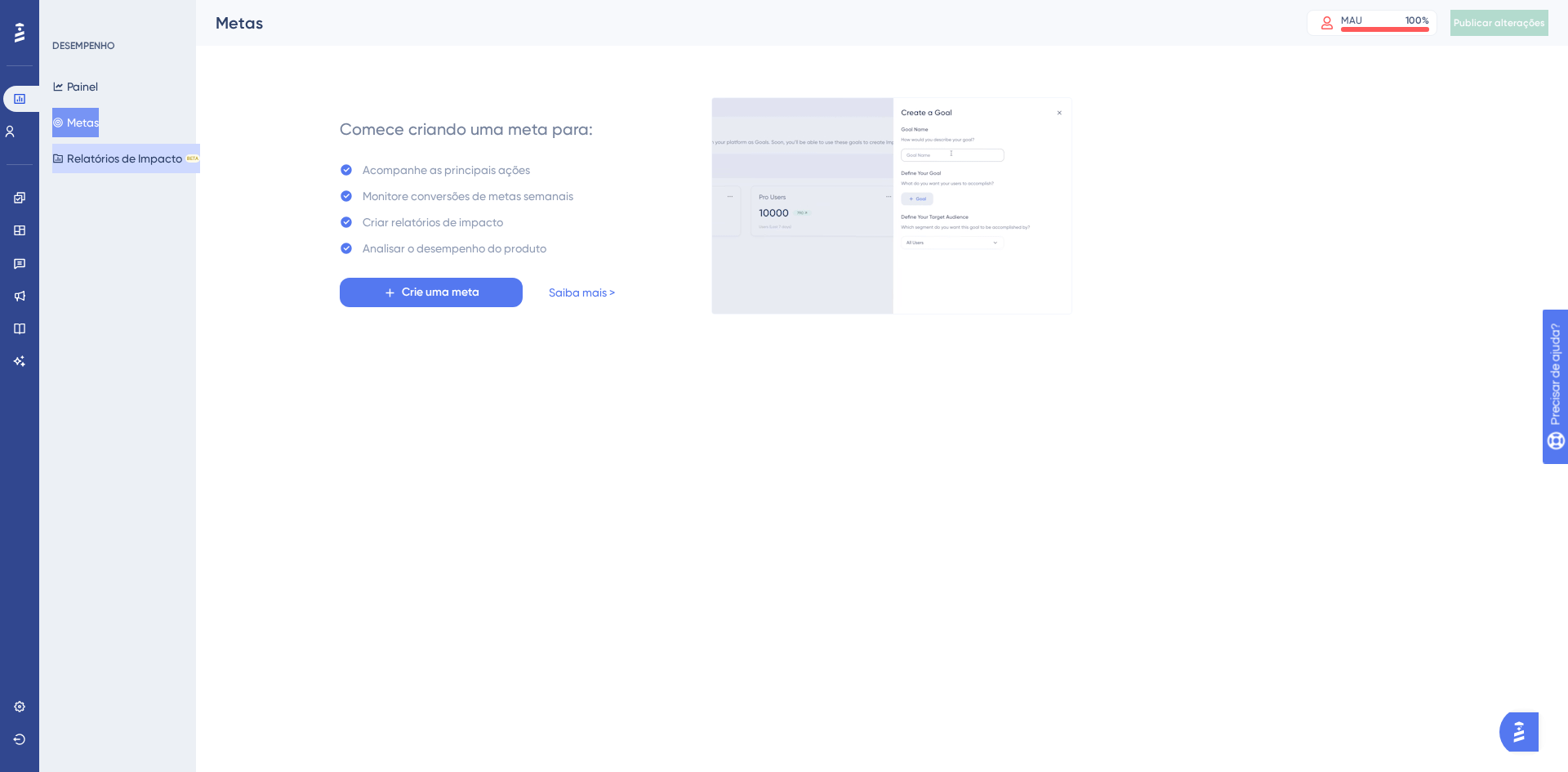
click at [100, 160] on font "Relatórios de Impacto" at bounding box center [124, 158] width 115 height 13
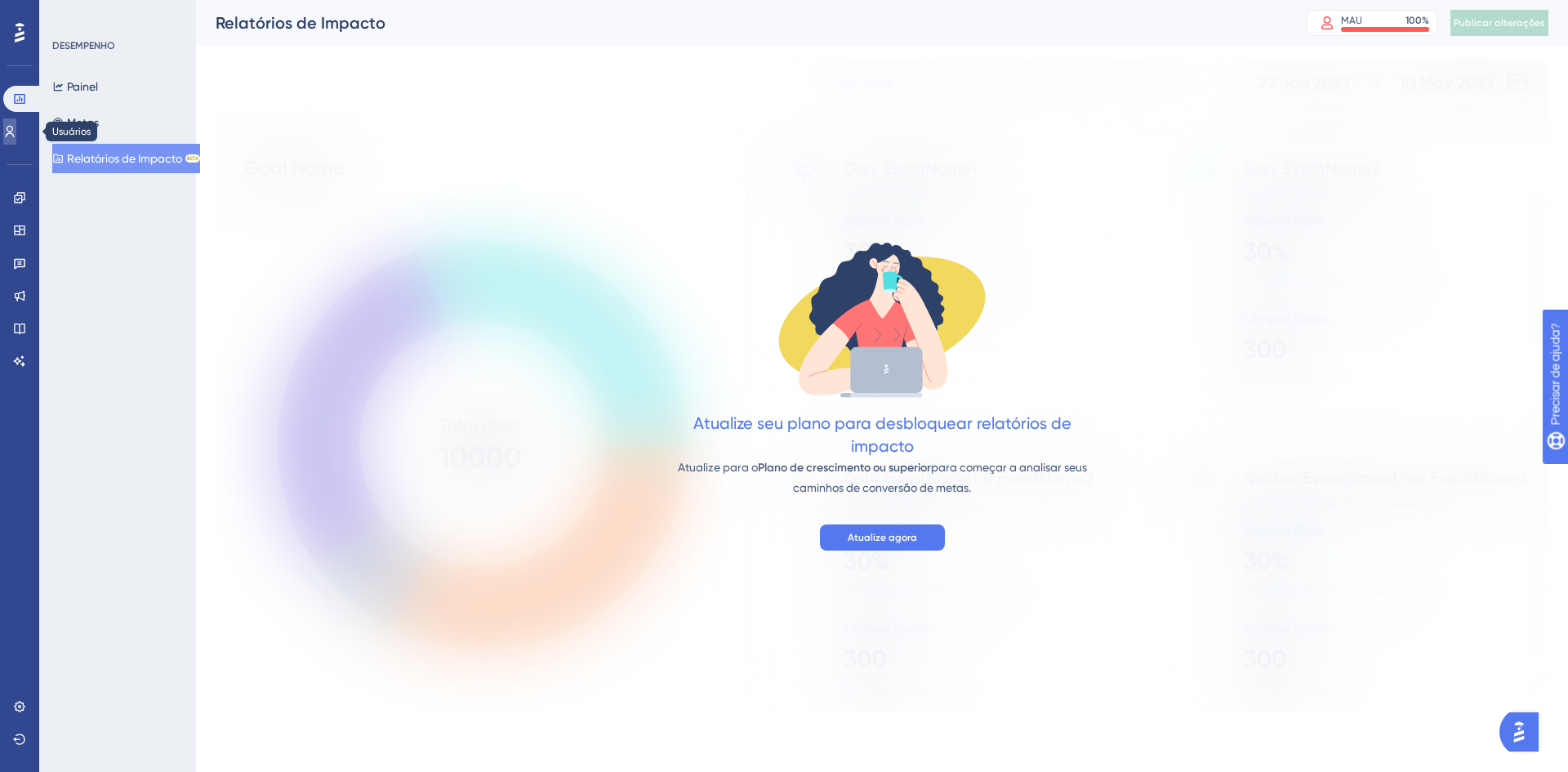
click at [16, 132] on icon at bounding box center [10, 131] width 13 height 13
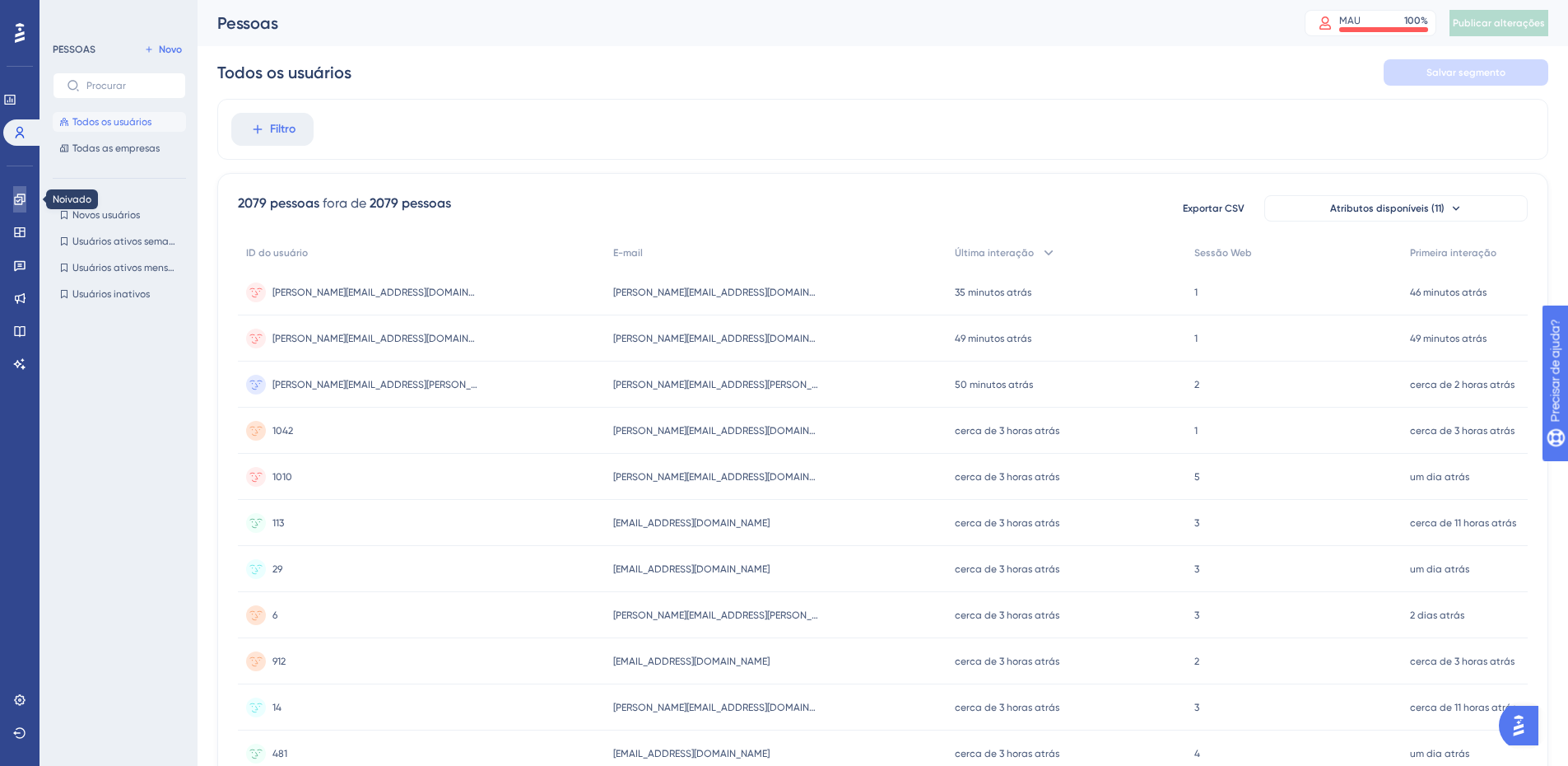
click at [14, 195] on icon at bounding box center [20, 199] width 13 height 13
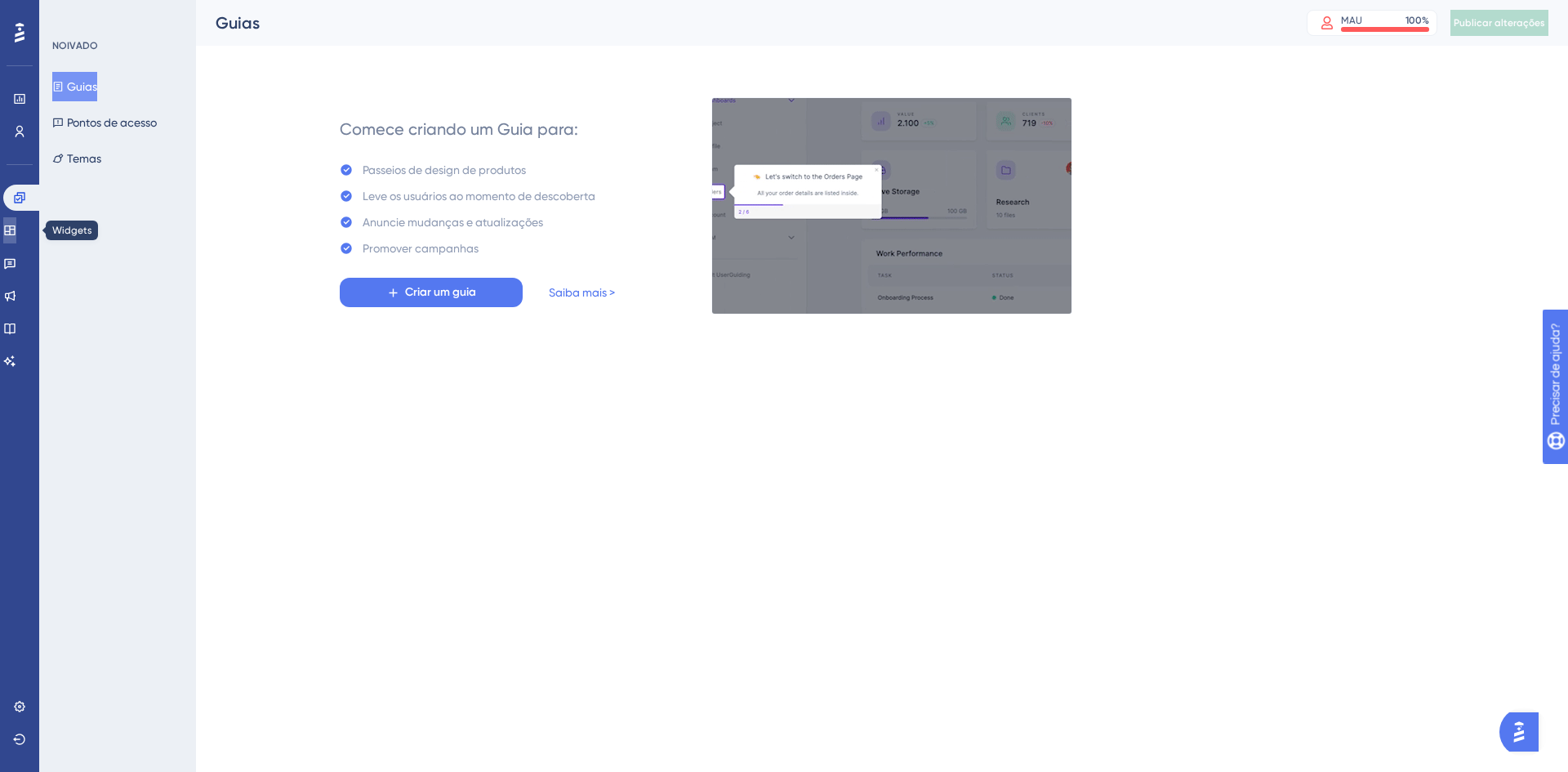
click at [16, 233] on icon at bounding box center [10, 230] width 13 height 13
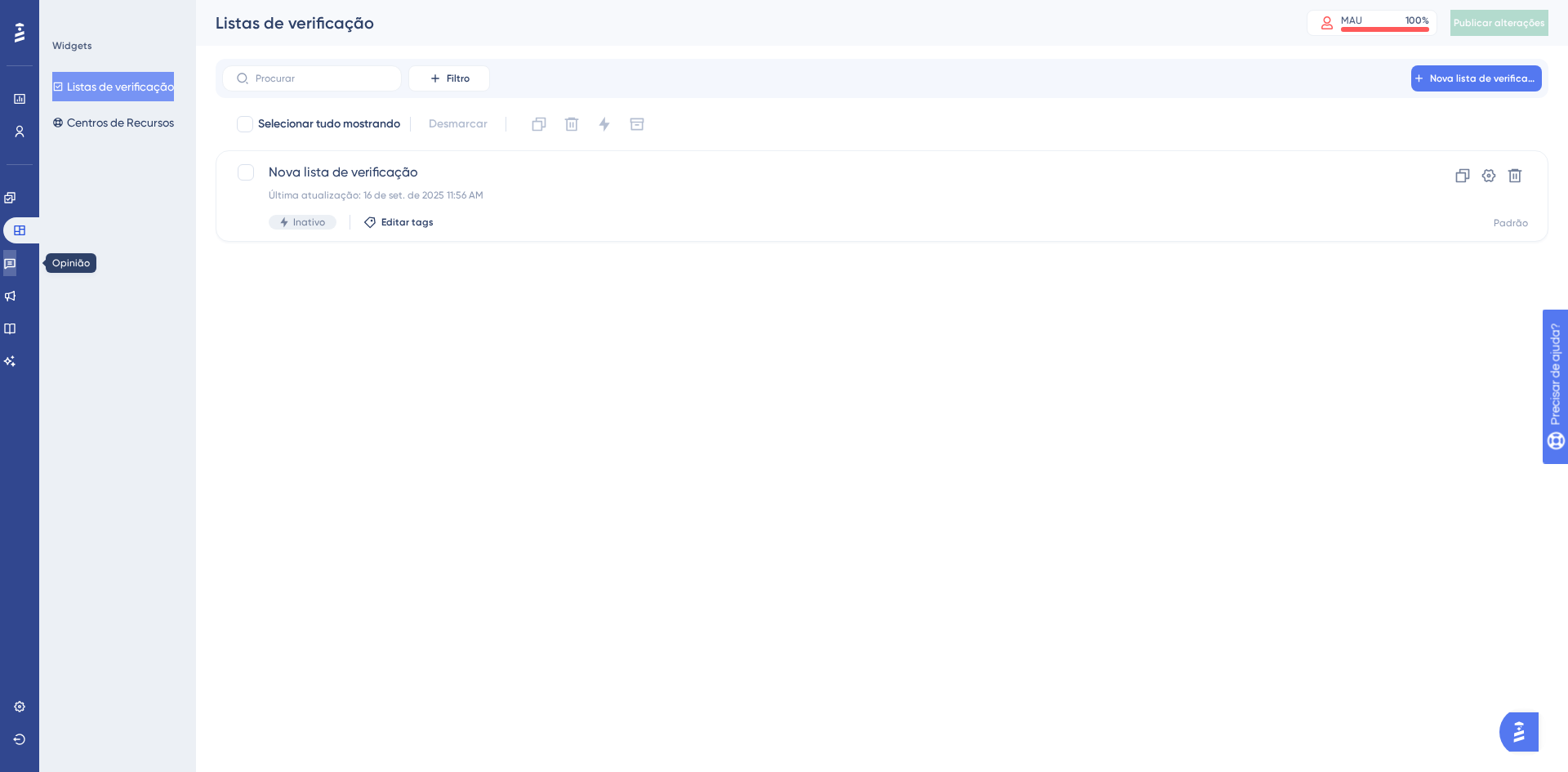
click at [15, 267] on icon at bounding box center [10, 264] width 12 height 11
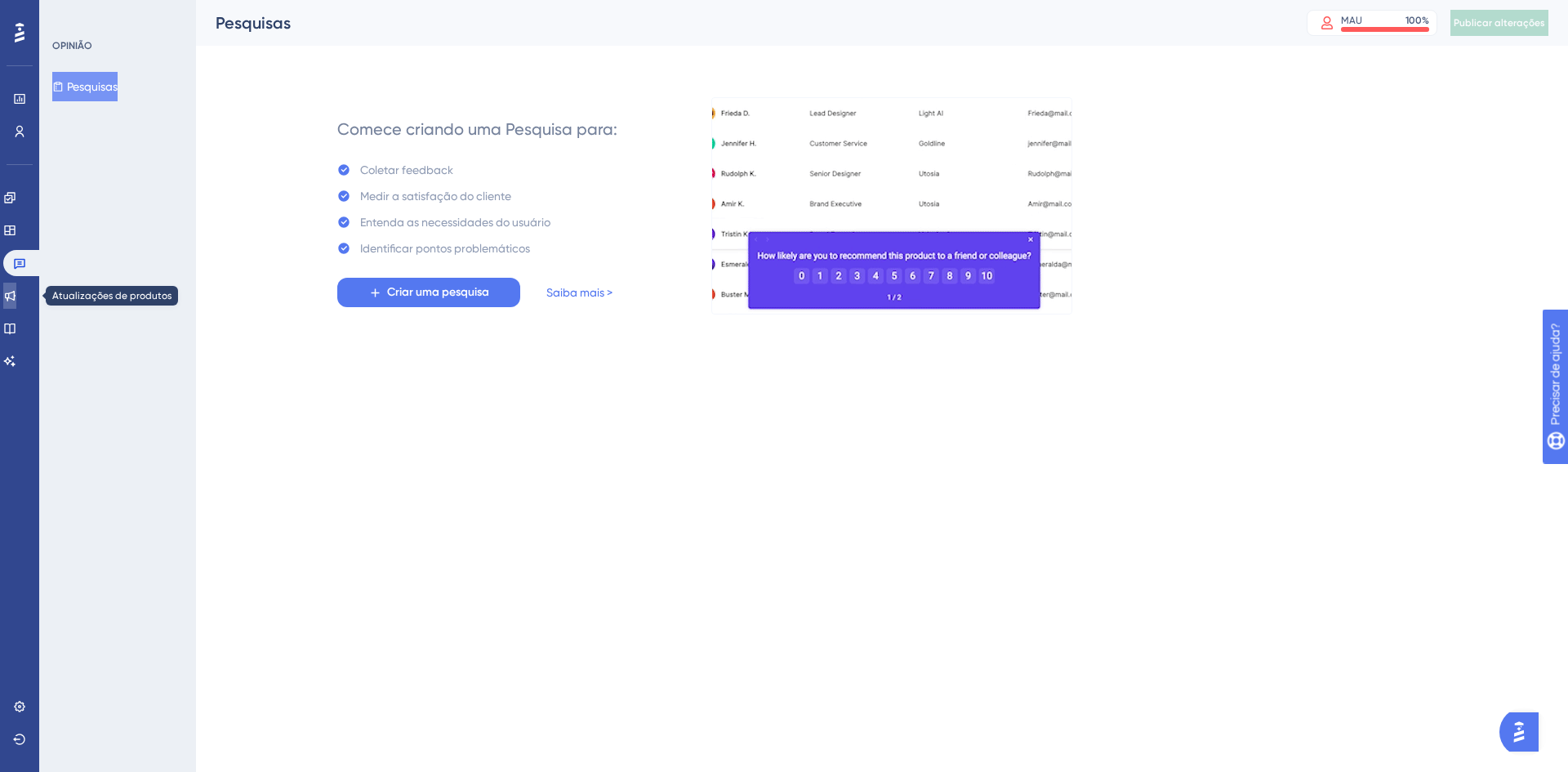
click at [15, 296] on icon at bounding box center [10, 296] width 11 height 11
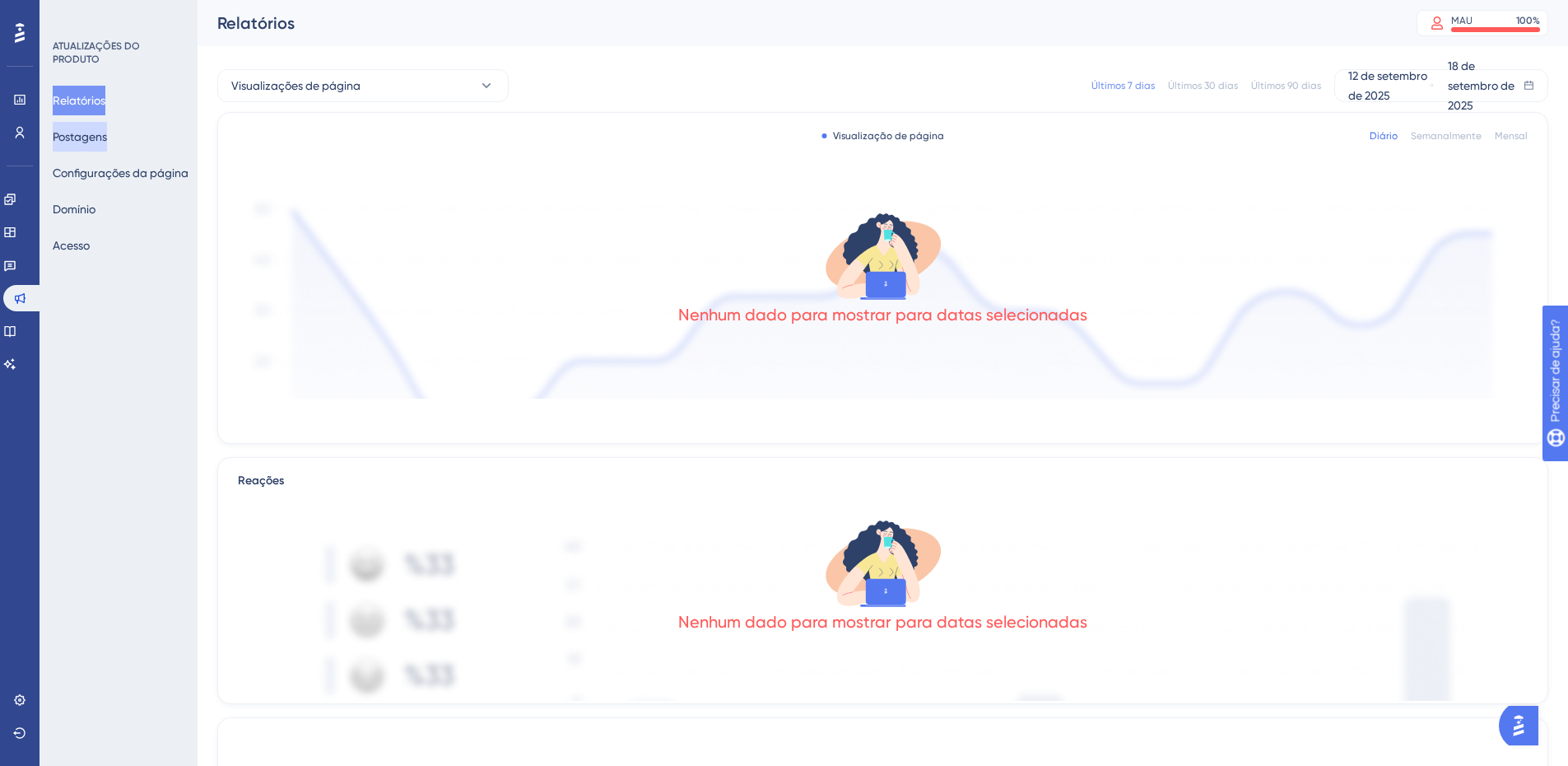
click at [87, 134] on font "Postagens" at bounding box center [80, 137] width 54 height 13
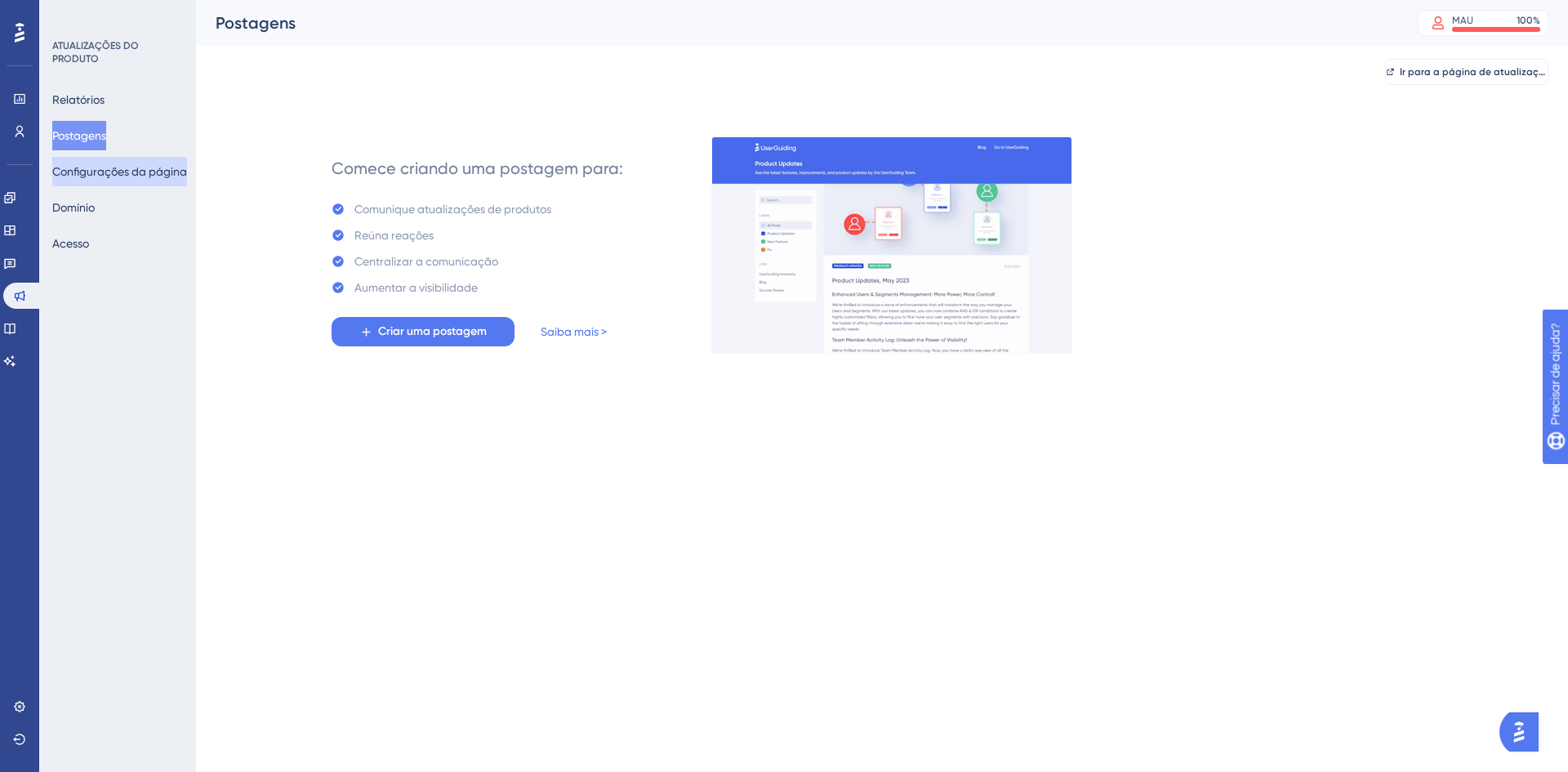
click at [95, 172] on font "Configurações da página" at bounding box center [120, 171] width 135 height 13
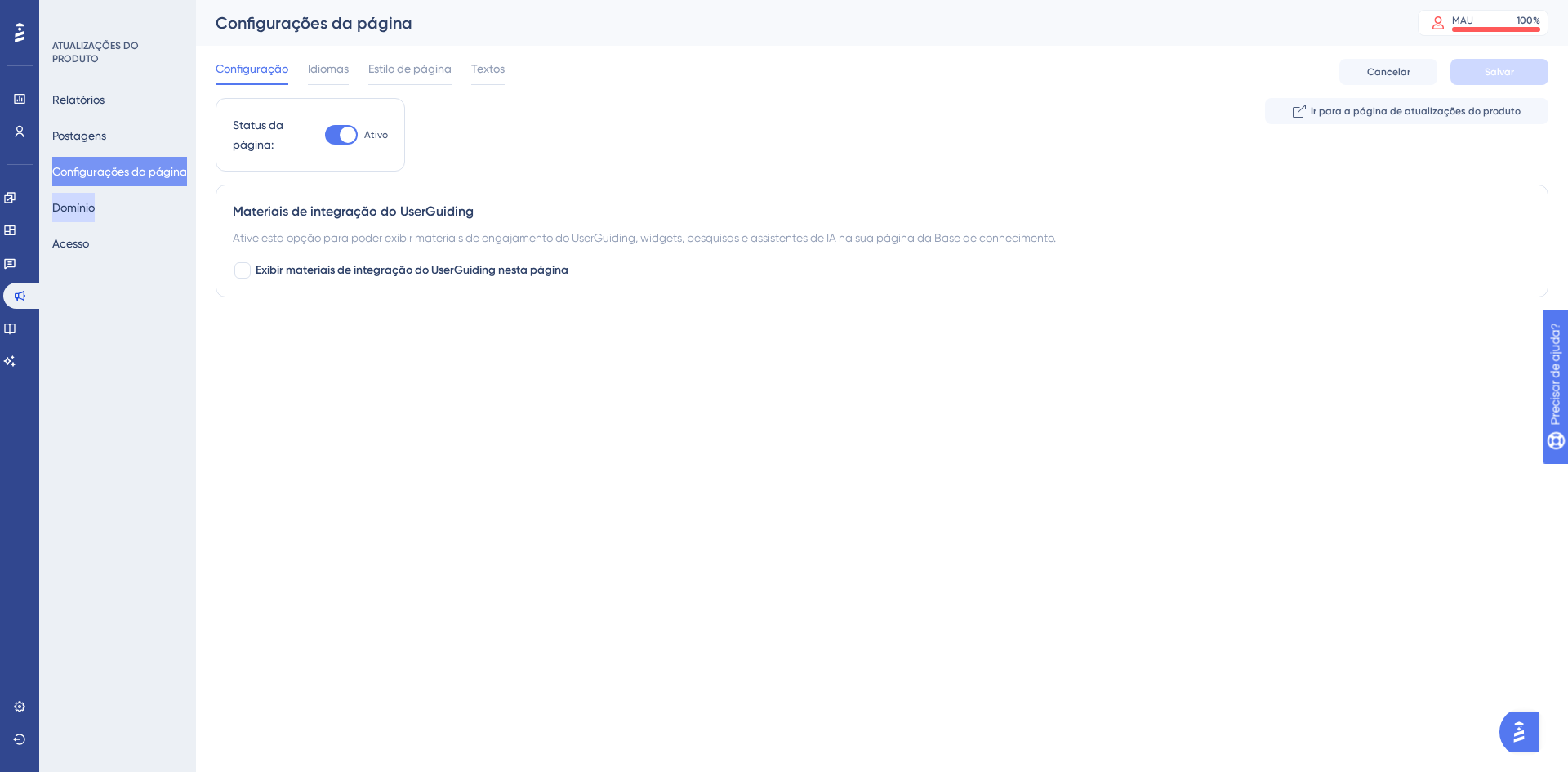
click at [88, 212] on font "Domínio" at bounding box center [74, 207] width 43 height 13
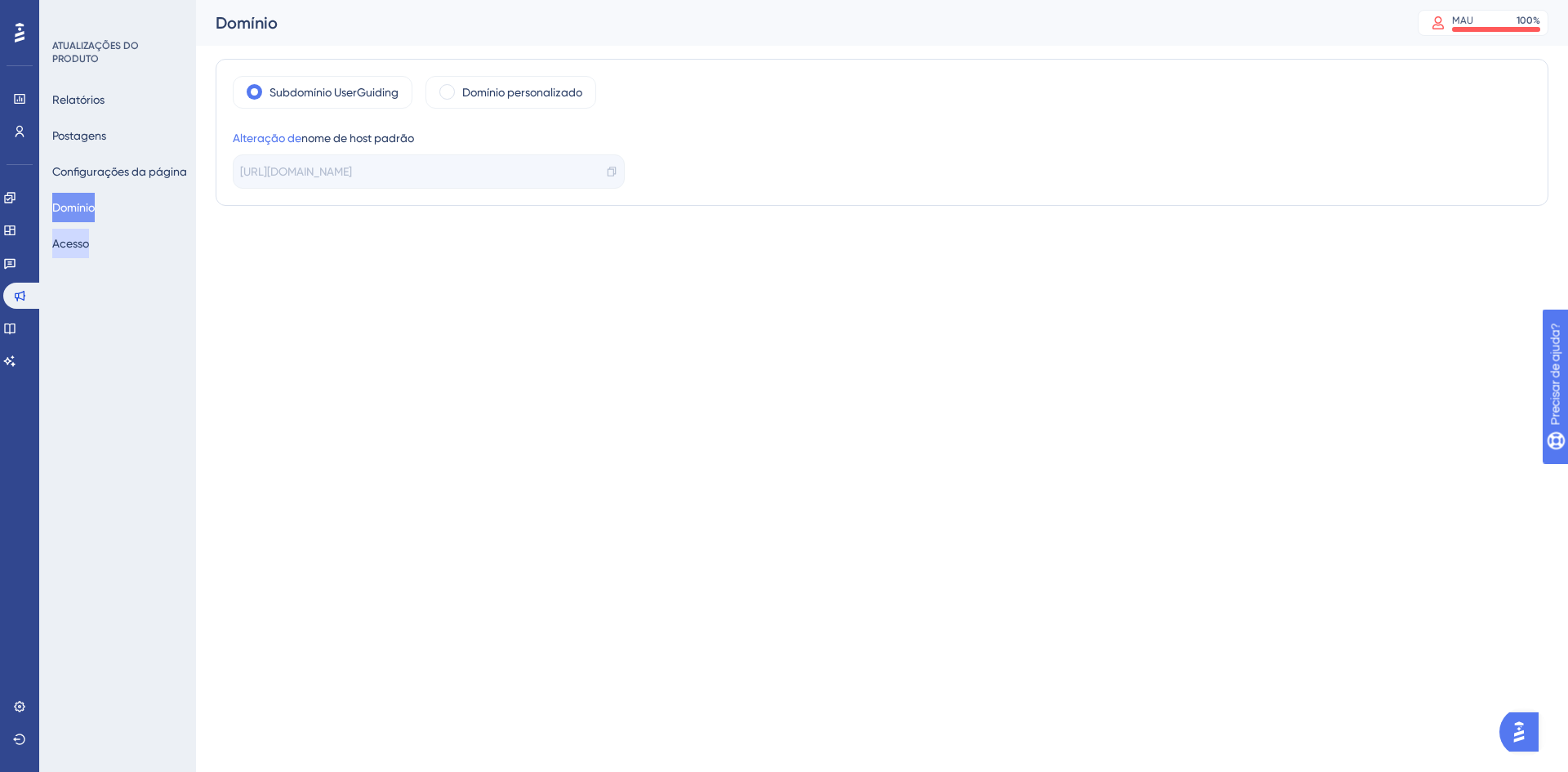
click at [79, 245] on font "Acesso" at bounding box center [70, 244] width 37 height 13
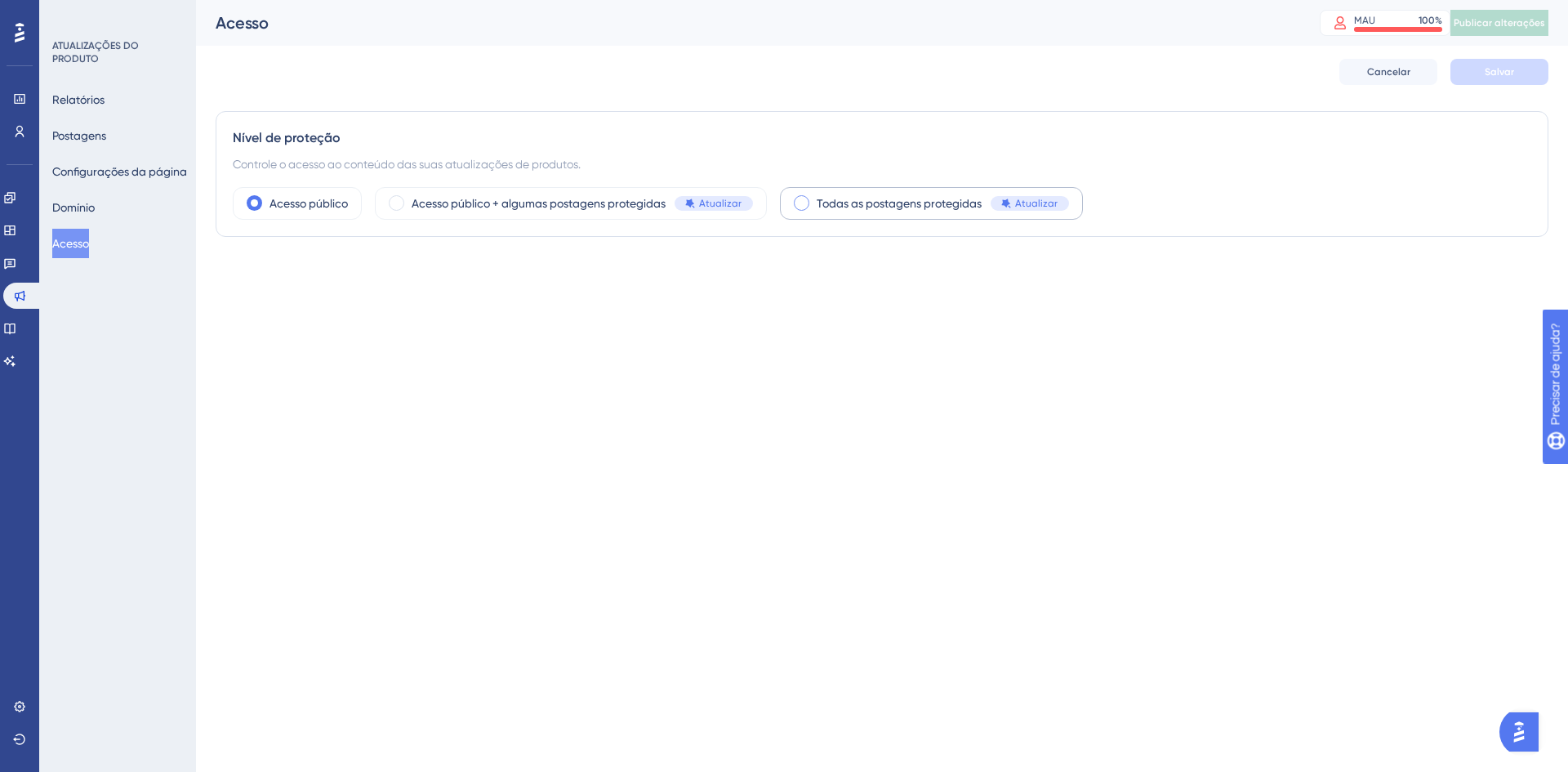
click at [802, 209] on span at bounding box center [801, 203] width 15 height 15
click at [814, 198] on input "radio" at bounding box center [814, 198] width 0 height 0
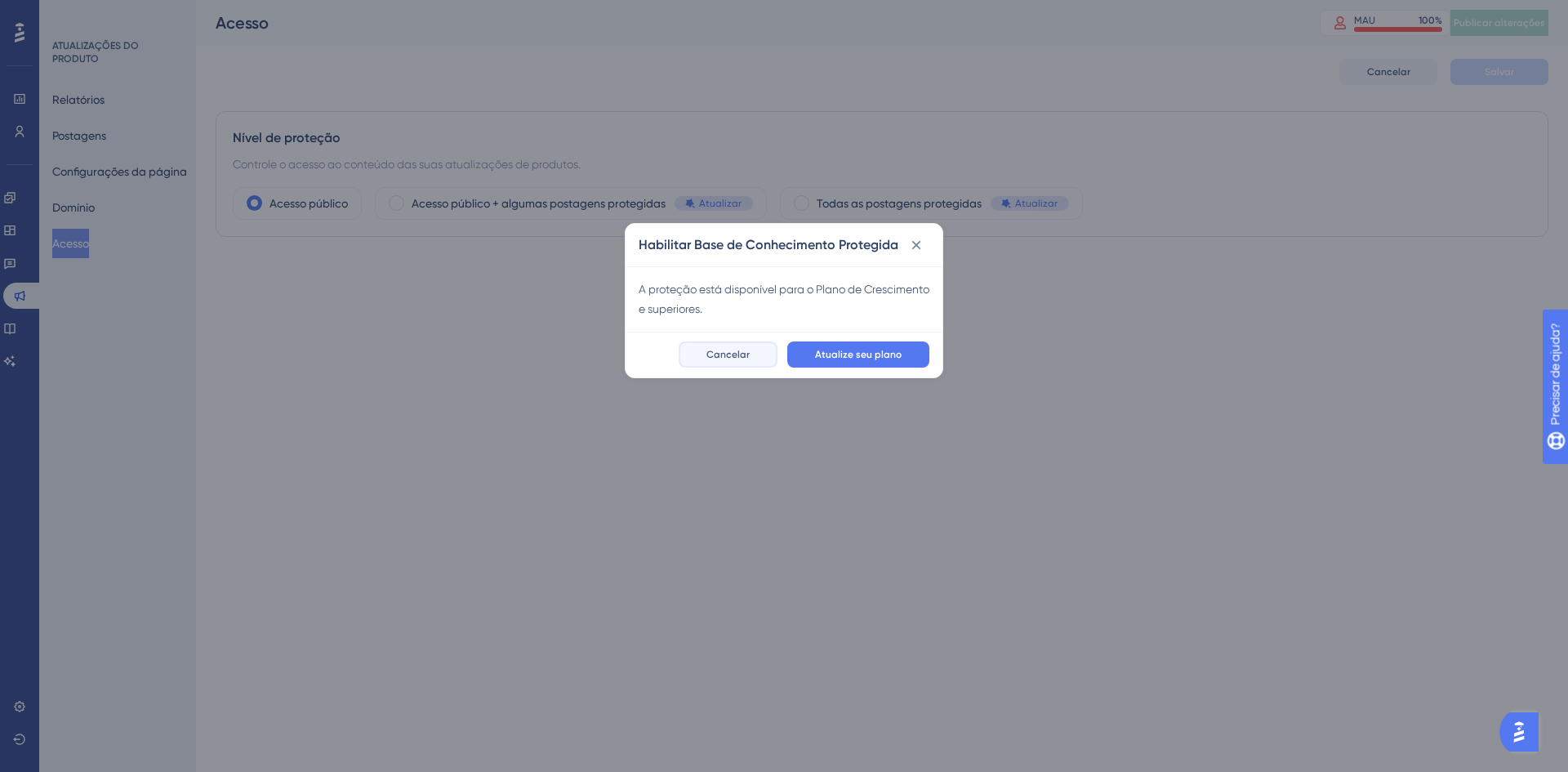
click at [748, 362] on button "Cancelar" at bounding box center [728, 354] width 99 height 26
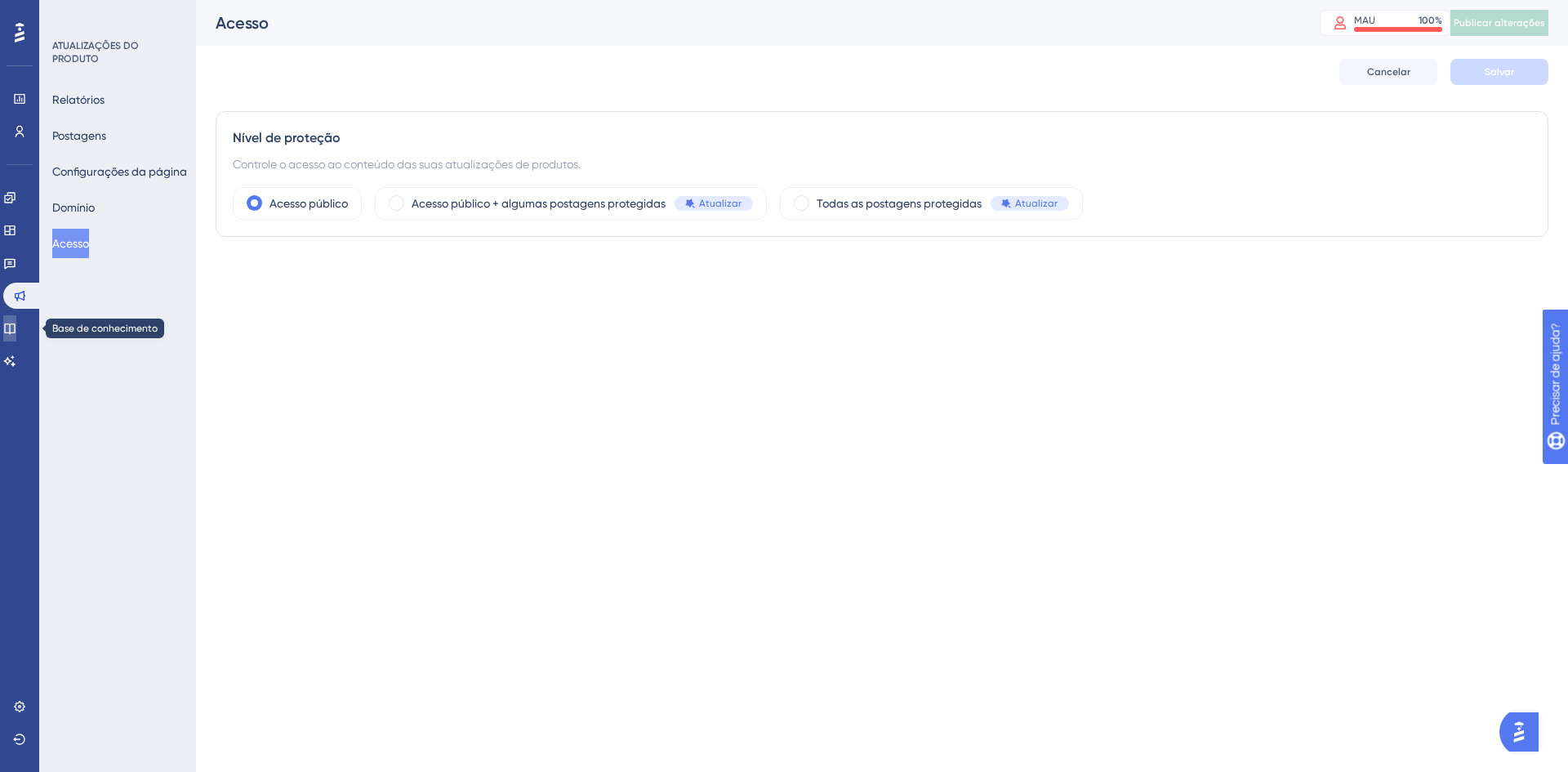
click at [16, 337] on link at bounding box center [10, 328] width 13 height 26
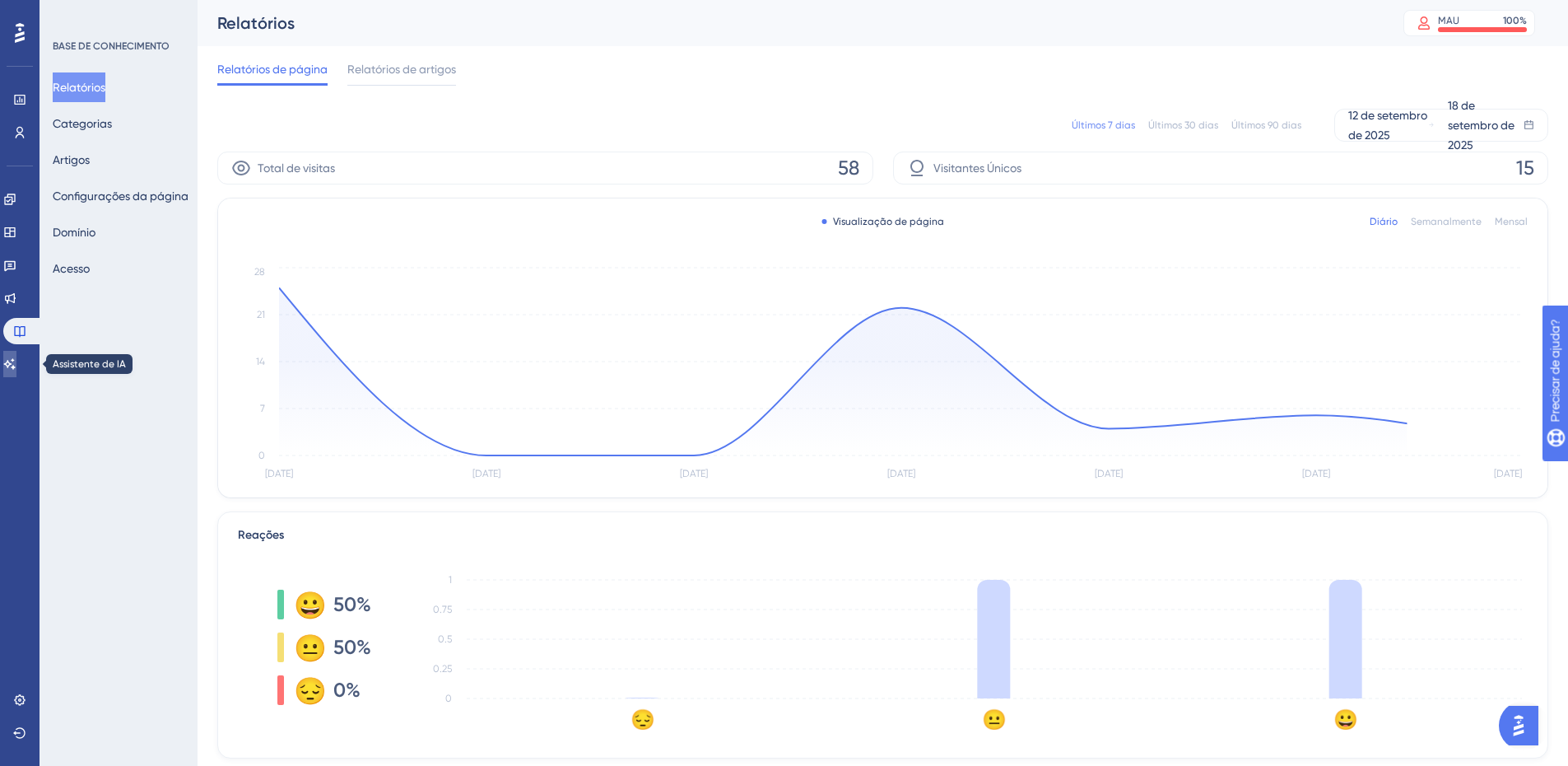
click at [15, 370] on link at bounding box center [10, 363] width 13 height 26
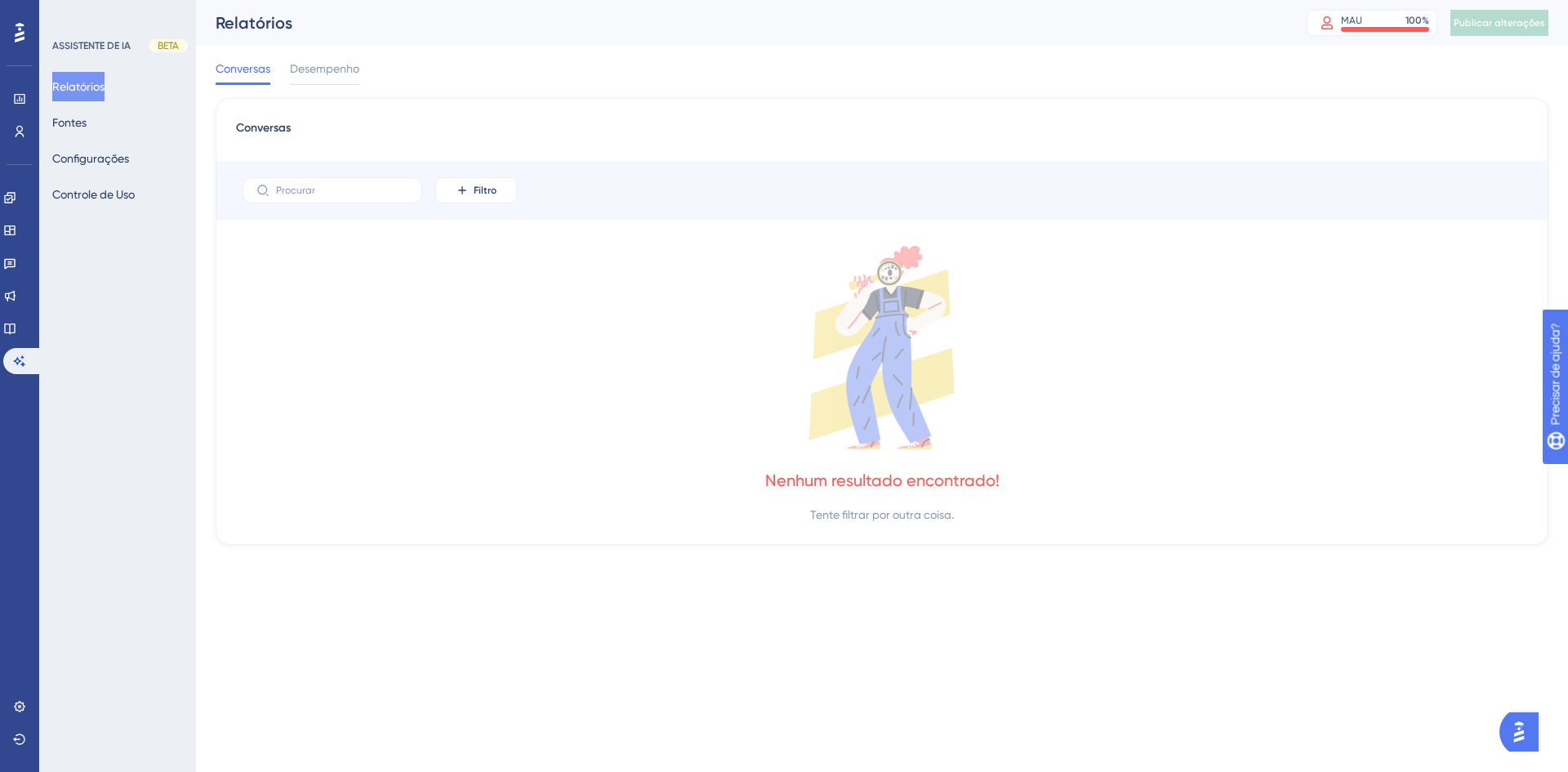
click at [409, 255] on icon at bounding box center [882, 348] width 1292 height 203
click at [14, 38] on icon at bounding box center [19, 33] width 10 height 21
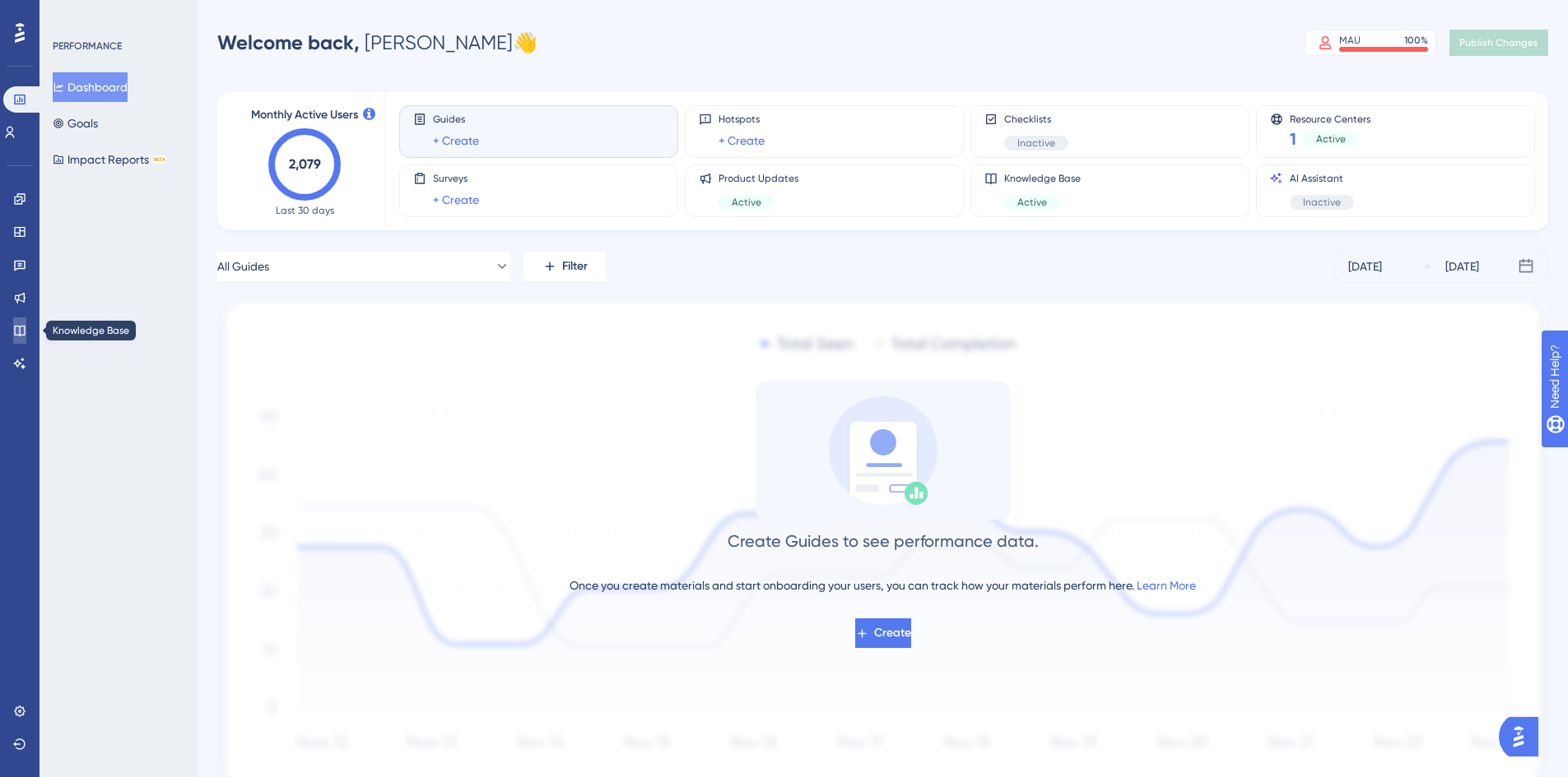
click at [13, 334] on link at bounding box center [20, 331] width 13 height 26
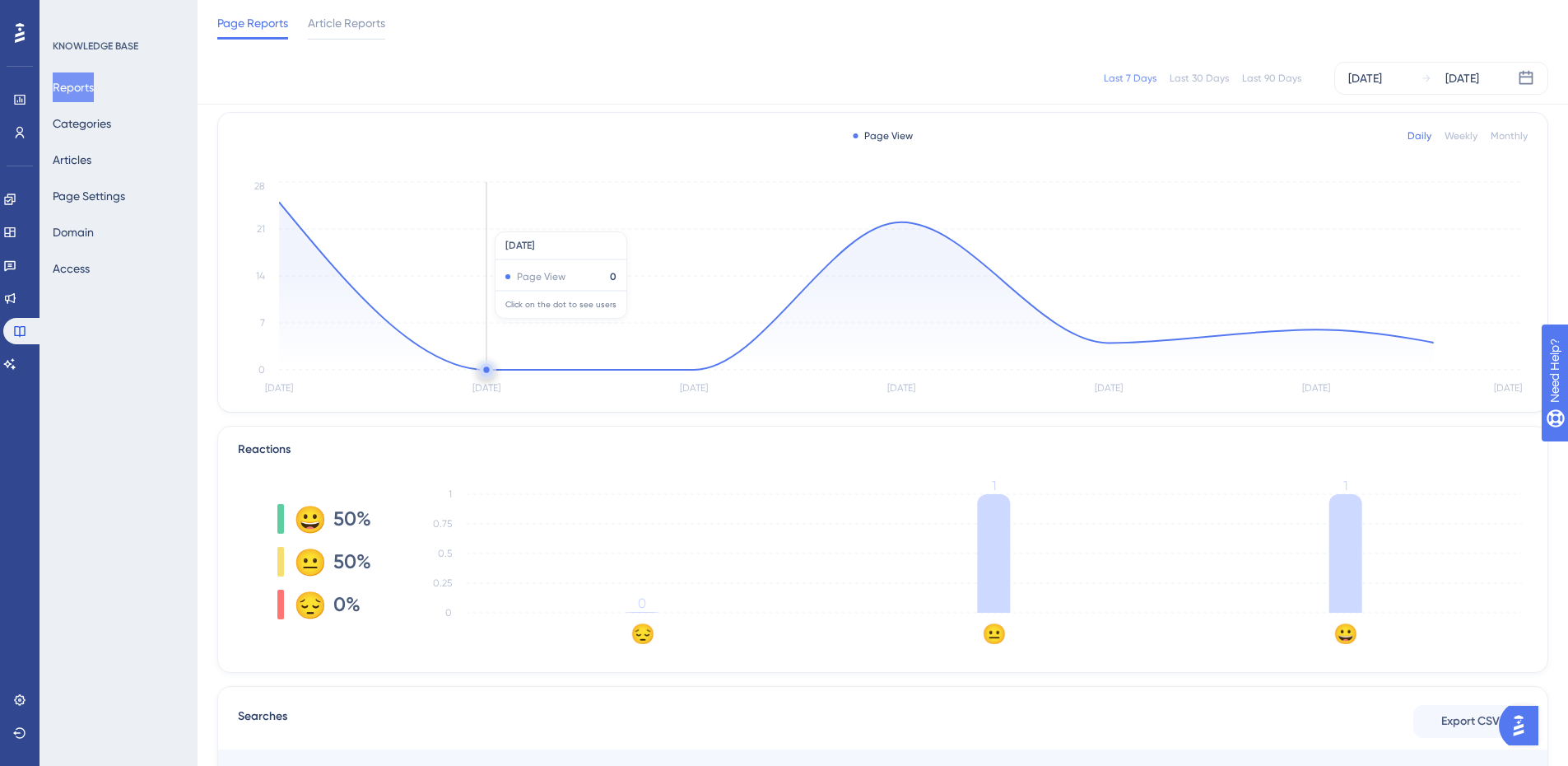
scroll to position [81, 0]
